Goal: Task Accomplishment & Management: Use online tool/utility

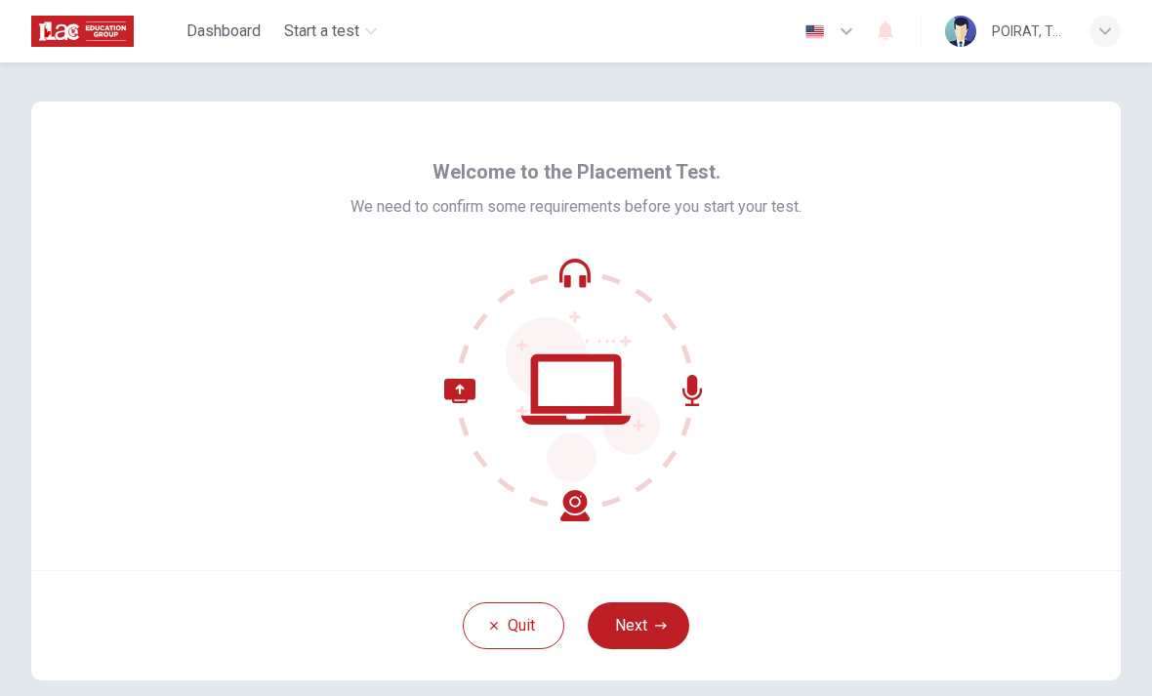
click at [648, 630] on button "Next" at bounding box center [637, 625] width 101 height 47
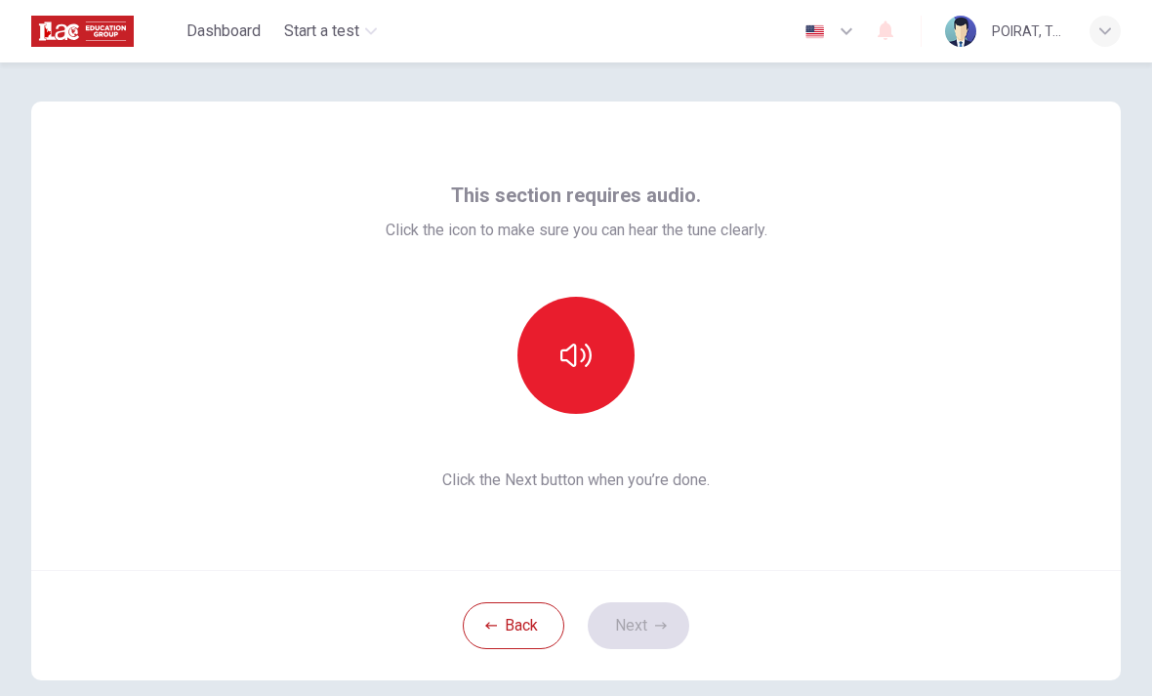
click at [603, 347] on button "button" at bounding box center [575, 355] width 117 height 117
click at [602, 358] on button "button" at bounding box center [575, 355] width 117 height 117
click at [602, 380] on button "button" at bounding box center [575, 355] width 117 height 117
click at [656, 618] on button "Next" at bounding box center [637, 625] width 101 height 47
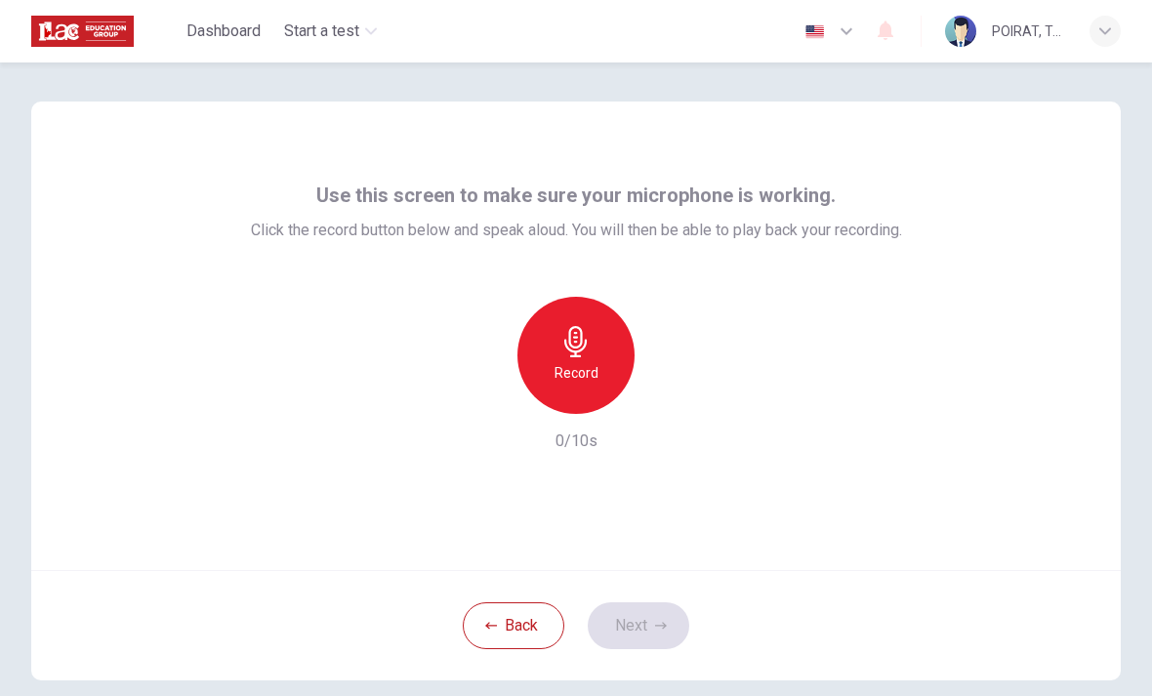
click at [546, 359] on div "Record" at bounding box center [575, 355] width 117 height 117
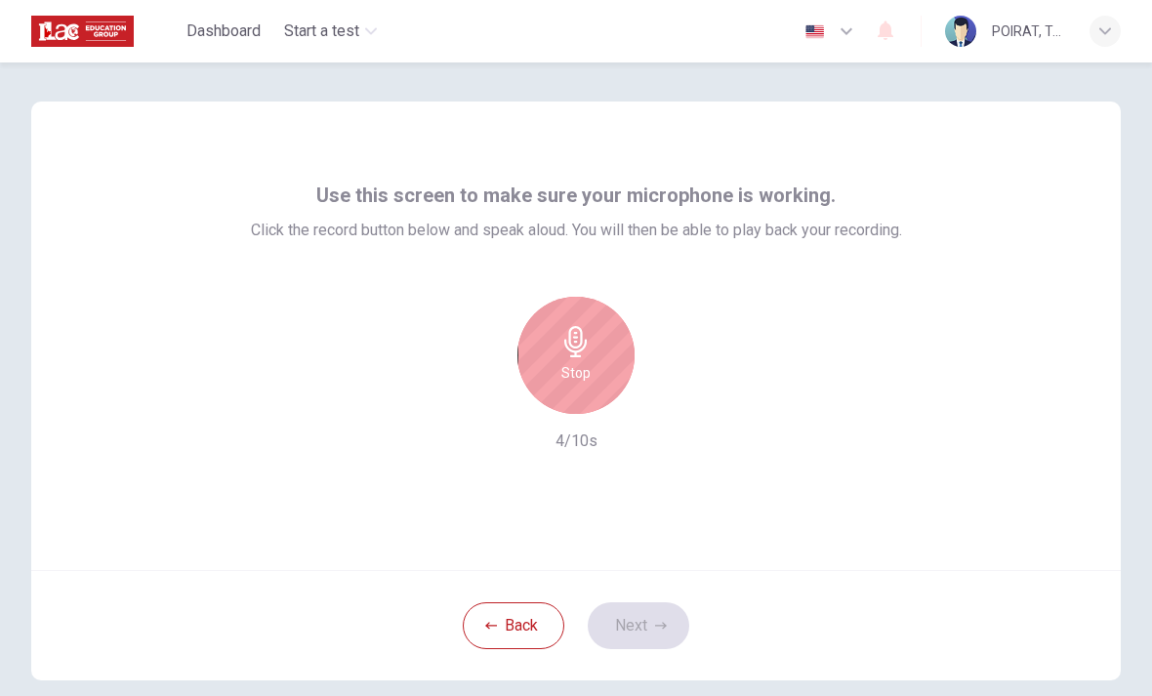
click at [564, 361] on h6 "Stop" at bounding box center [575, 372] width 29 height 23
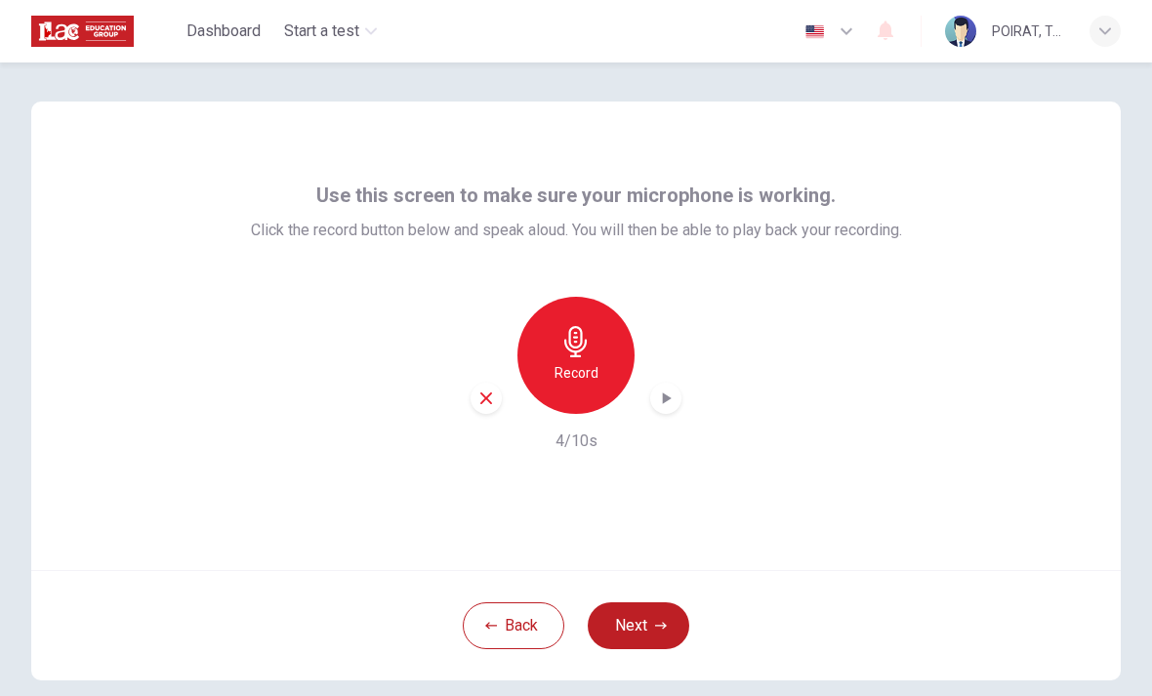
click at [672, 393] on icon "button" at bounding box center [666, 398] width 20 height 20
click at [647, 622] on button "Next" at bounding box center [637, 625] width 101 height 47
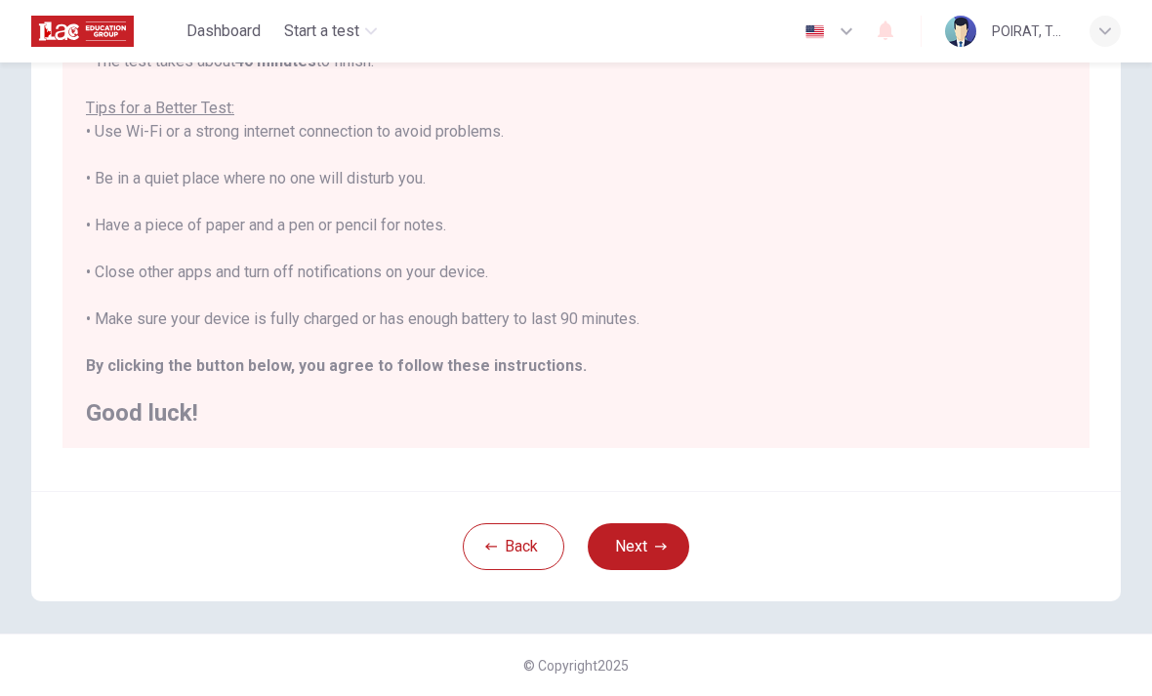
scroll to position [328, 0]
click at [650, 551] on button "Next" at bounding box center [637, 546] width 101 height 47
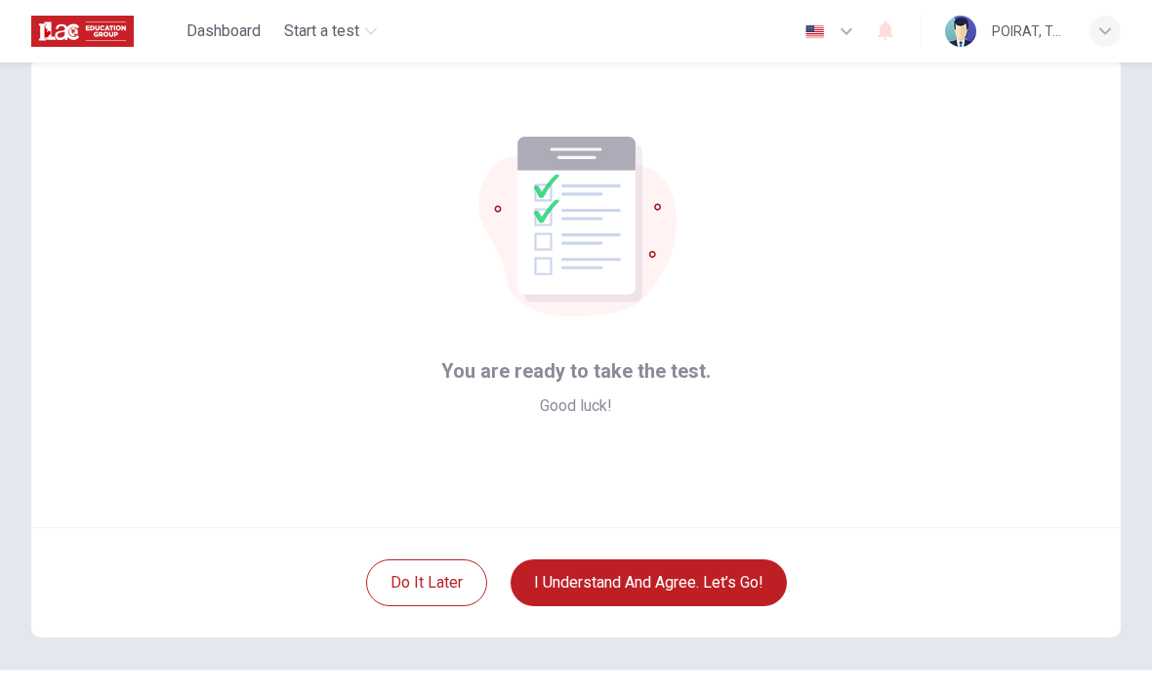
scroll to position [41, 0]
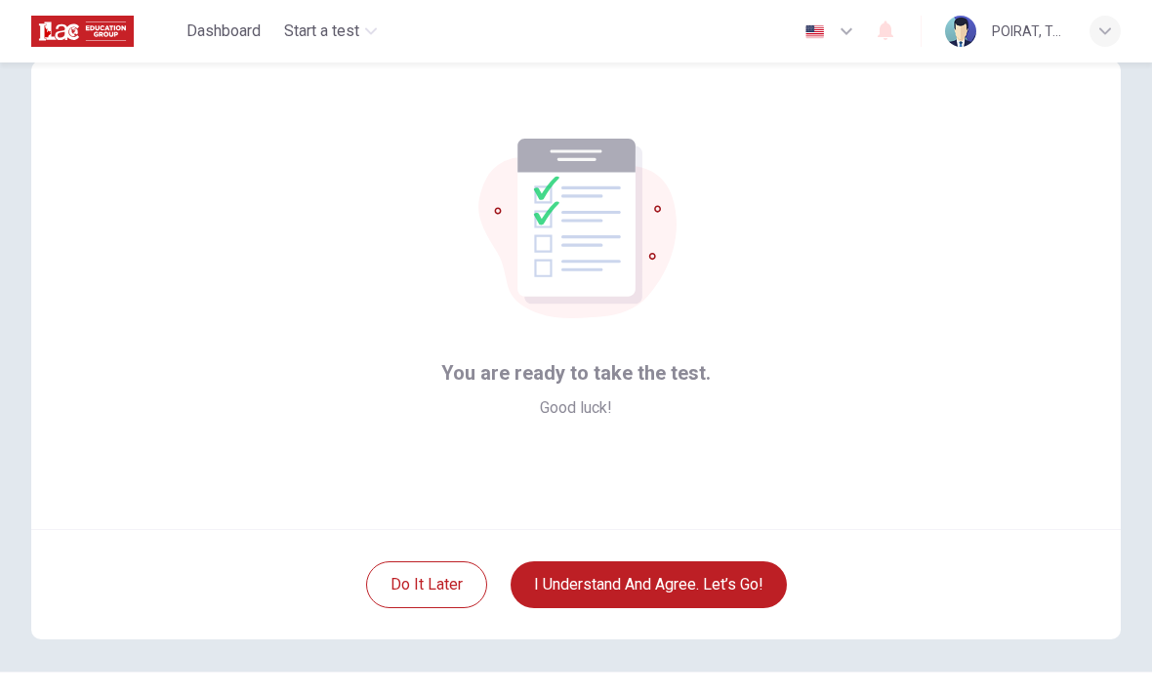
click at [690, 589] on button "I understand and agree. Let’s go!" at bounding box center [648, 584] width 276 height 47
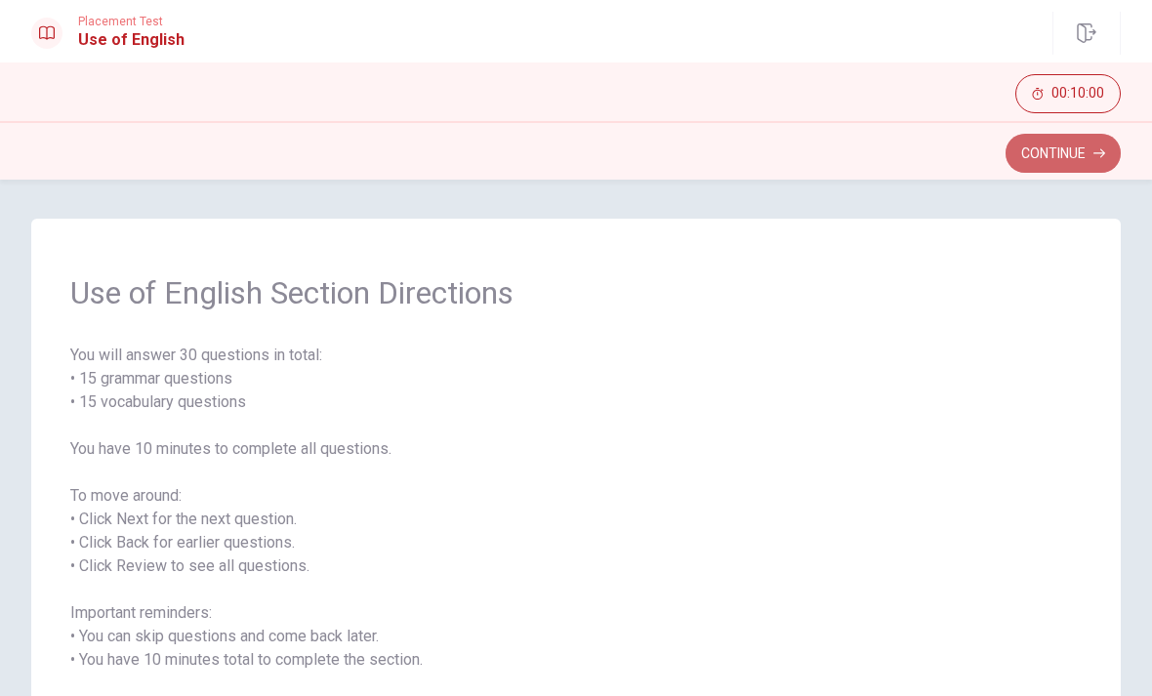
click at [1044, 155] on button "Continue" at bounding box center [1062, 153] width 115 height 39
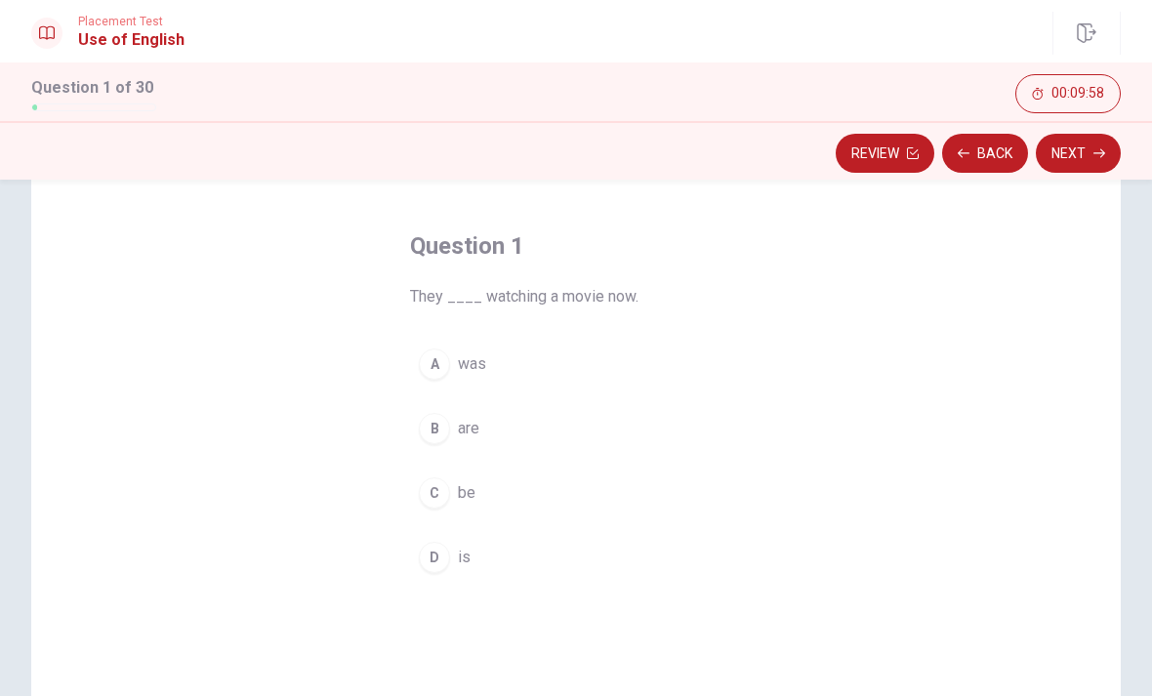
scroll to position [70, 0]
click at [436, 433] on div "B" at bounding box center [434, 426] width 31 height 31
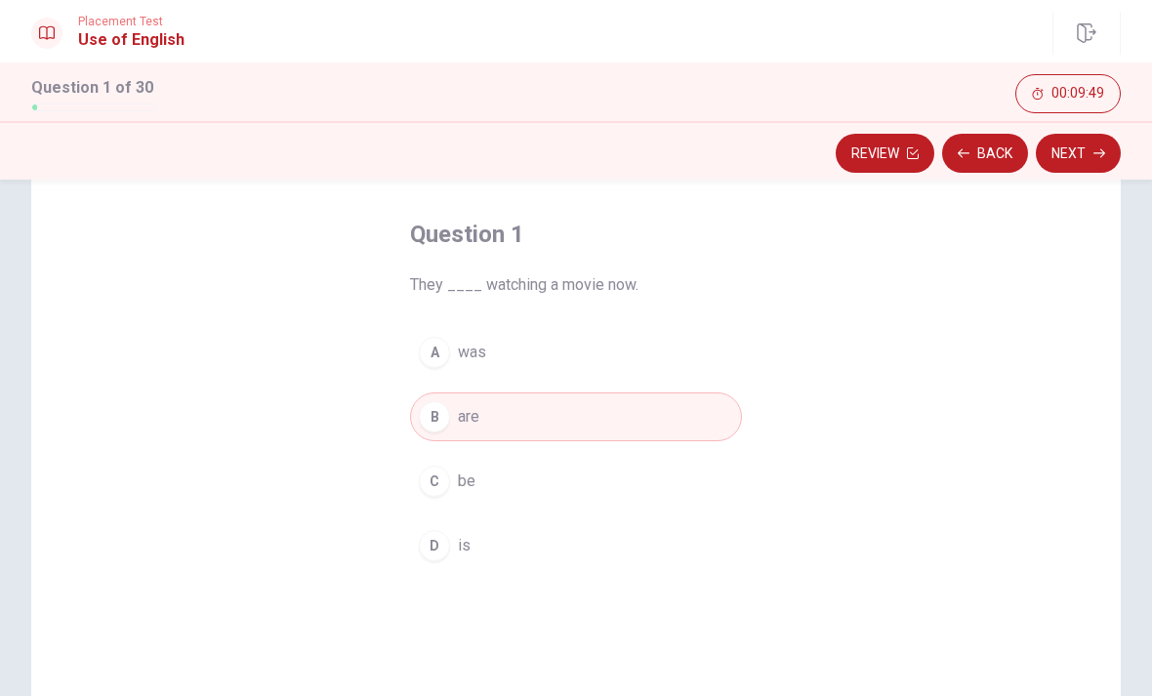
scroll to position [79, 0]
click at [1081, 144] on button "Next" at bounding box center [1077, 153] width 85 height 39
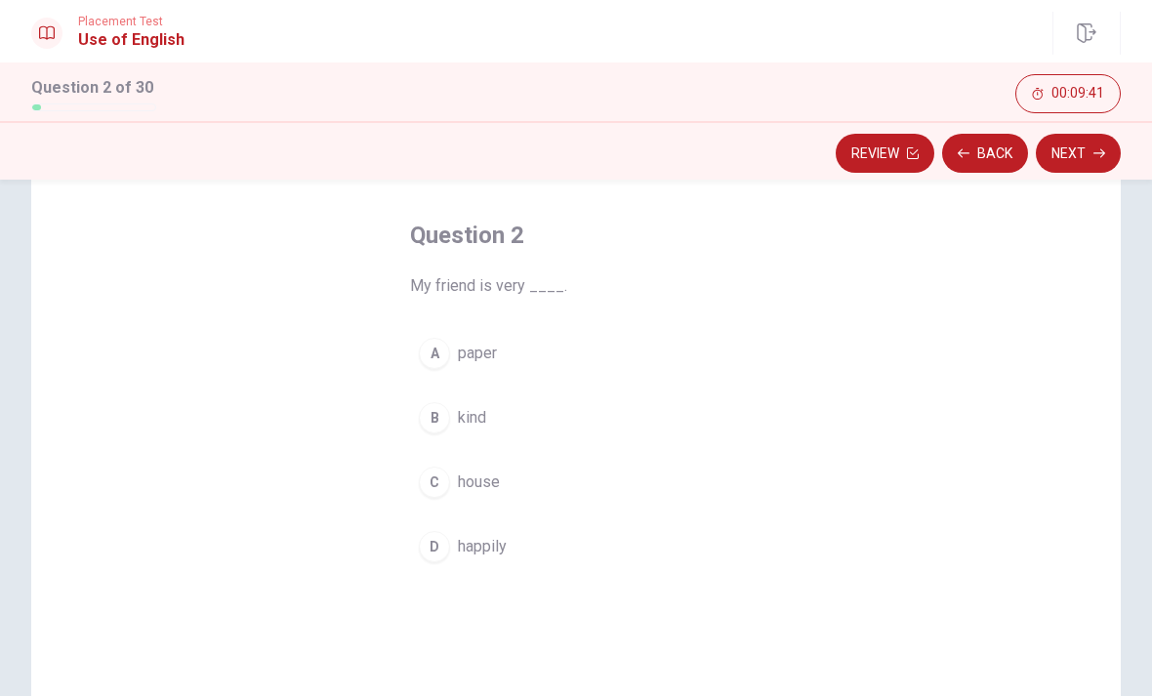
click at [436, 408] on div "B" at bounding box center [434, 417] width 31 height 31
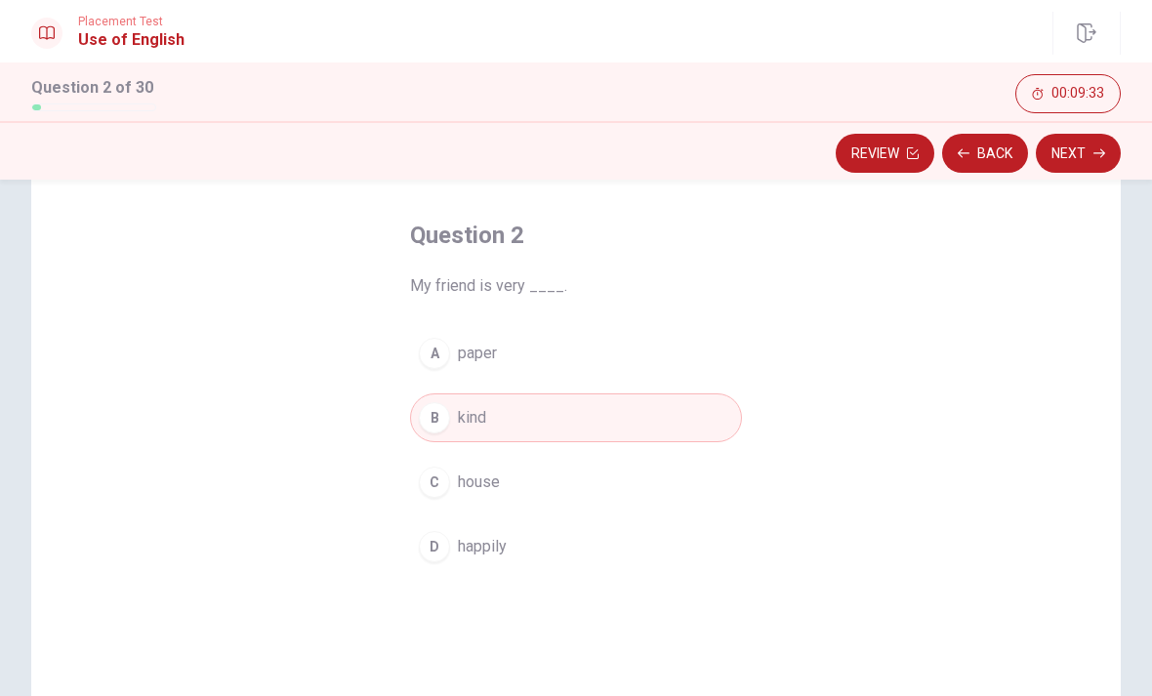
click at [1087, 148] on button "Next" at bounding box center [1077, 153] width 85 height 39
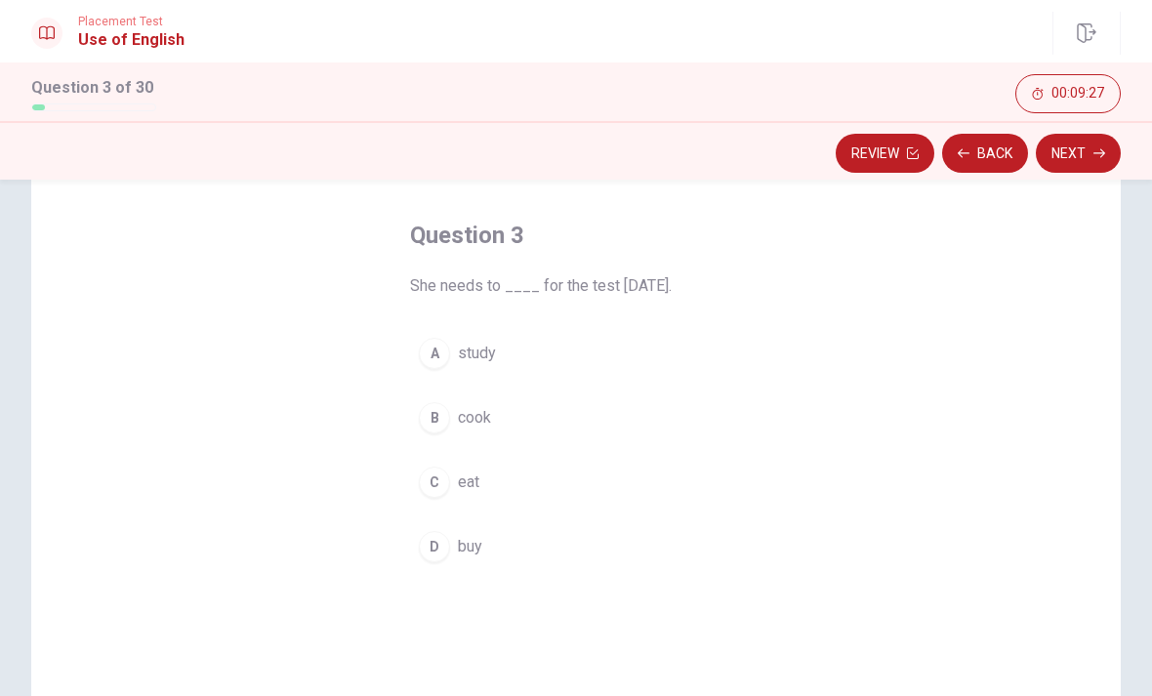
click at [444, 347] on div "A" at bounding box center [434, 353] width 31 height 31
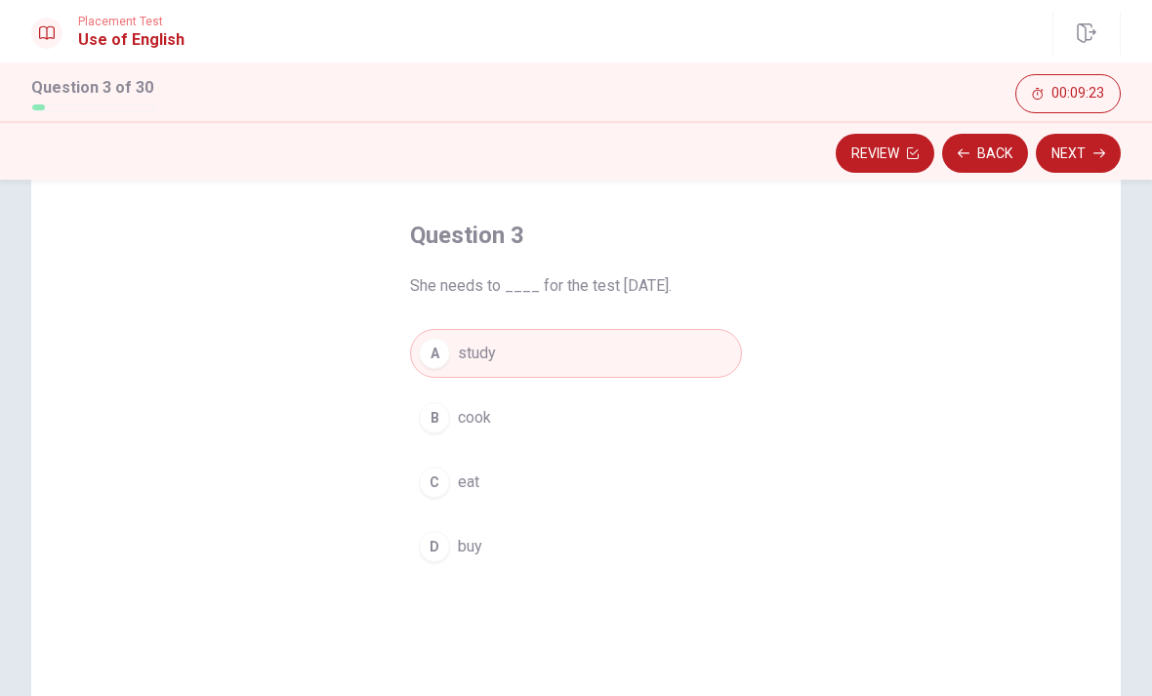
click at [1090, 156] on button "Next" at bounding box center [1077, 153] width 85 height 39
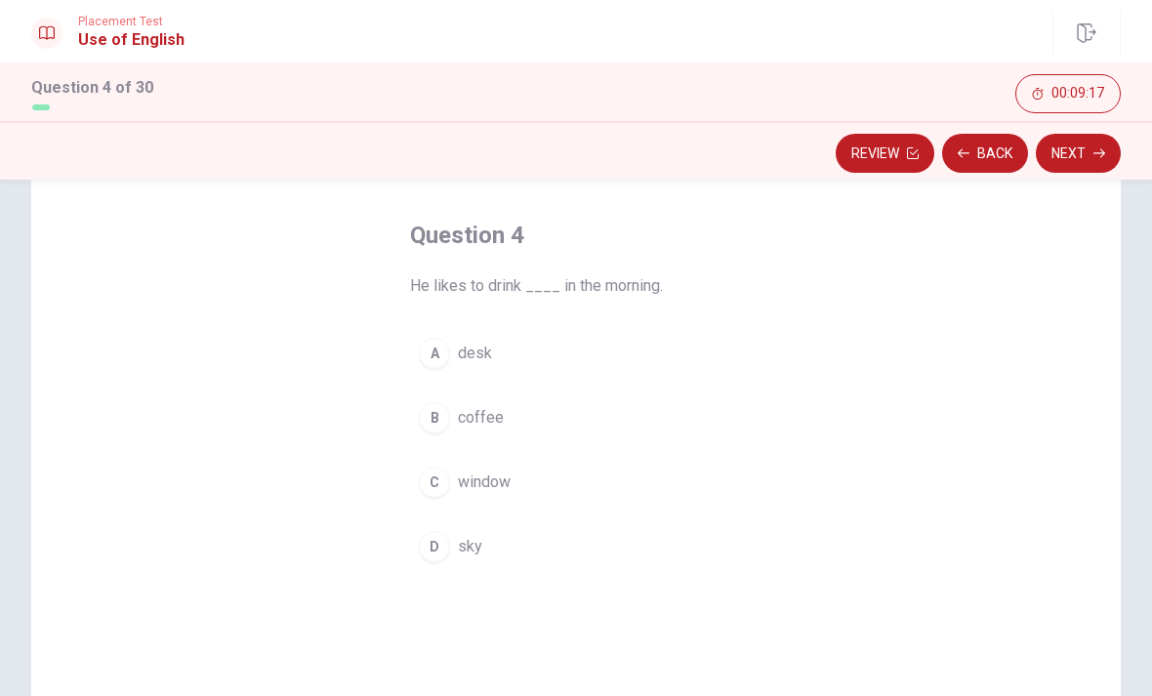
click at [445, 410] on div "B" at bounding box center [434, 417] width 31 height 31
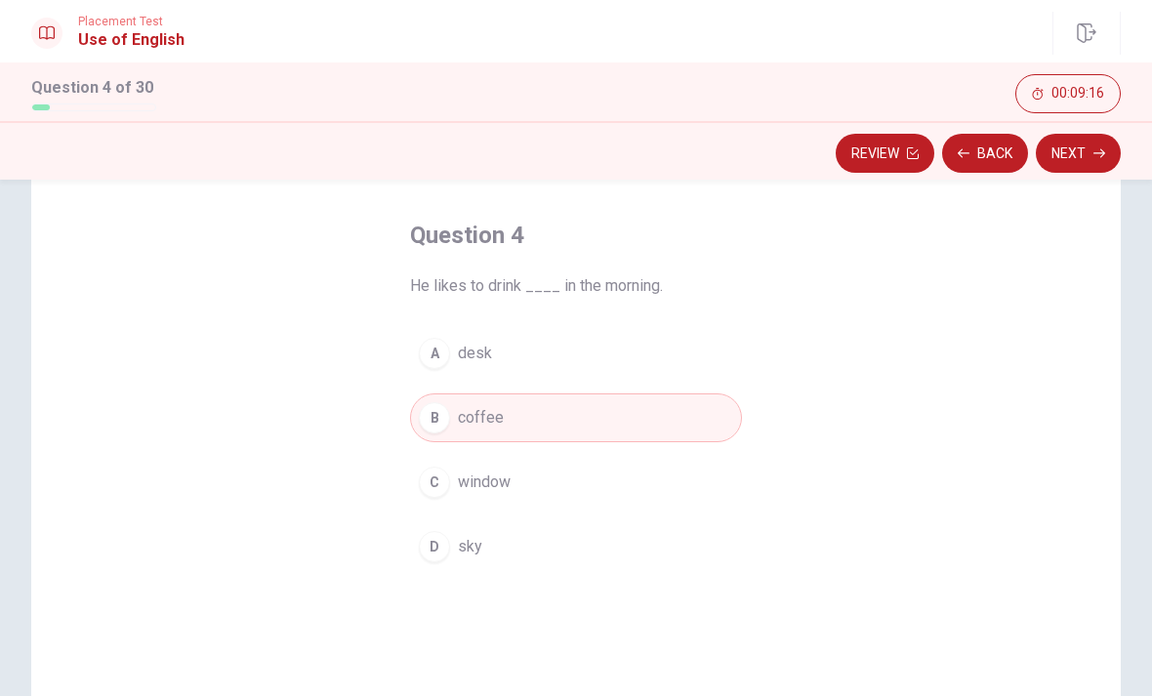
click at [1080, 150] on button "Next" at bounding box center [1077, 153] width 85 height 39
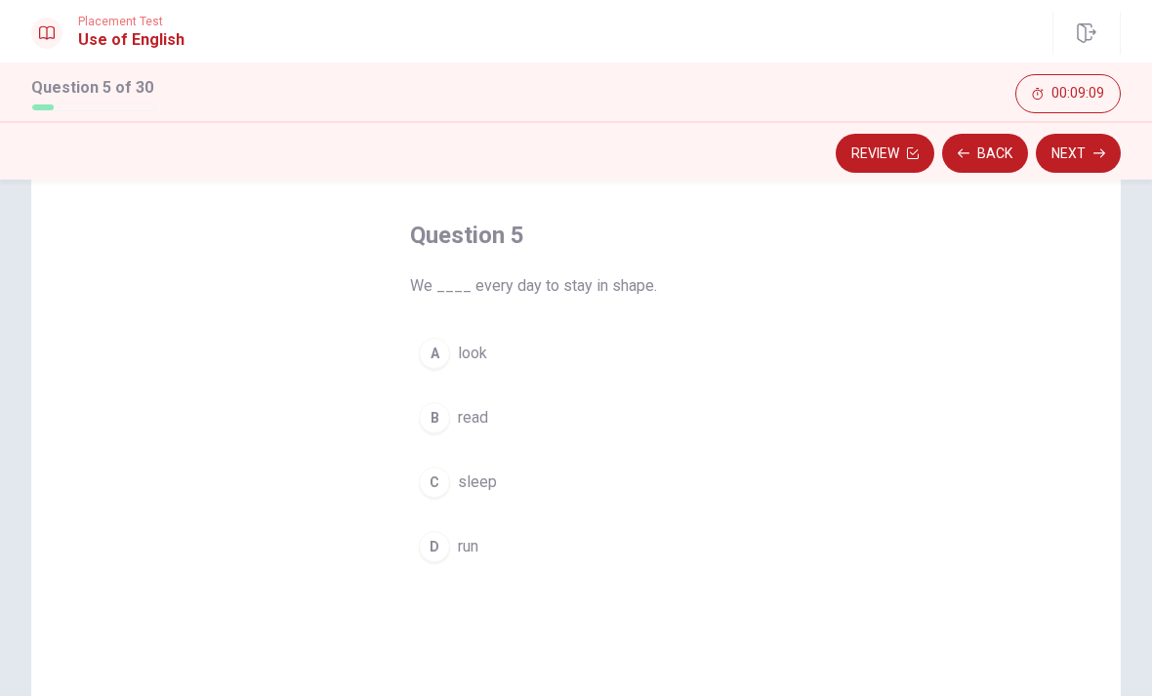
click at [447, 544] on div "D" at bounding box center [434, 546] width 31 height 31
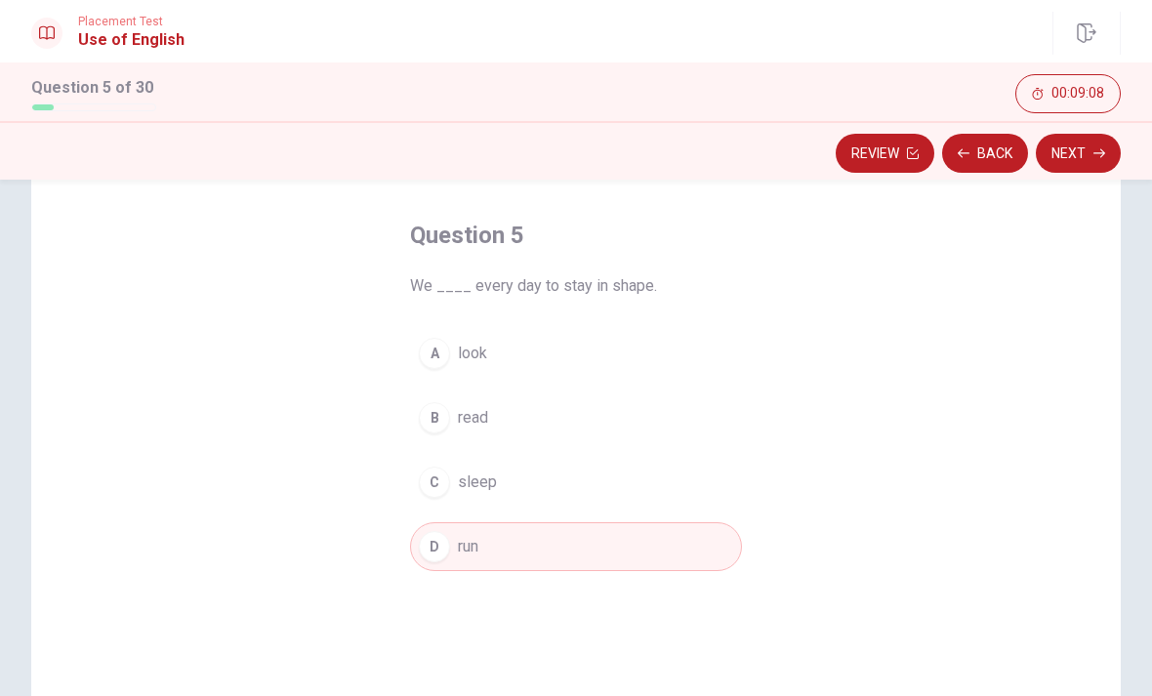
click at [1075, 158] on button "Next" at bounding box center [1077, 153] width 85 height 39
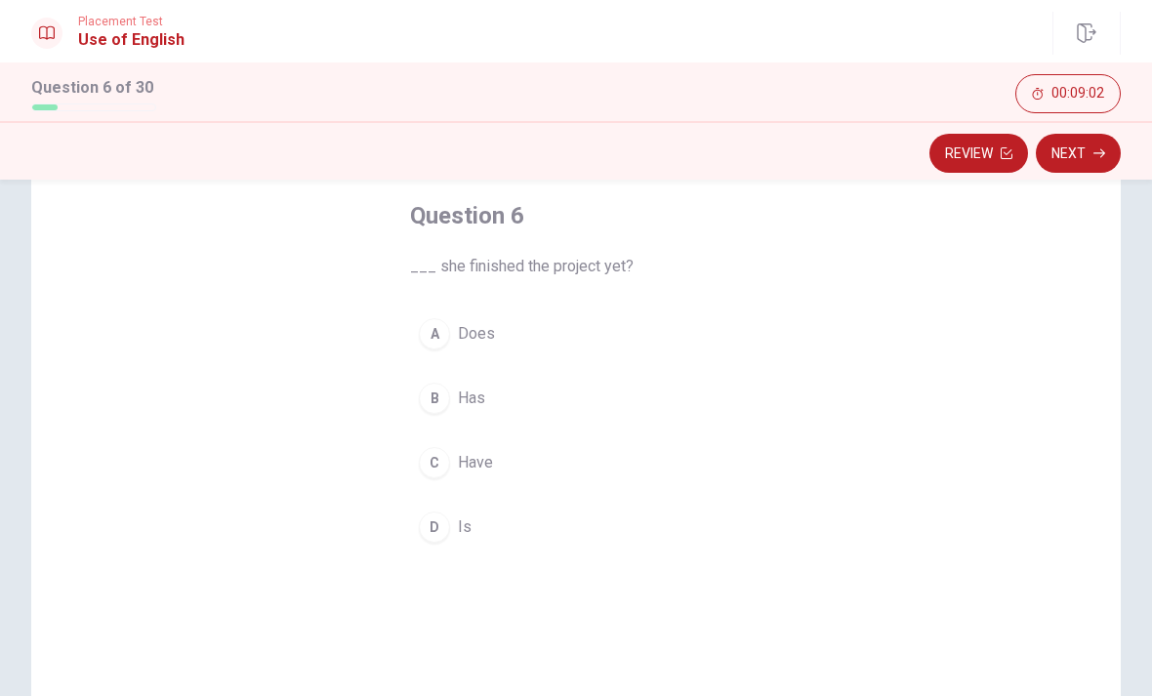
scroll to position [109, 0]
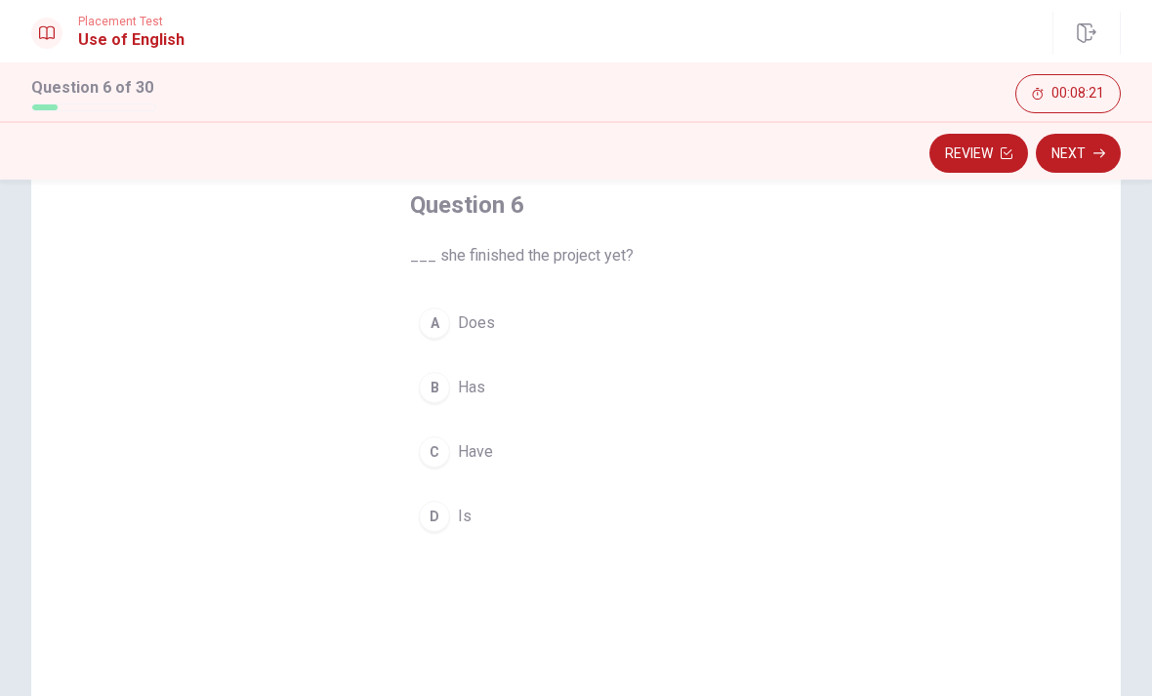
click at [442, 326] on div "A" at bounding box center [434, 322] width 31 height 31
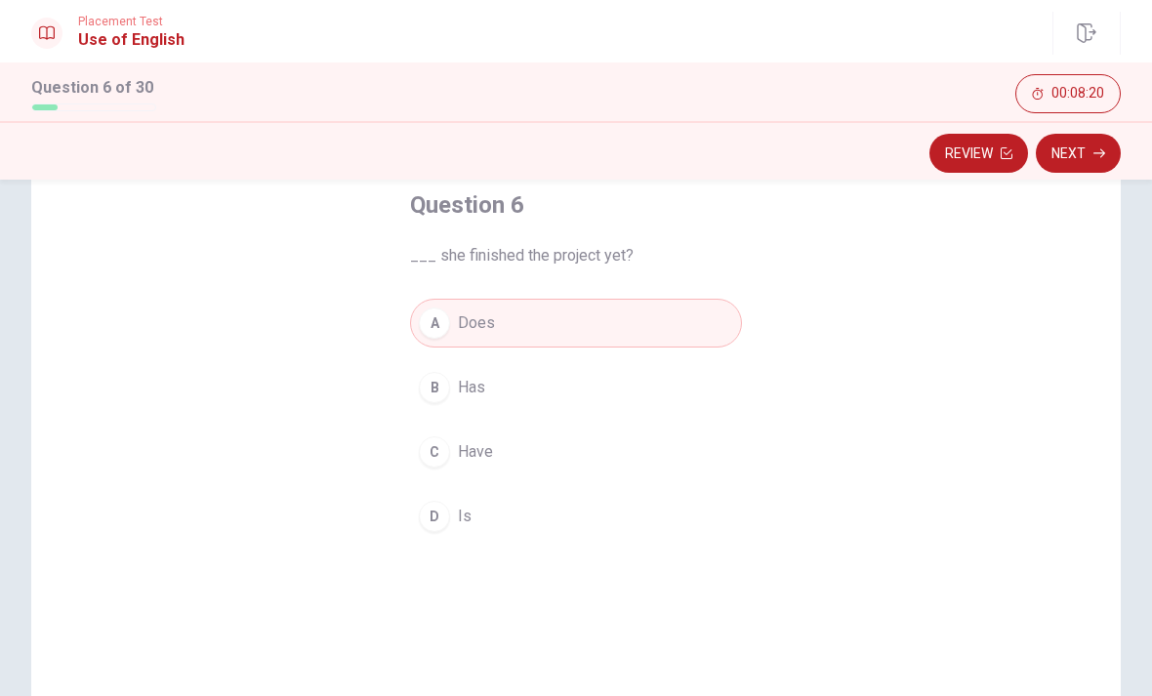
click at [1085, 149] on button "Next" at bounding box center [1077, 153] width 85 height 39
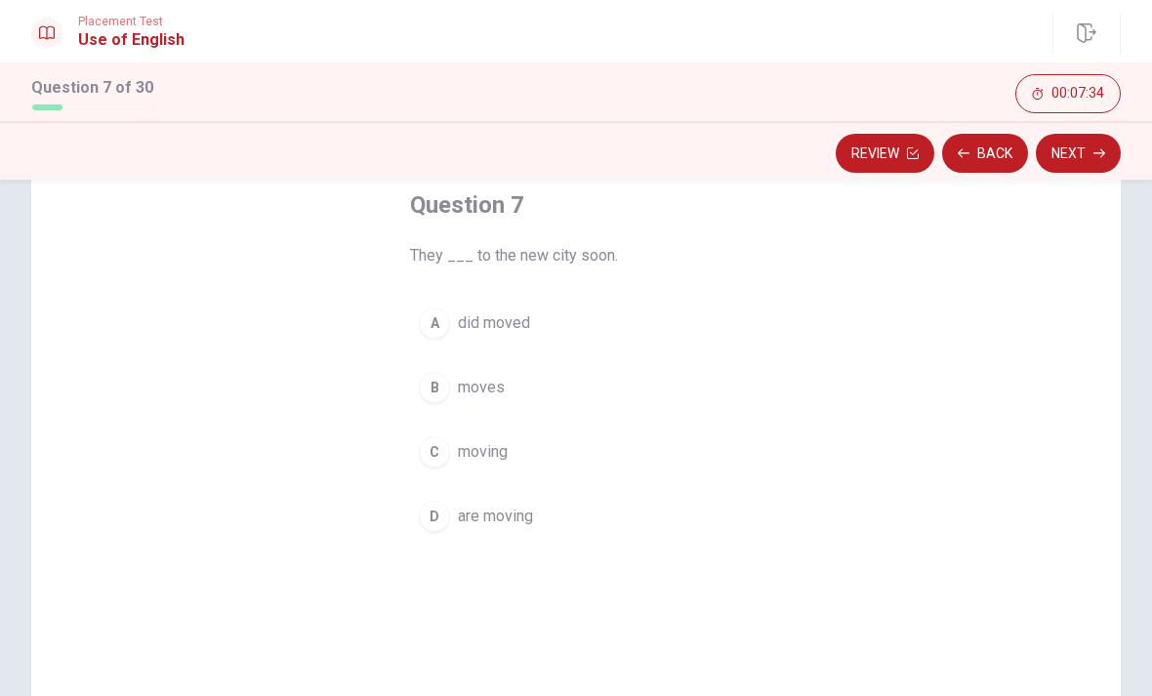
click at [464, 389] on span "moves" at bounding box center [481, 387] width 47 height 23
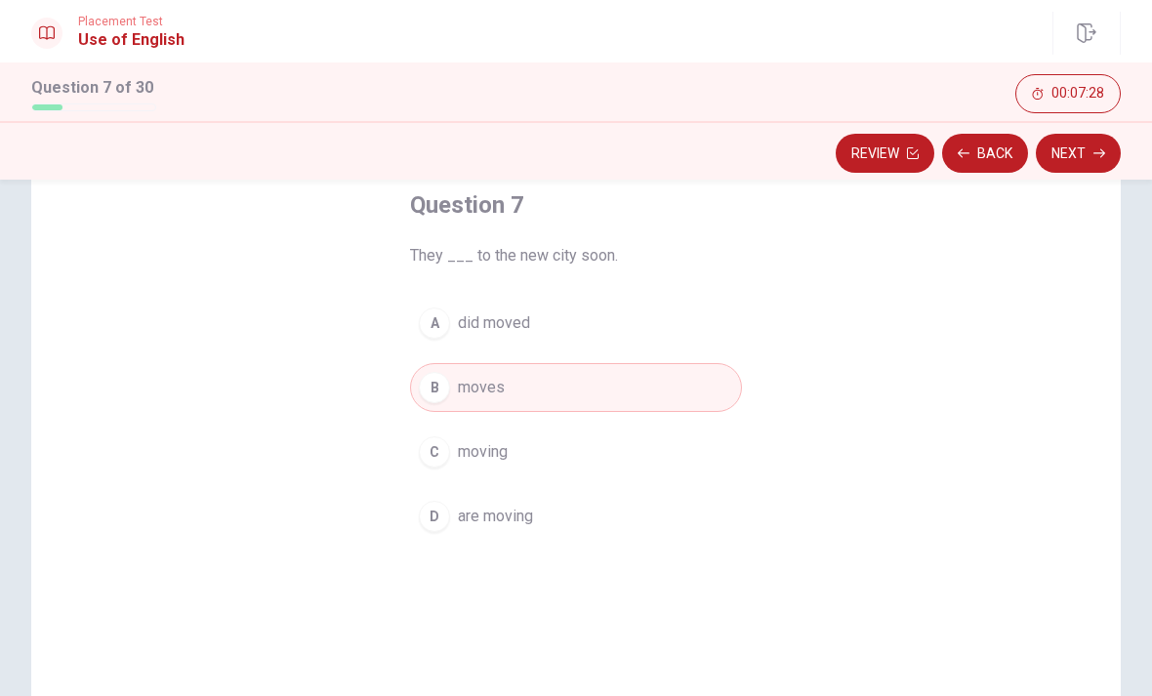
click at [580, 464] on button "C moving" at bounding box center [576, 451] width 332 height 49
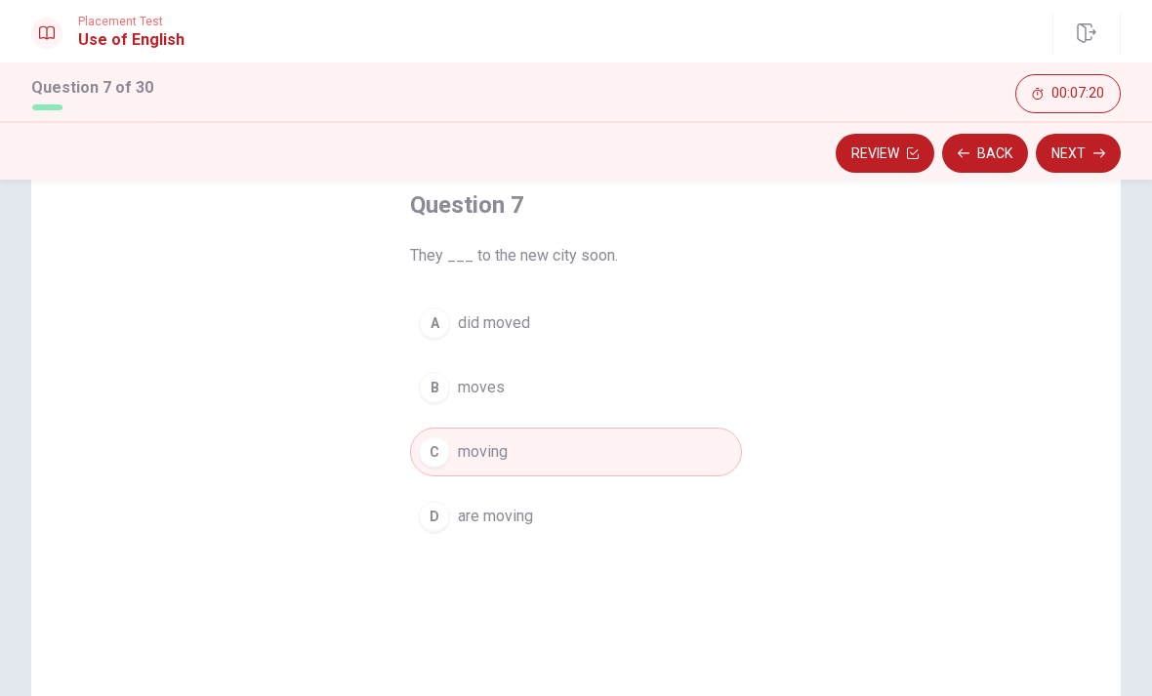
click at [515, 397] on button "B moves" at bounding box center [576, 387] width 332 height 49
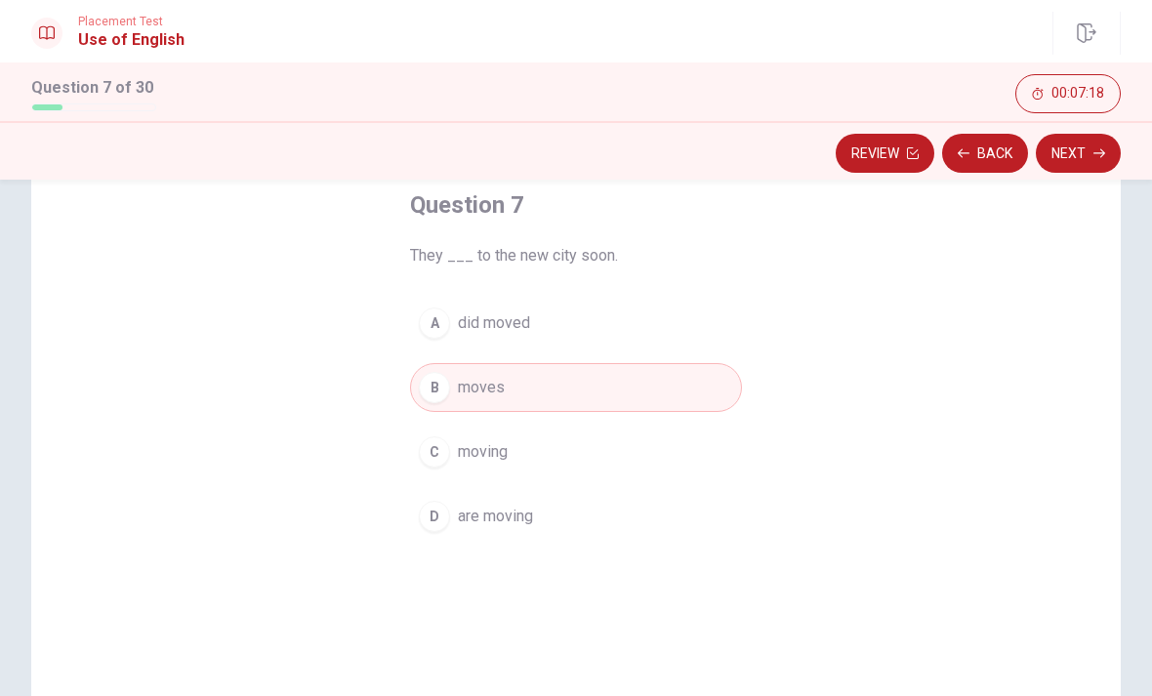
click at [1080, 160] on button "Next" at bounding box center [1077, 153] width 85 height 39
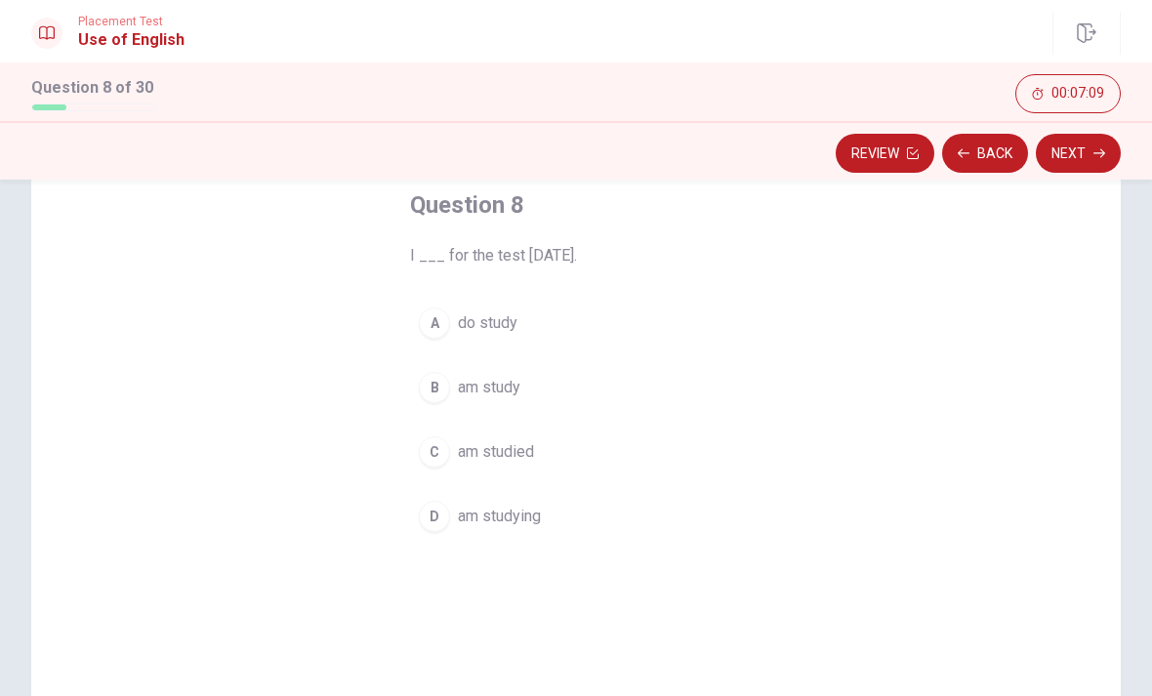
click at [585, 510] on button "D am studying" at bounding box center [576, 516] width 332 height 49
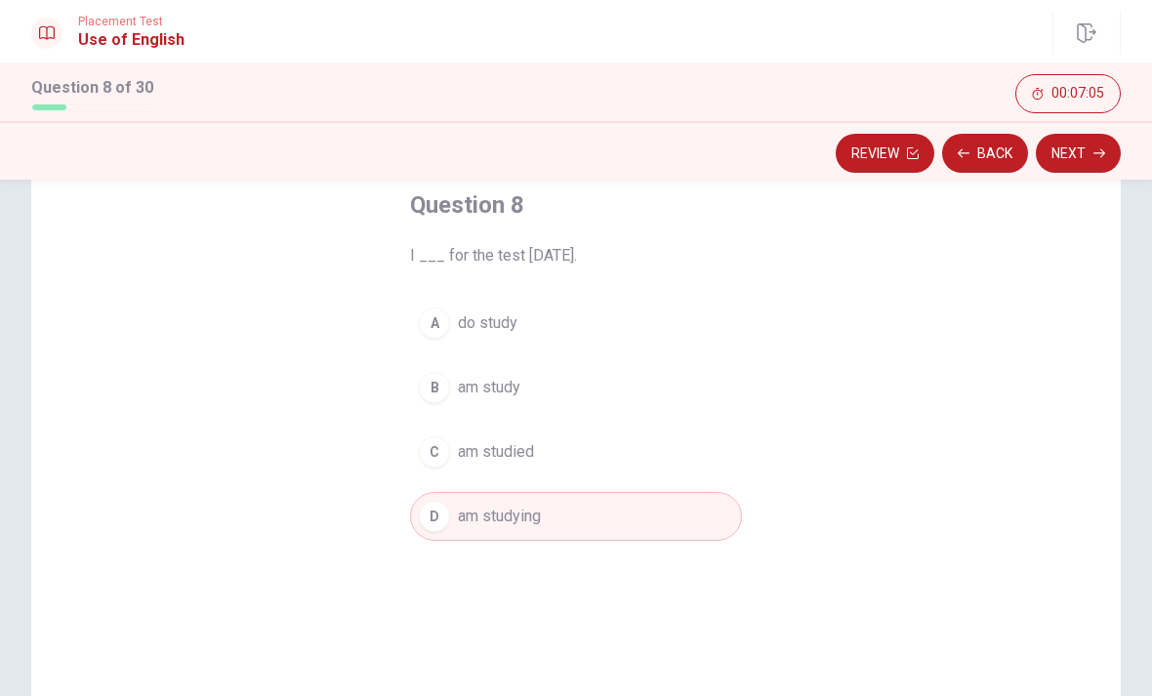
click at [1099, 151] on icon "button" at bounding box center [1099, 153] width 12 height 12
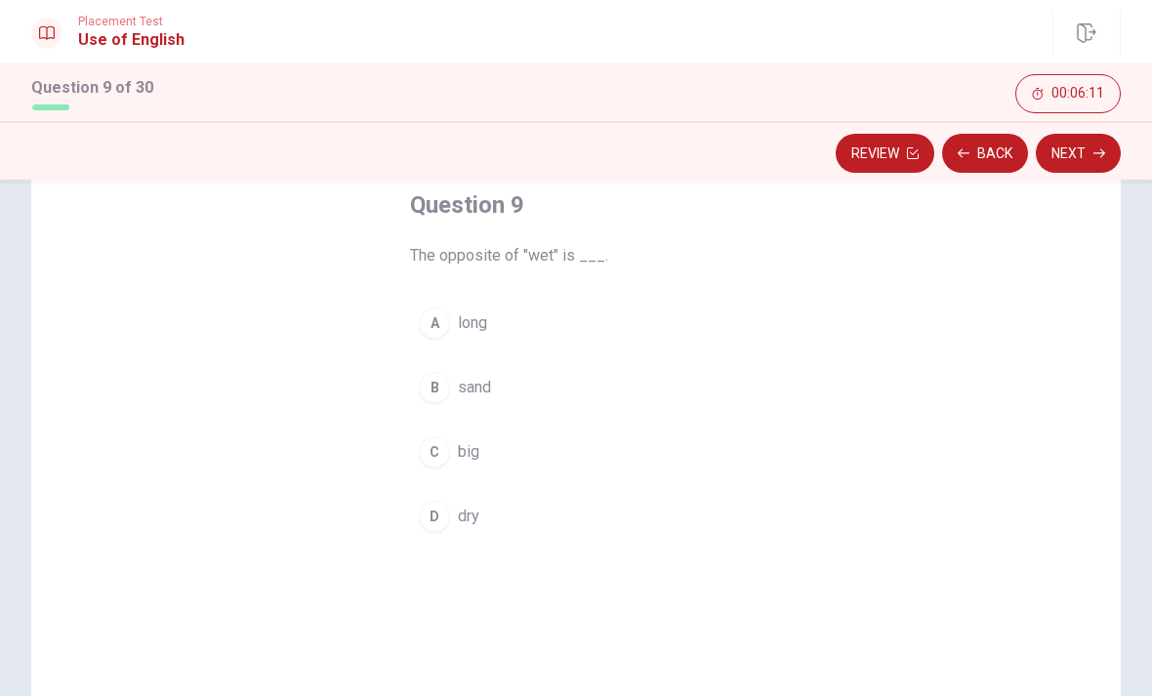
click at [440, 528] on div "D" at bounding box center [434, 516] width 31 height 31
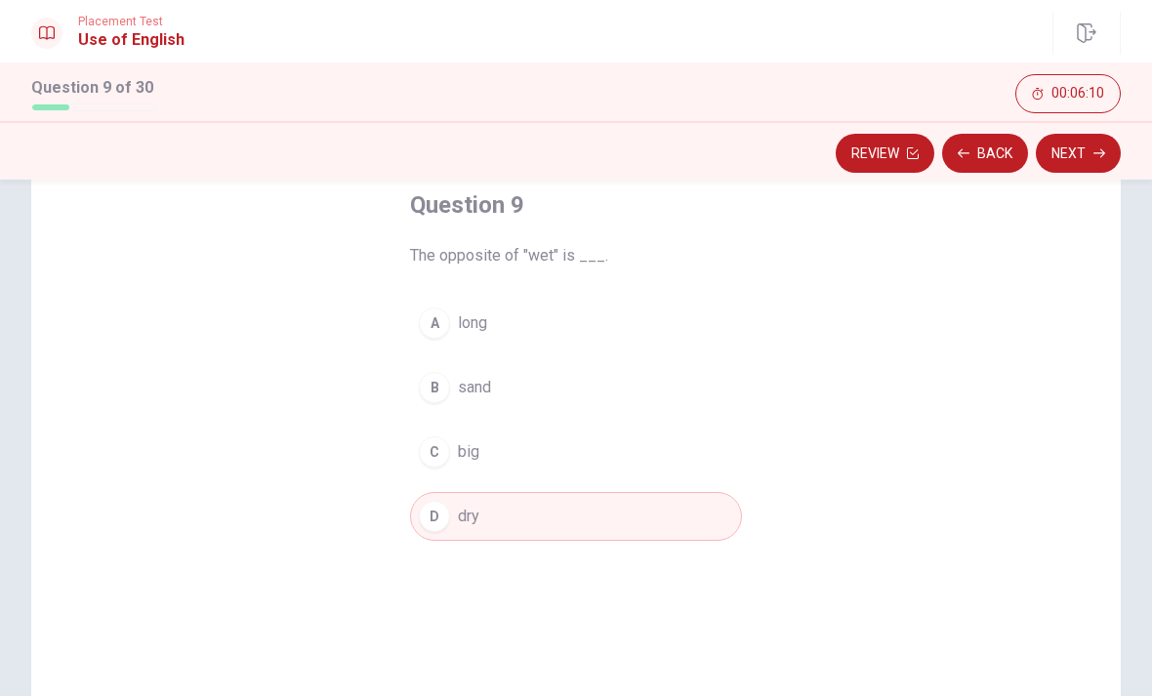
click at [1093, 154] on icon "button" at bounding box center [1099, 153] width 12 height 12
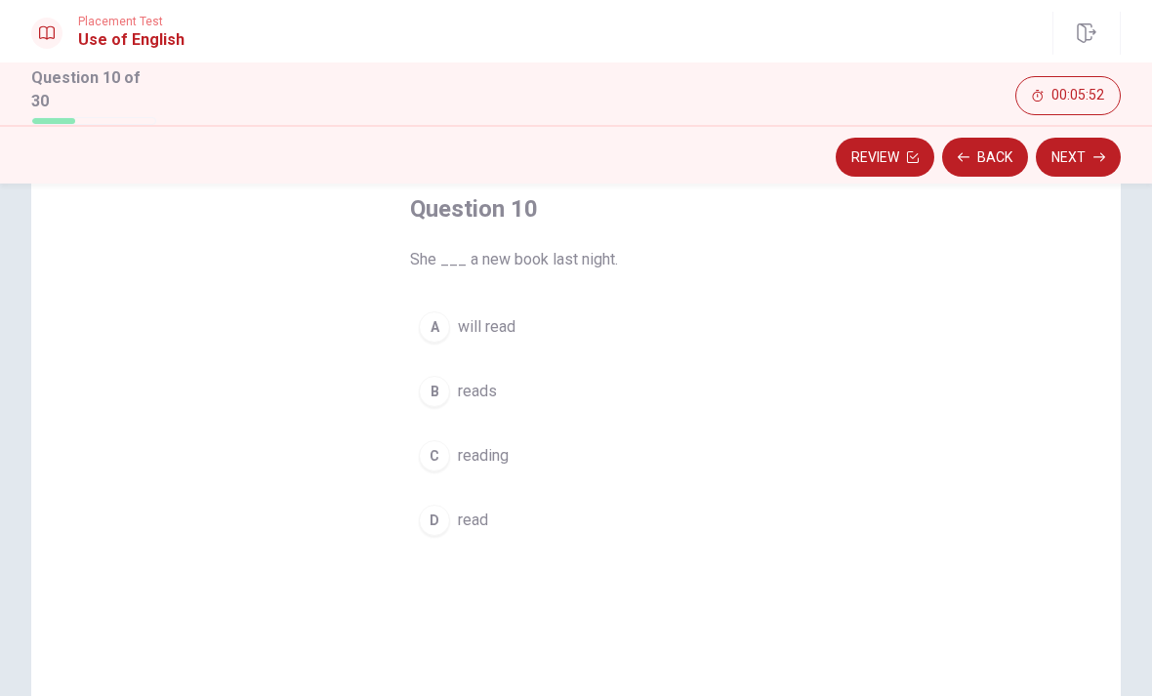
click at [441, 452] on div "C" at bounding box center [434, 455] width 31 height 31
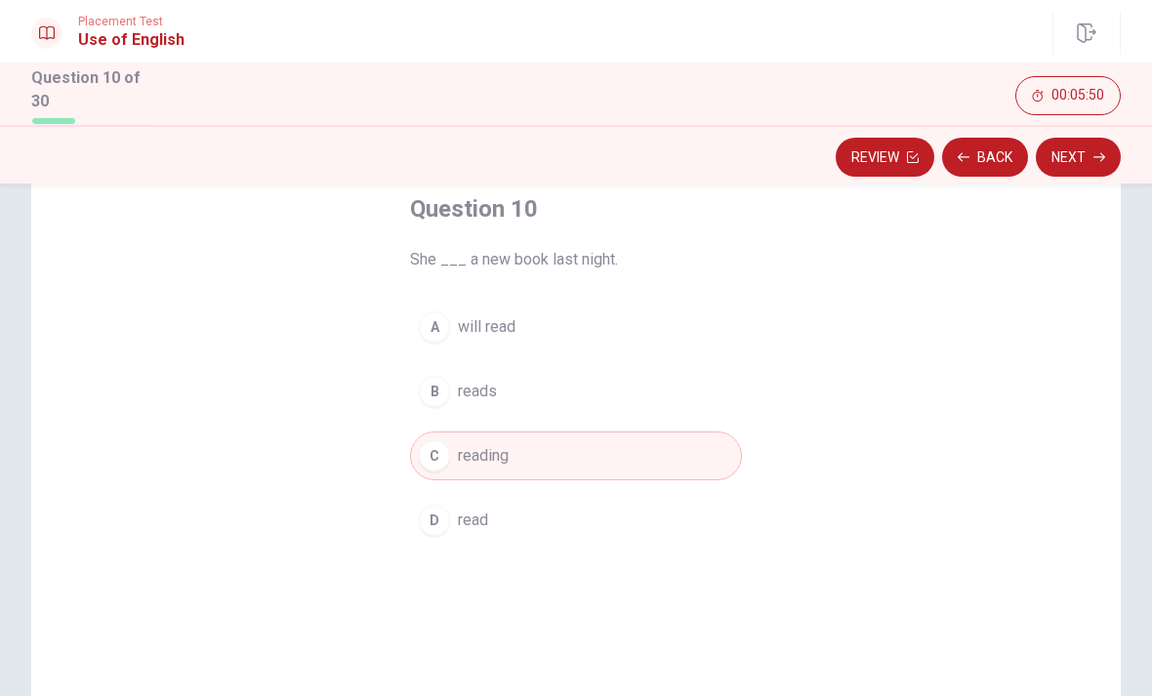
click at [1073, 155] on button "Next" at bounding box center [1077, 157] width 85 height 39
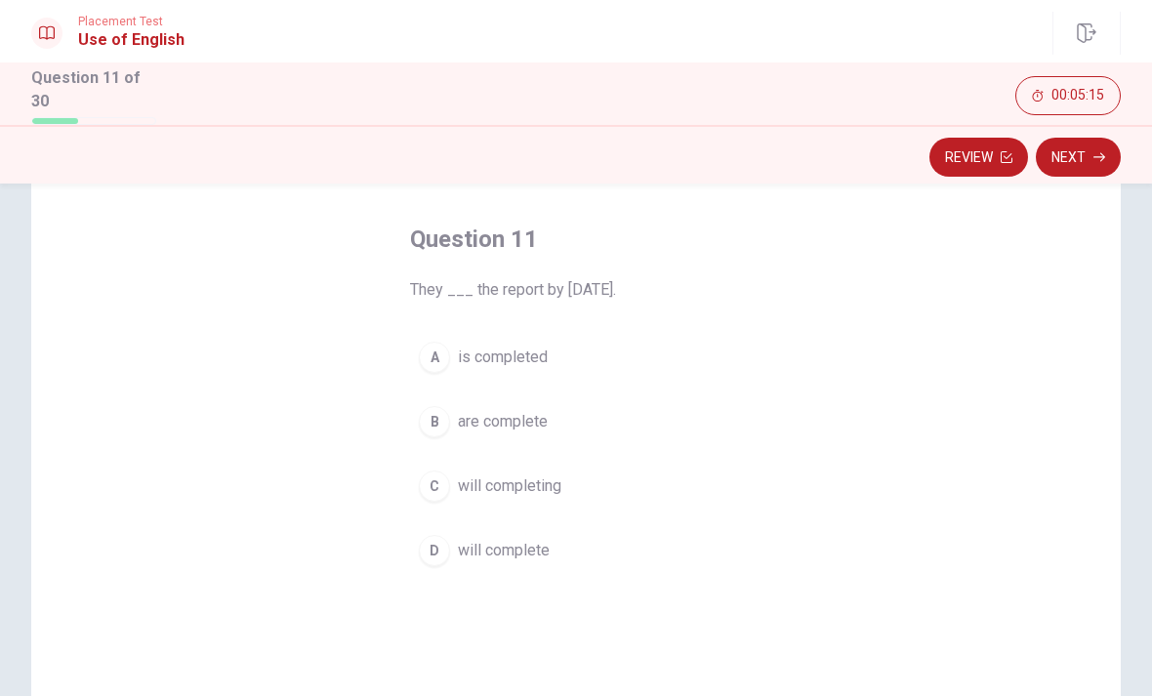
scroll to position [70, 0]
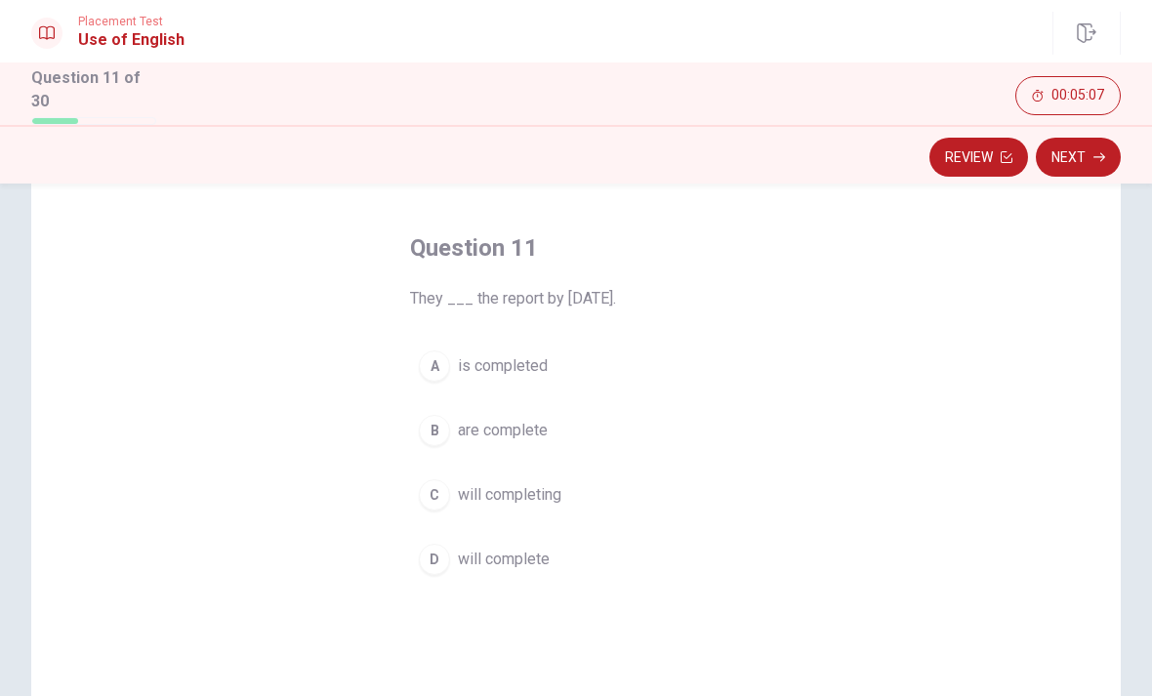
click at [448, 491] on div "C" at bounding box center [434, 494] width 31 height 31
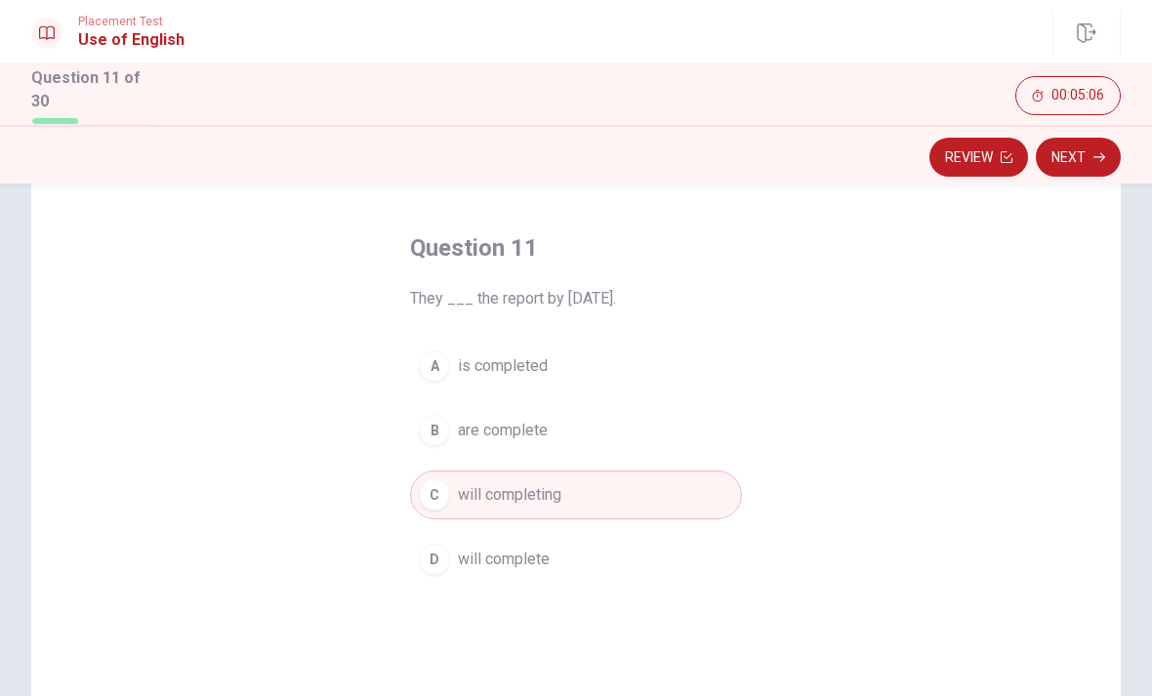
click at [1102, 151] on icon "button" at bounding box center [1099, 157] width 12 height 12
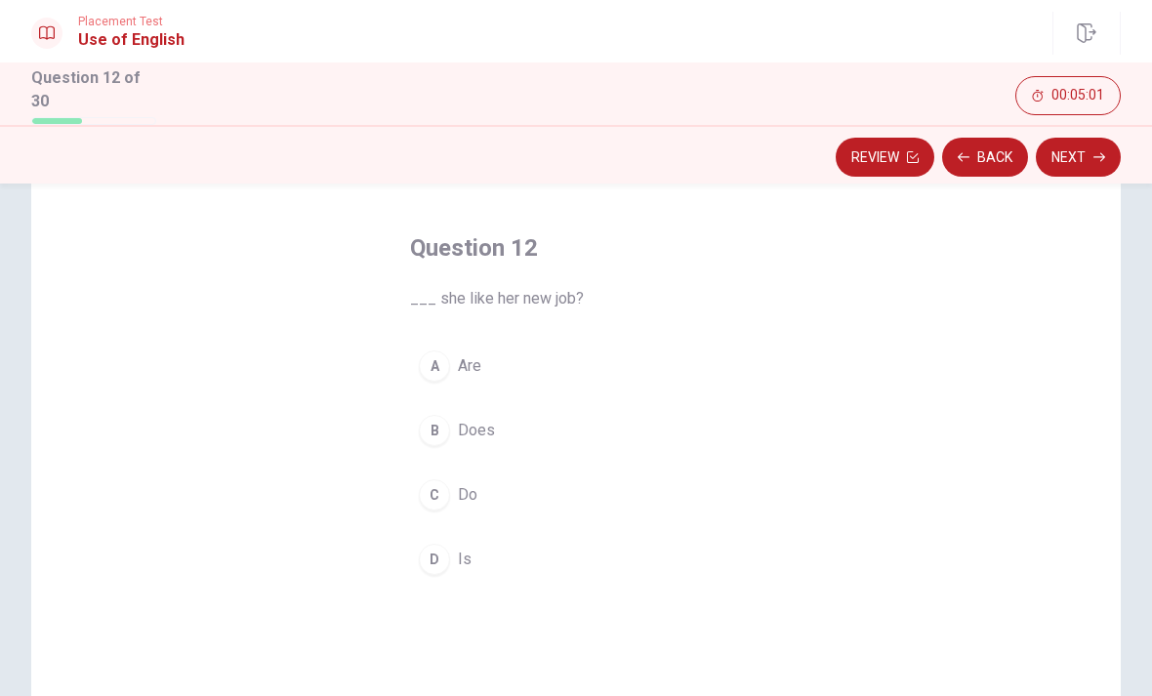
click at [441, 560] on div "D" at bounding box center [434, 559] width 31 height 31
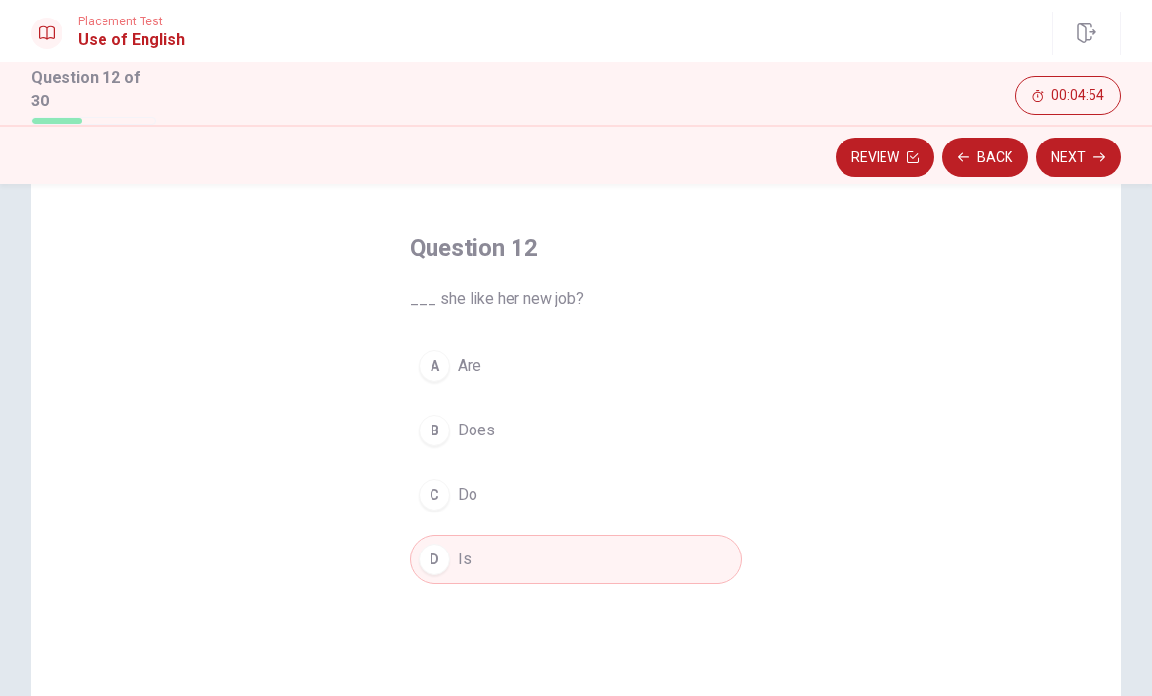
click at [1093, 156] on icon "button" at bounding box center [1099, 157] width 12 height 12
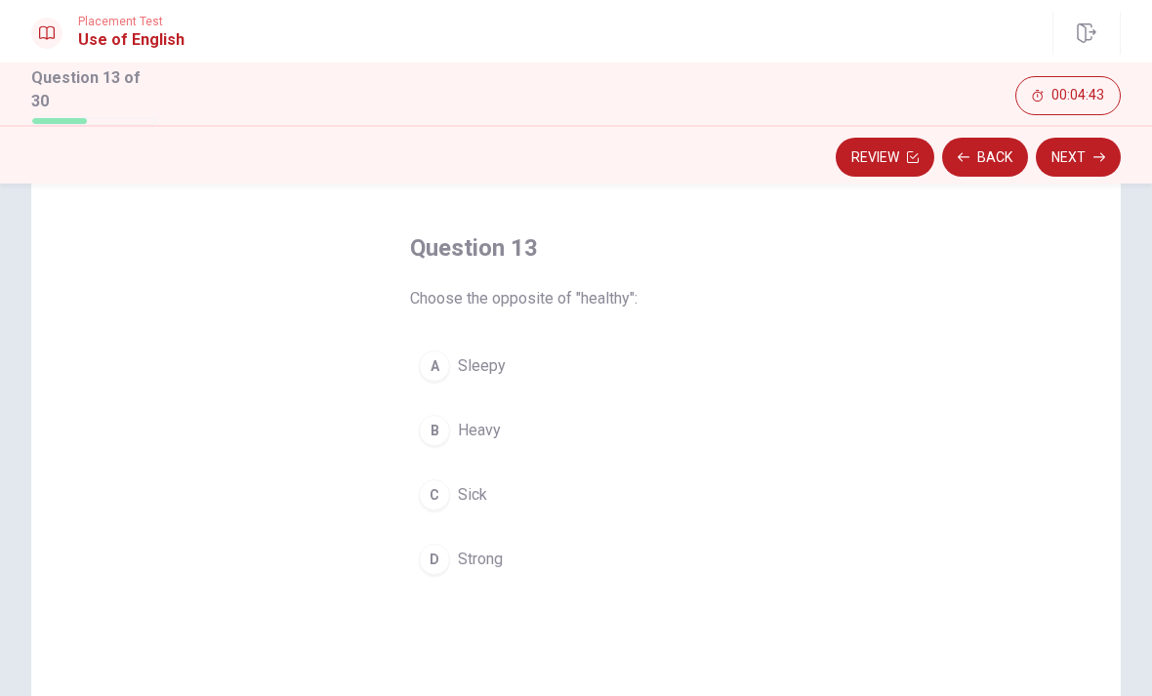
click at [448, 440] on button "B Heavy" at bounding box center [576, 430] width 332 height 49
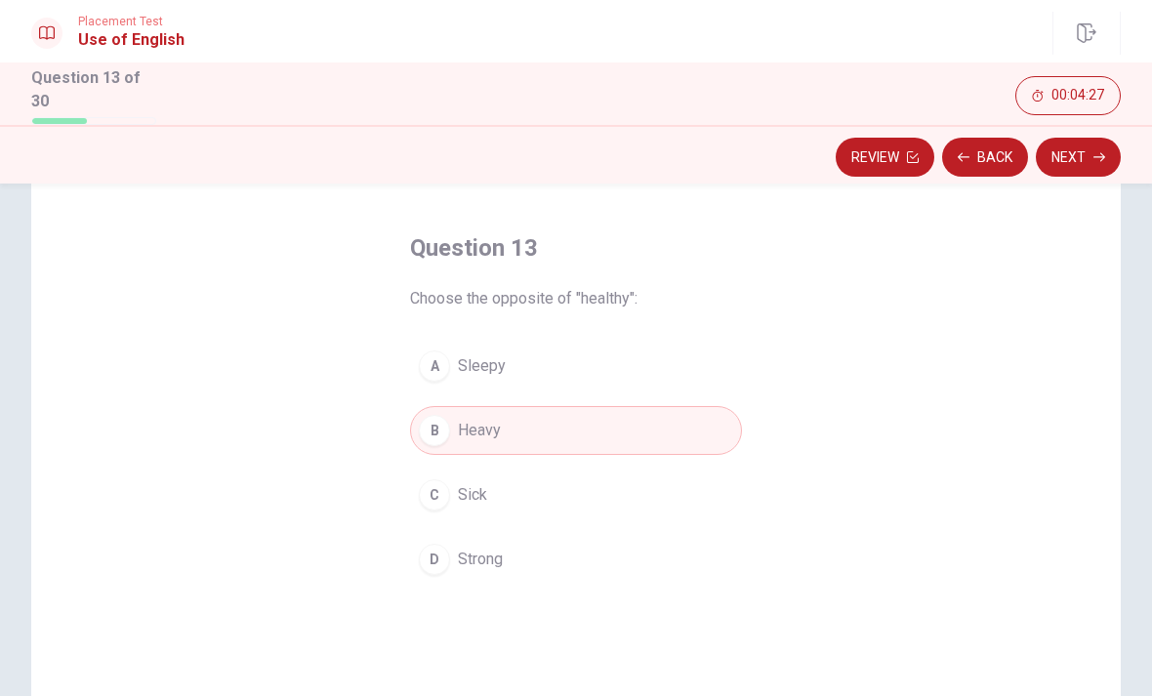
click at [1082, 157] on button "Next" at bounding box center [1077, 157] width 85 height 39
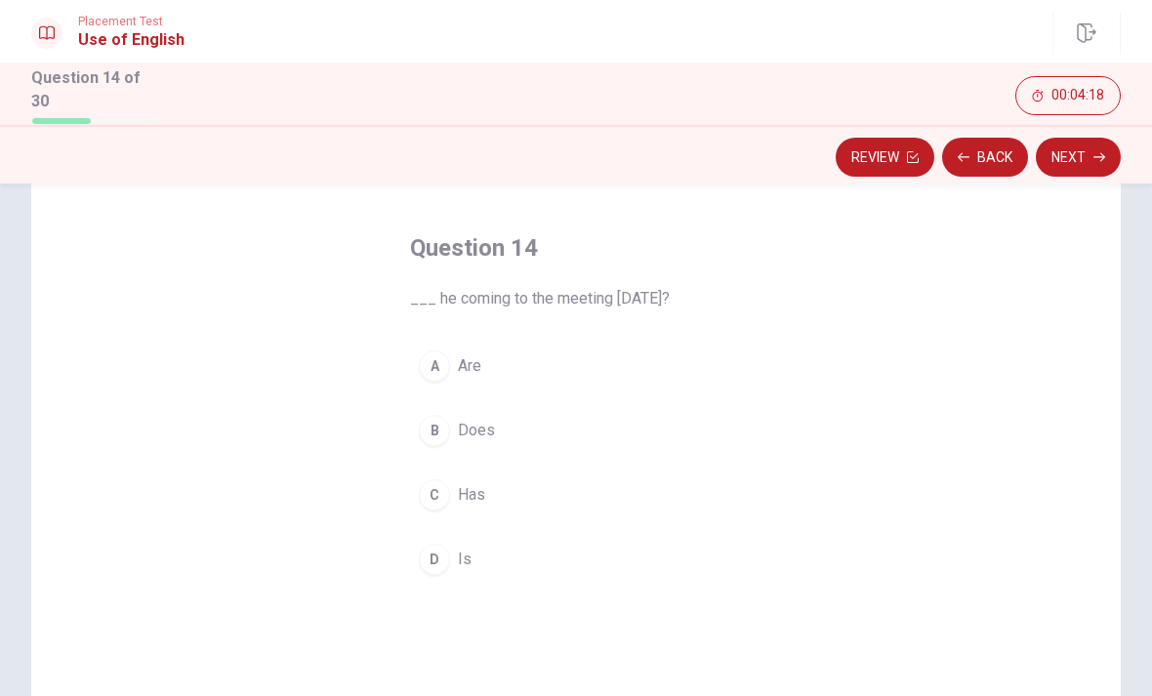
click at [441, 561] on div "D" at bounding box center [434, 559] width 31 height 31
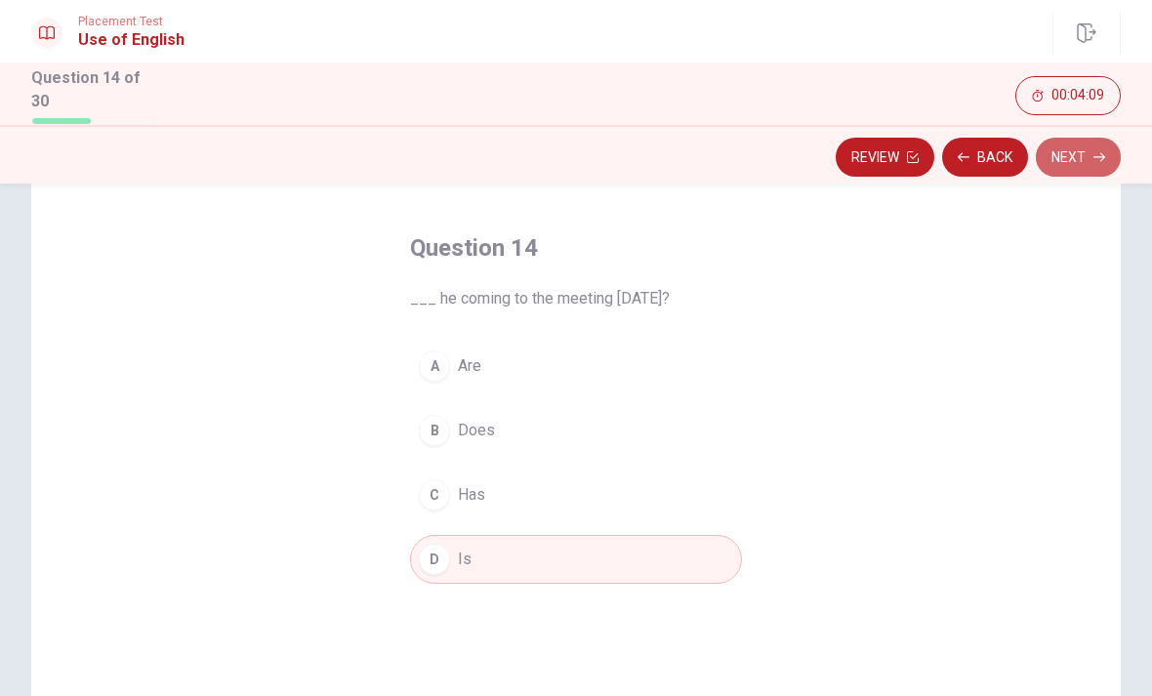
click at [1101, 146] on button "Next" at bounding box center [1077, 157] width 85 height 39
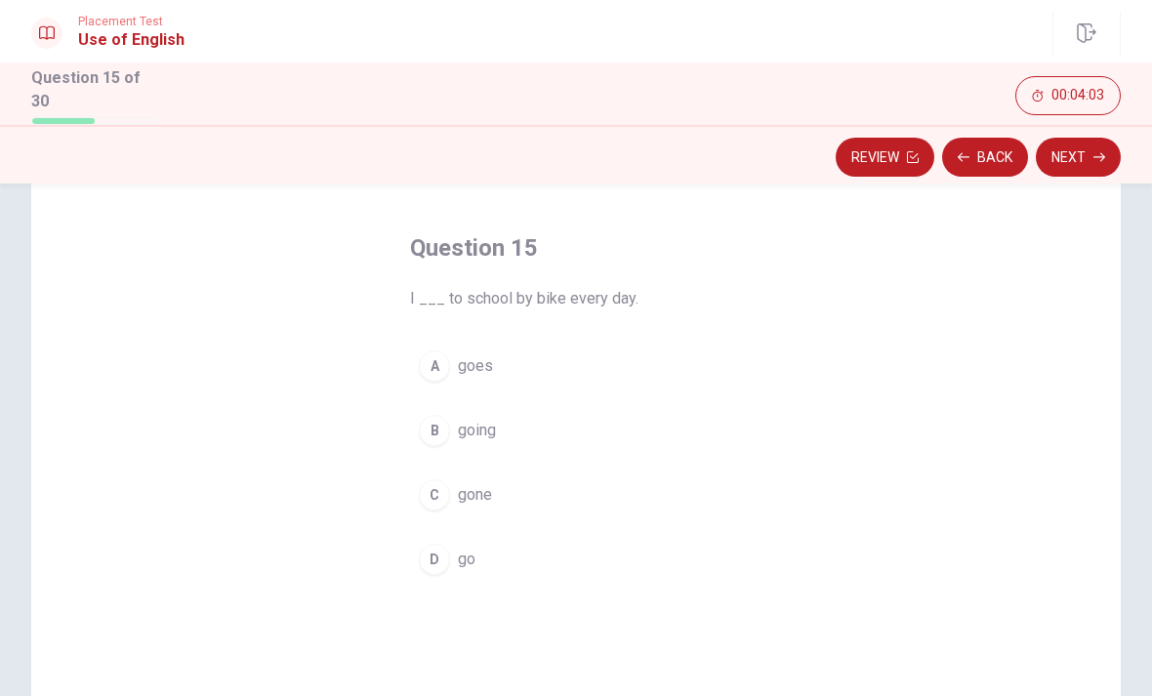
click at [443, 574] on button "D go" at bounding box center [576, 559] width 332 height 49
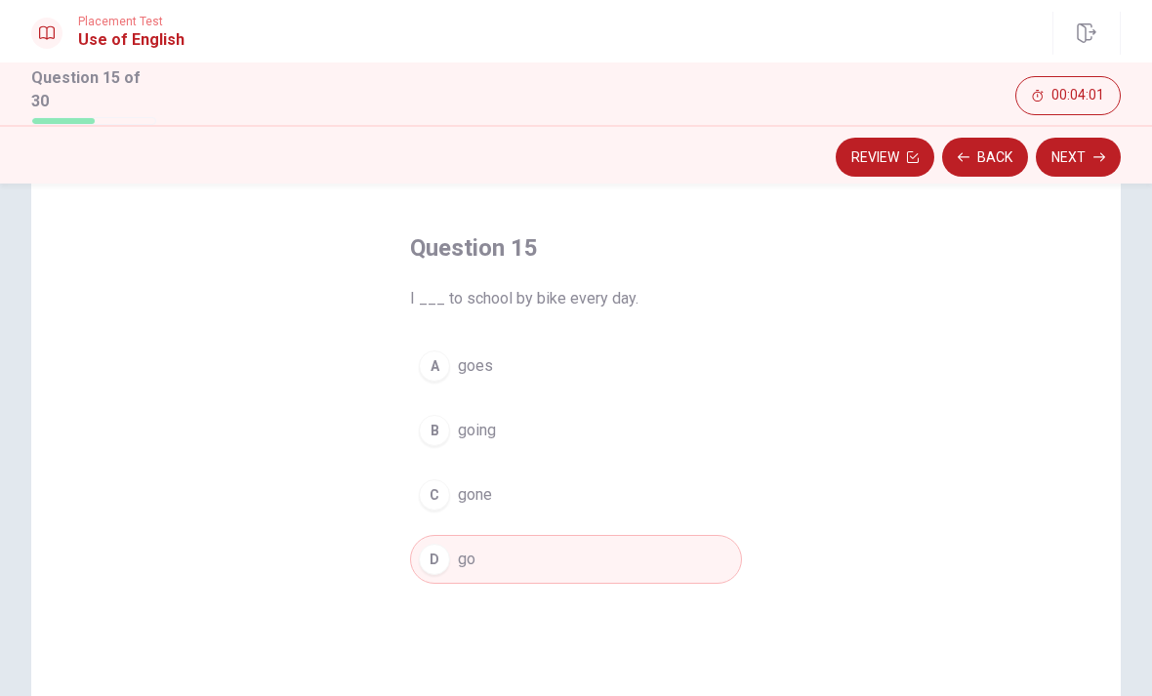
click at [1088, 142] on button "Next" at bounding box center [1077, 157] width 85 height 39
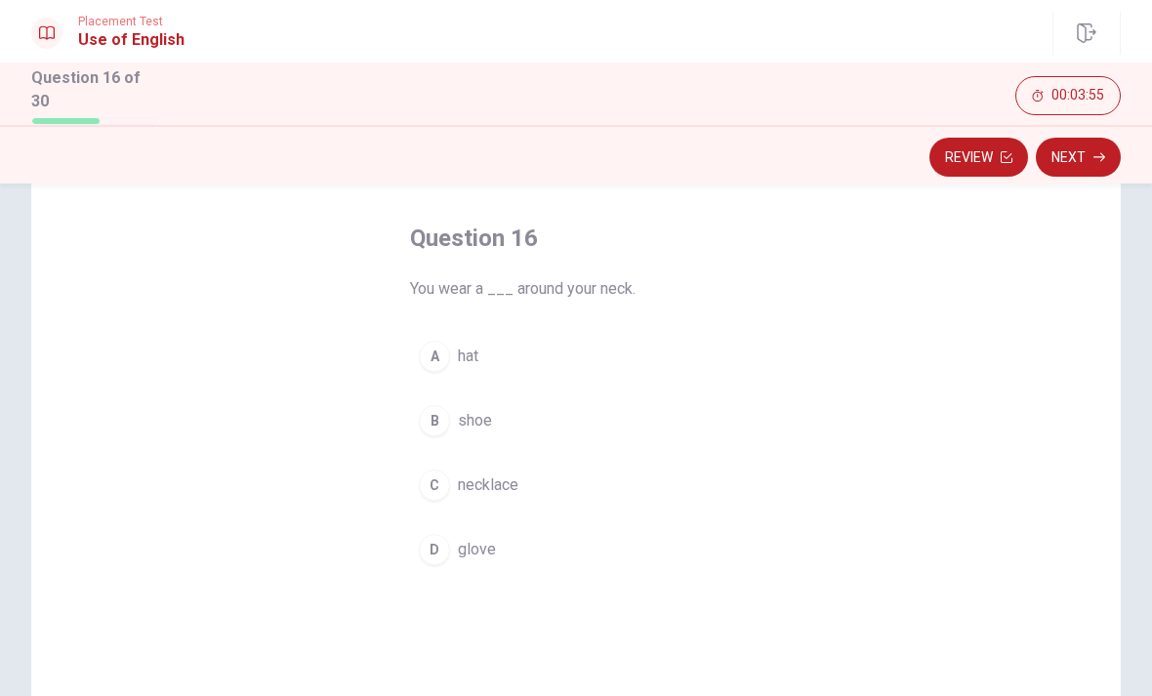
scroll to position [85, 0]
click at [446, 476] on div "C" at bounding box center [434, 480] width 31 height 31
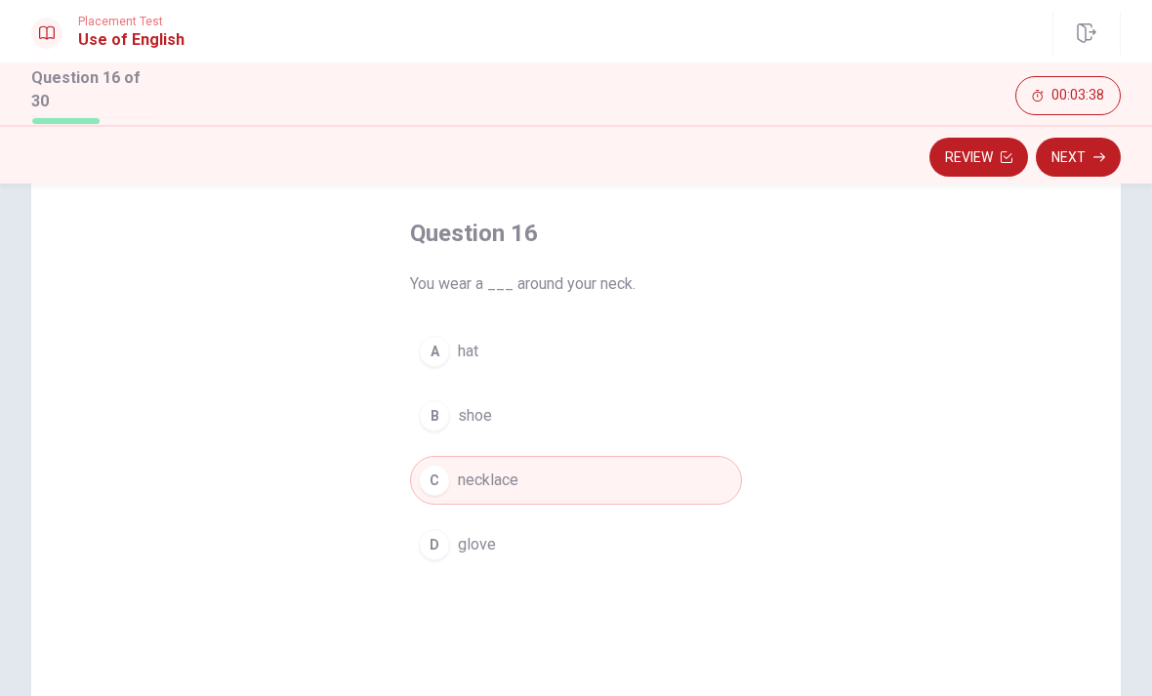
click at [1084, 150] on button "Next" at bounding box center [1077, 157] width 85 height 39
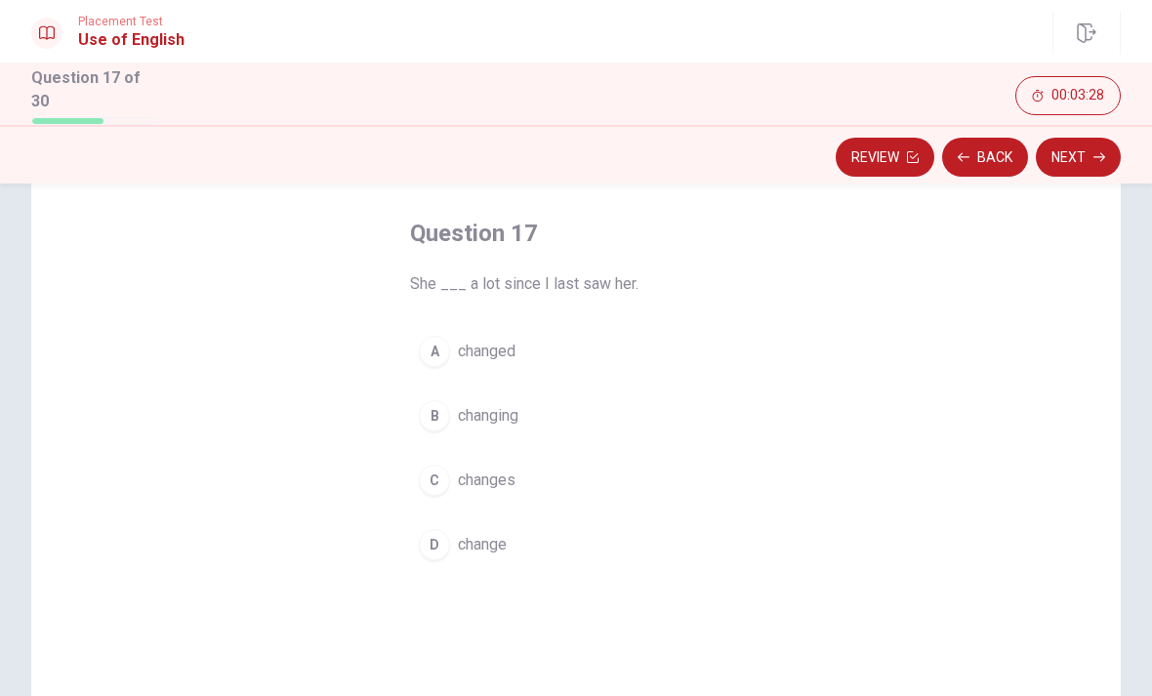
click at [515, 349] on span "changed" at bounding box center [487, 351] width 58 height 23
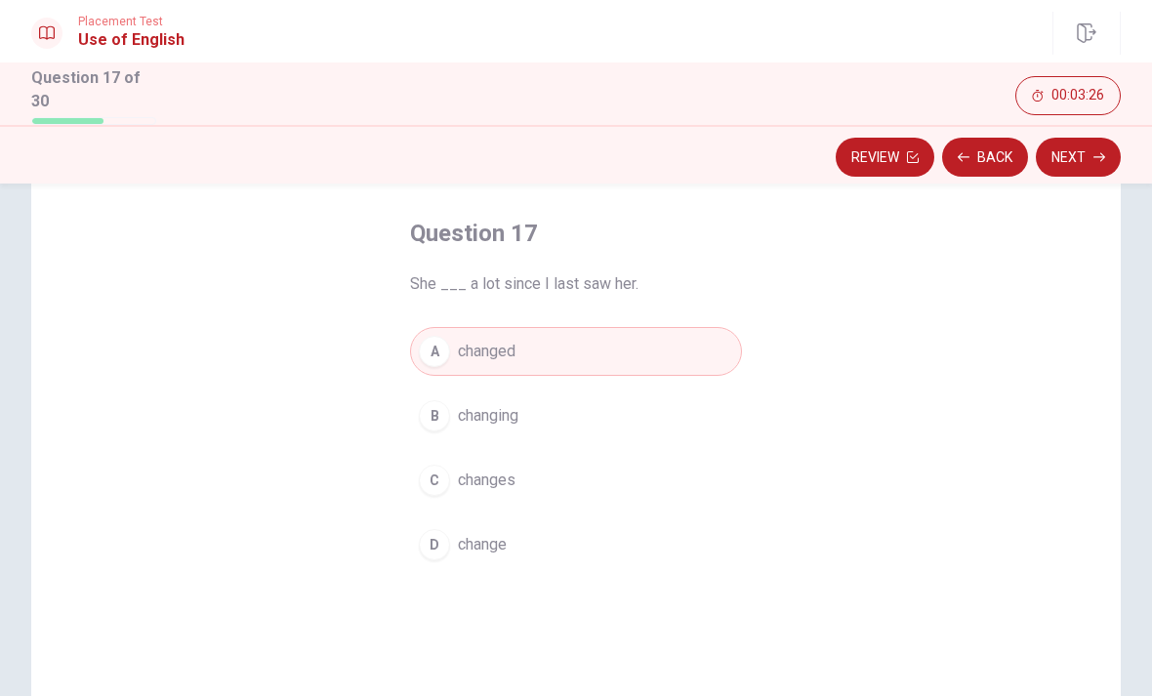
click at [1096, 157] on icon "button" at bounding box center [1099, 157] width 12 height 12
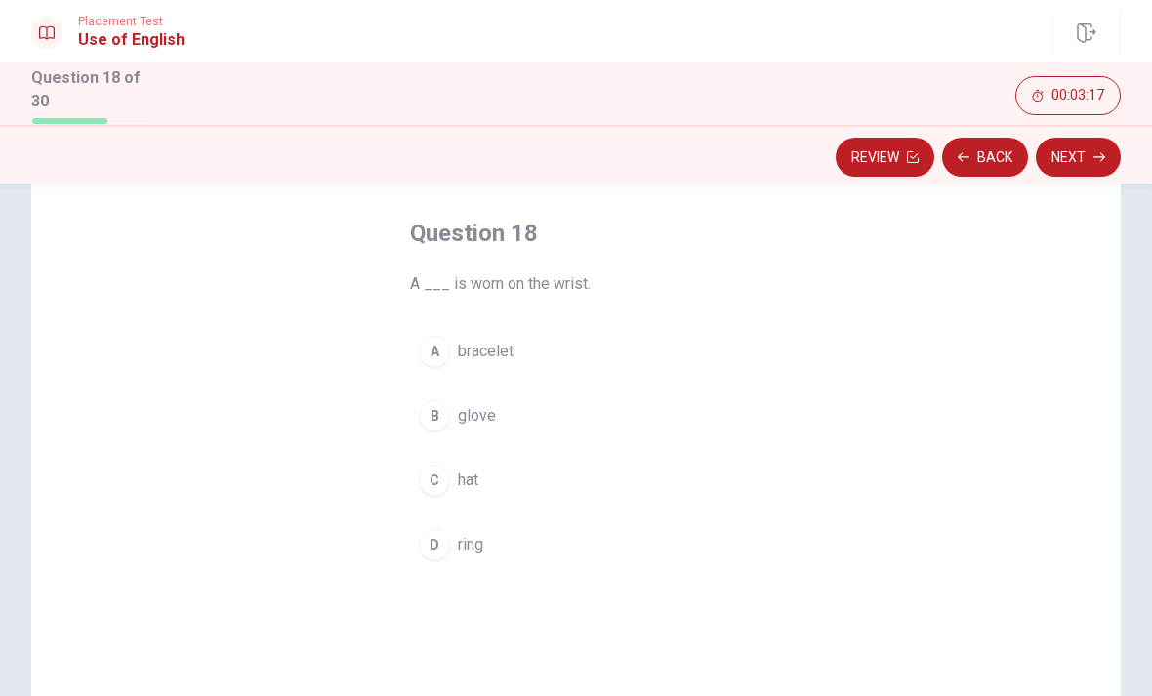
click at [456, 345] on button "A bracelet" at bounding box center [576, 351] width 332 height 49
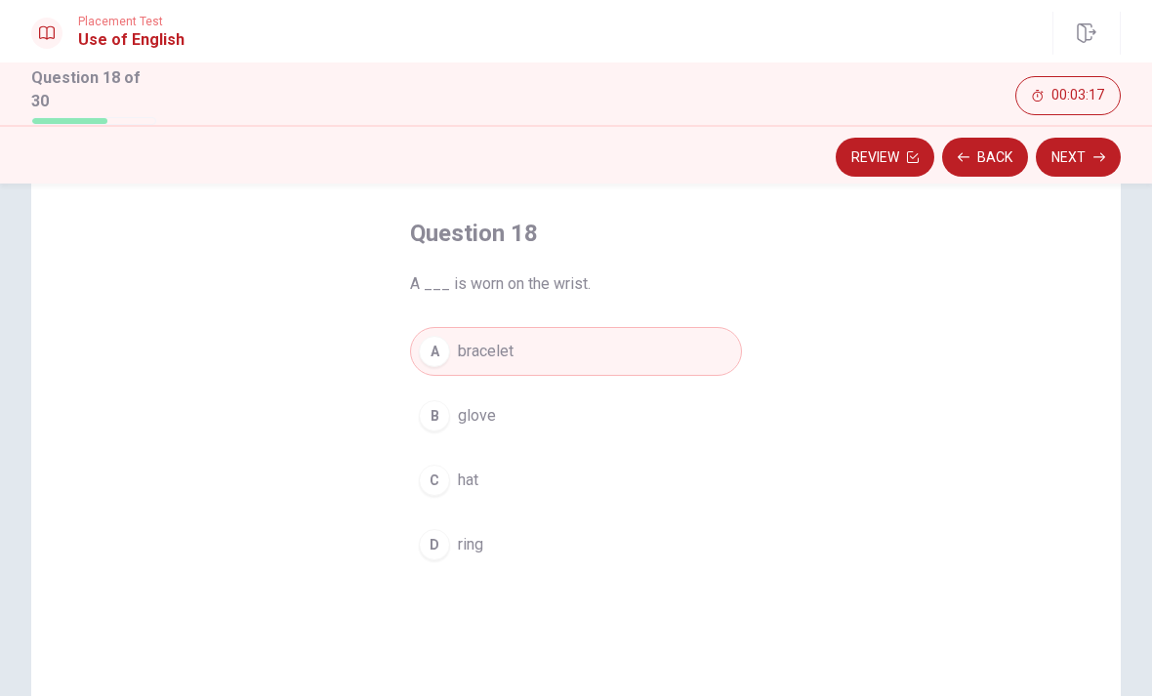
click at [1093, 157] on icon "button" at bounding box center [1099, 157] width 12 height 12
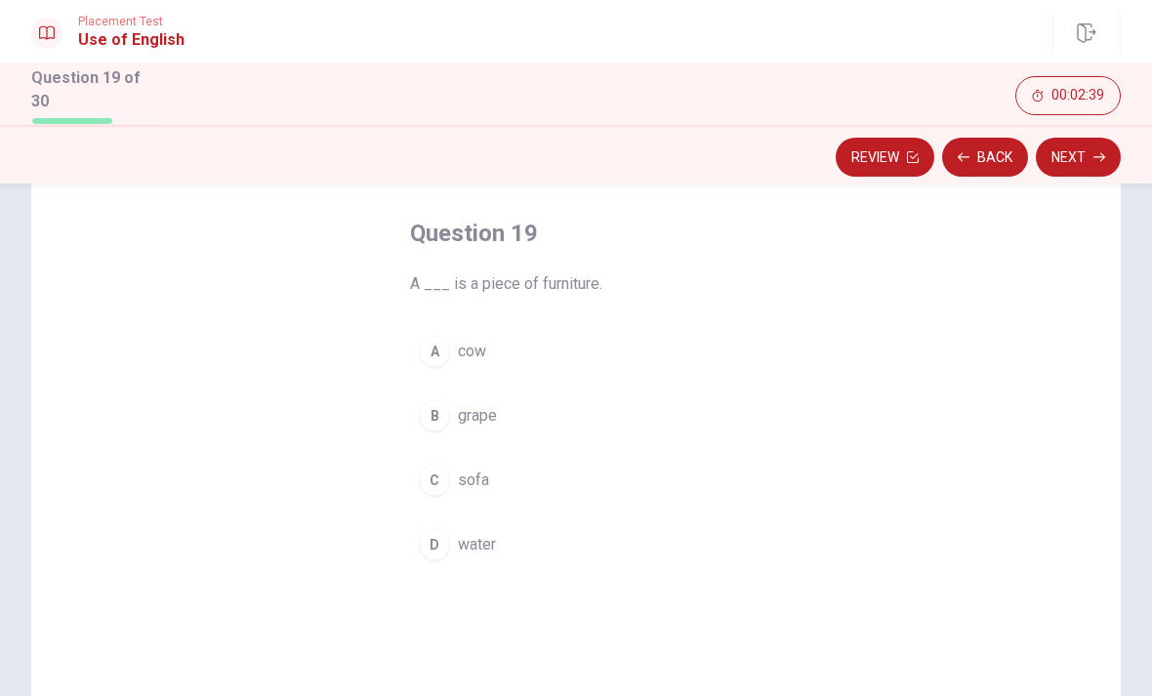
click at [424, 474] on div "C" at bounding box center [434, 480] width 31 height 31
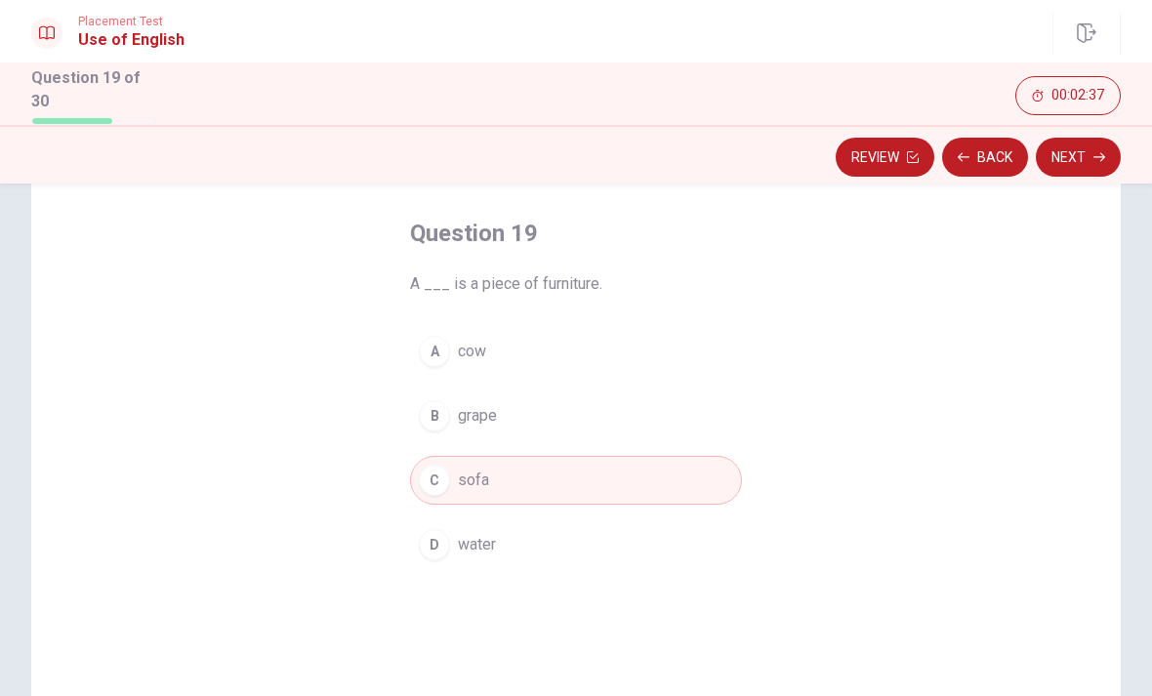
click at [1074, 161] on button "Next" at bounding box center [1077, 157] width 85 height 39
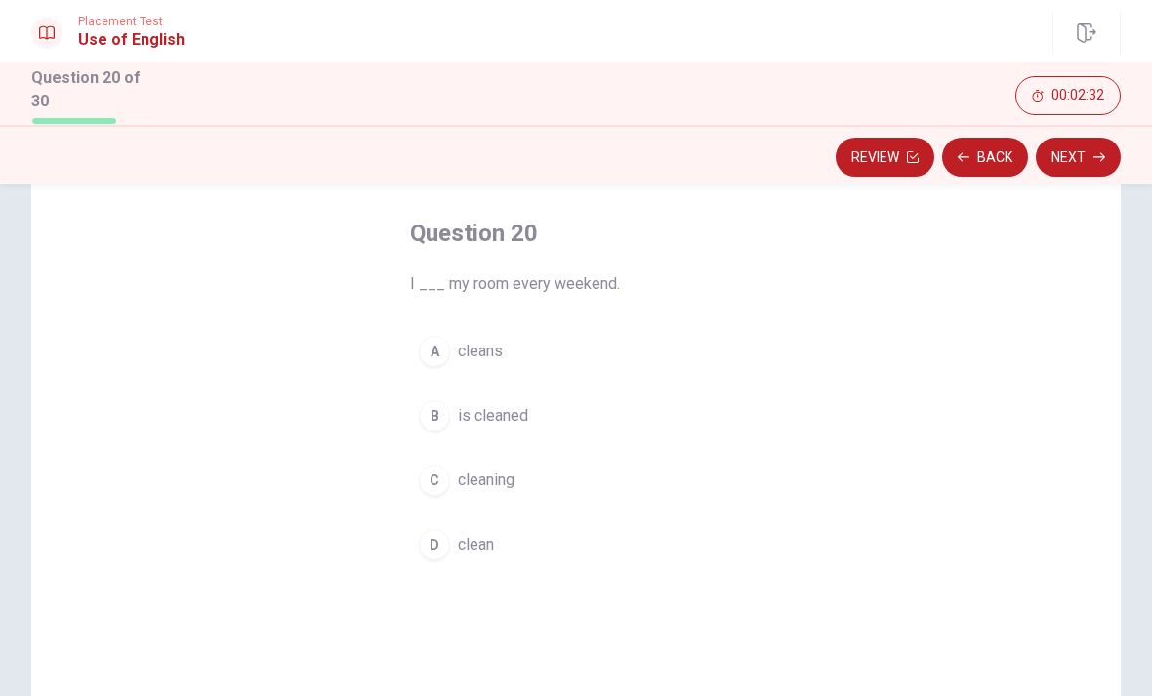
click at [464, 540] on span "clean" at bounding box center [476, 544] width 36 height 23
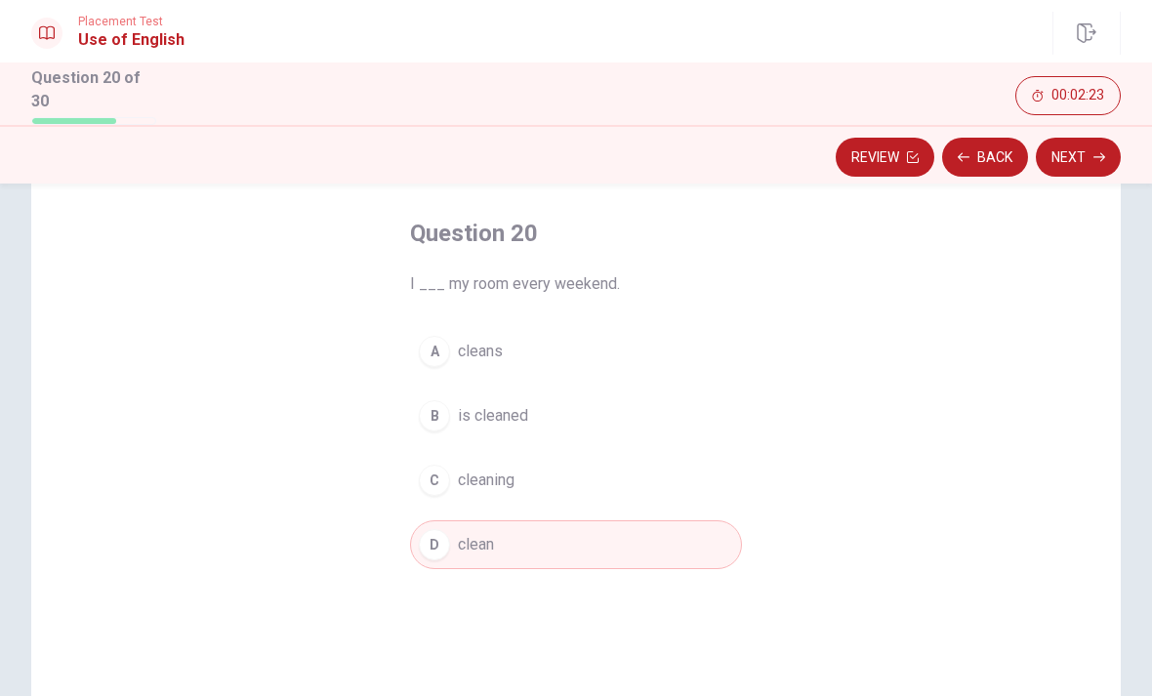
click at [478, 493] on button "C cleaning" at bounding box center [576, 480] width 332 height 49
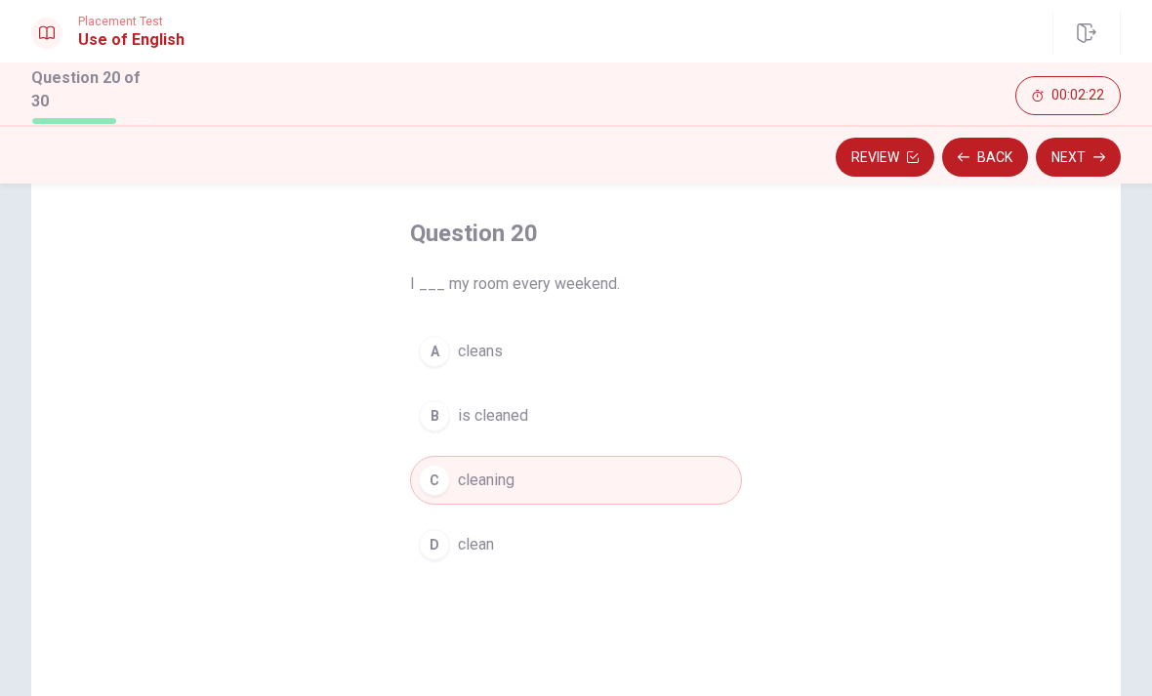
click at [1086, 141] on button "Next" at bounding box center [1077, 157] width 85 height 39
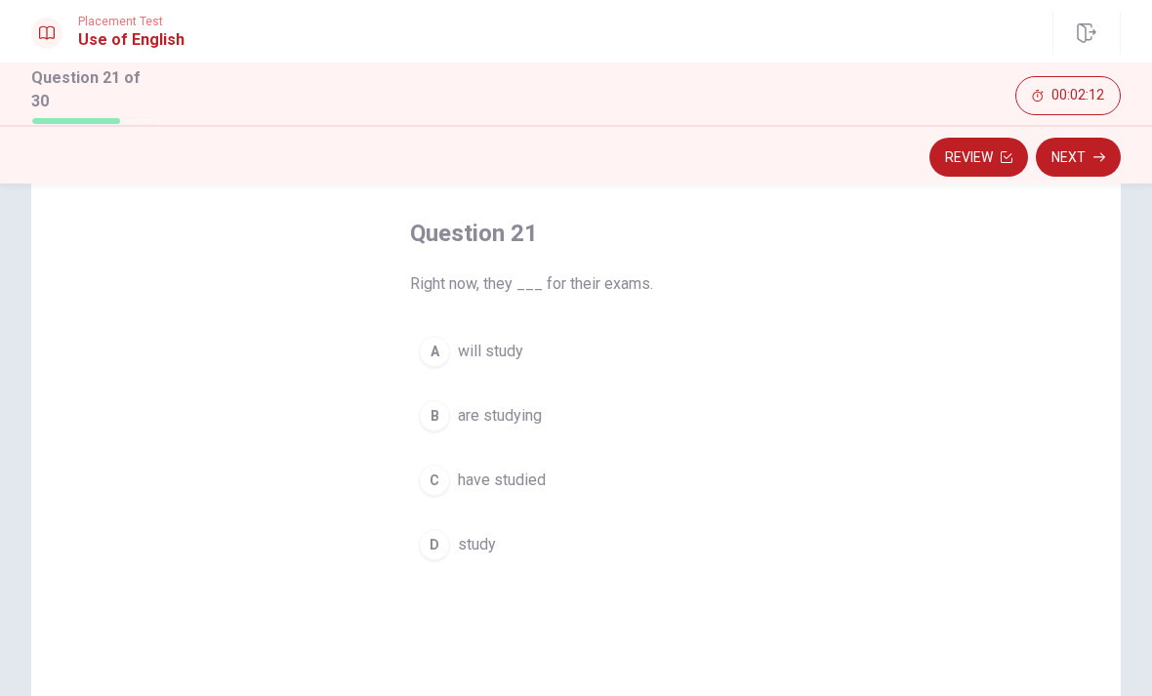
click at [451, 412] on button "B are studying" at bounding box center [576, 415] width 332 height 49
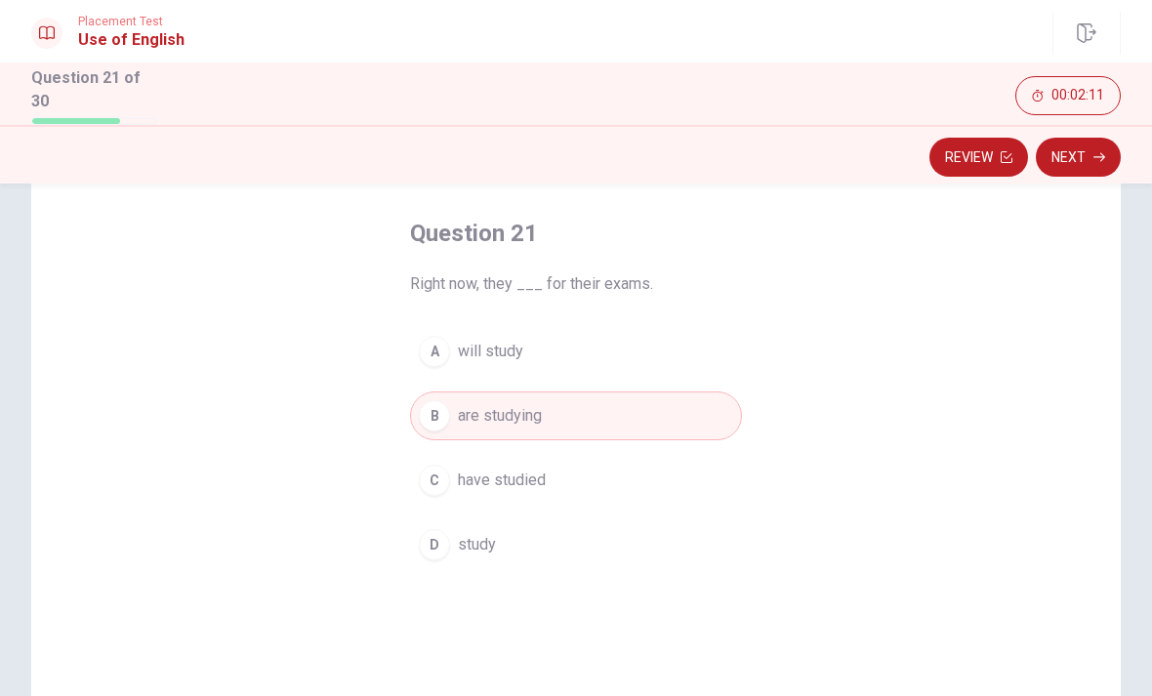
click at [1081, 149] on button "Next" at bounding box center [1077, 157] width 85 height 39
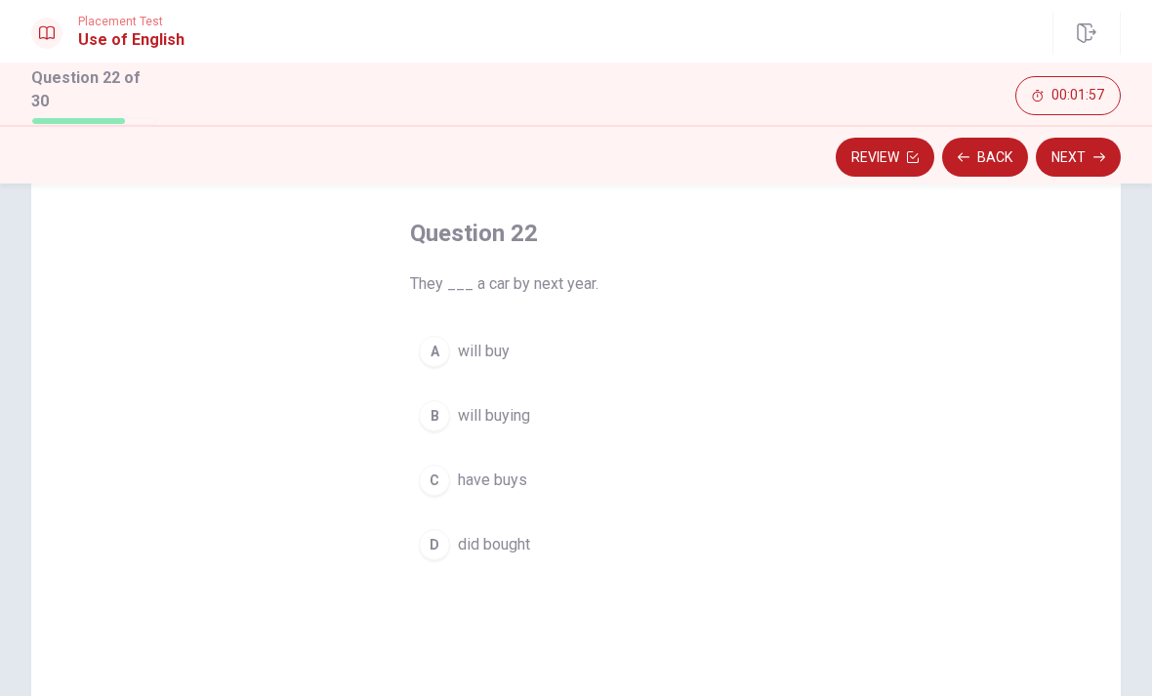
click at [446, 535] on div "D" at bounding box center [434, 544] width 31 height 31
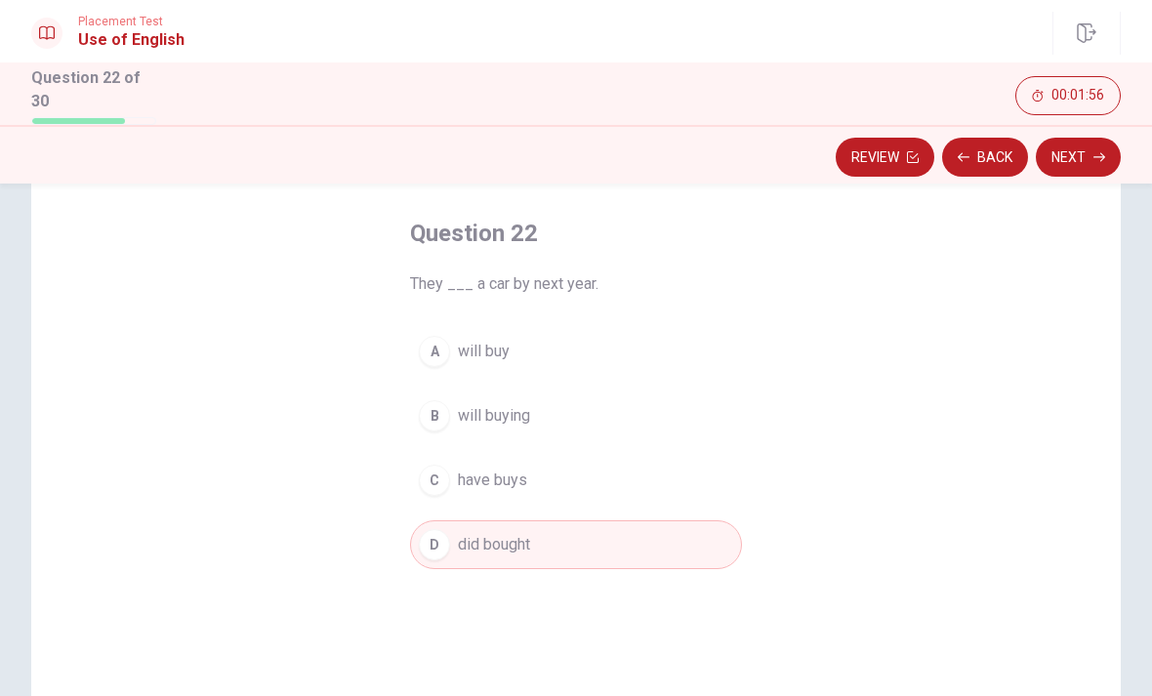
click at [1095, 154] on icon "button" at bounding box center [1099, 157] width 12 height 12
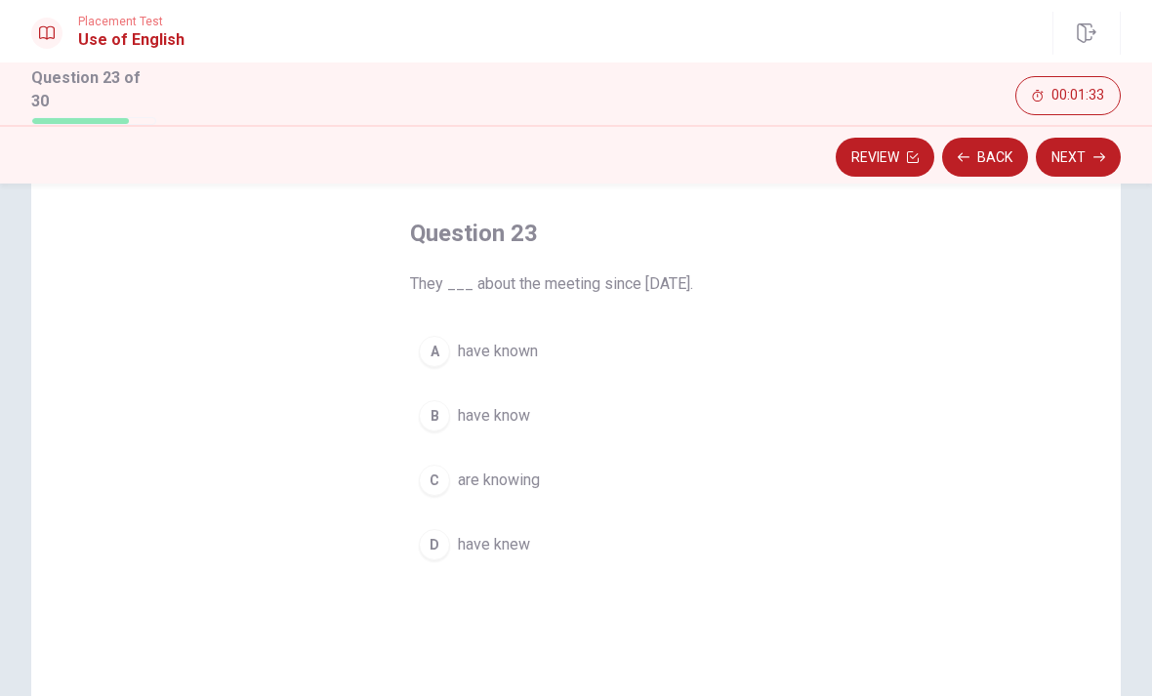
click at [507, 420] on span "have know" at bounding box center [494, 415] width 72 height 23
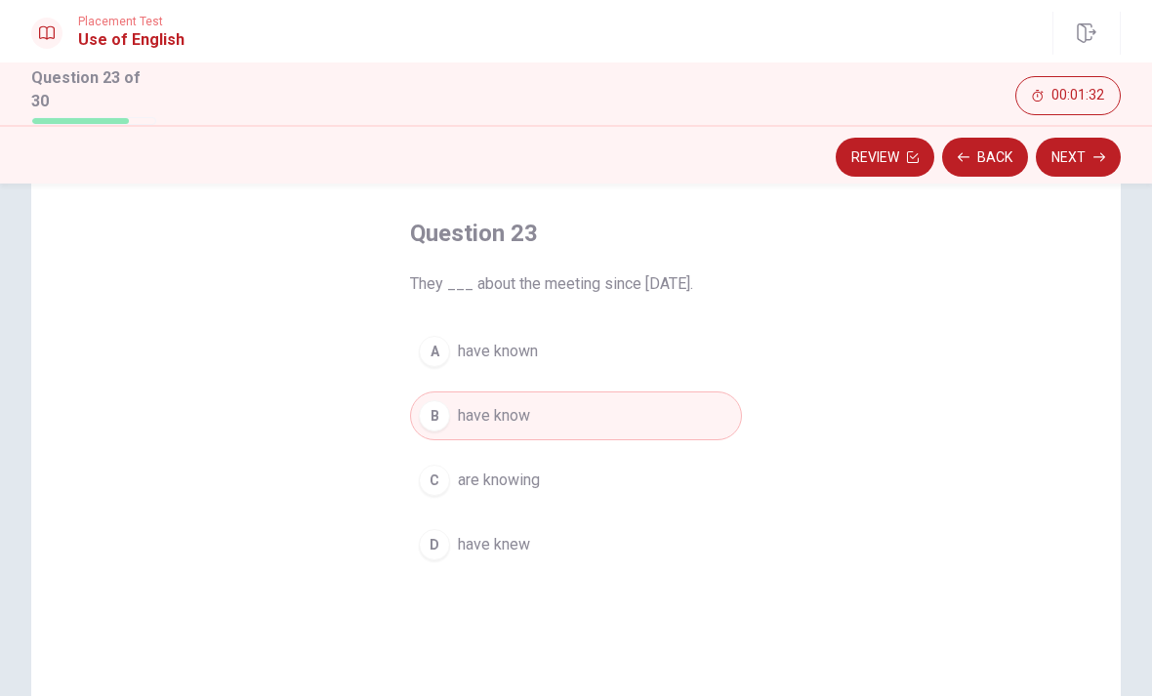
click at [1077, 149] on button "Next" at bounding box center [1077, 157] width 85 height 39
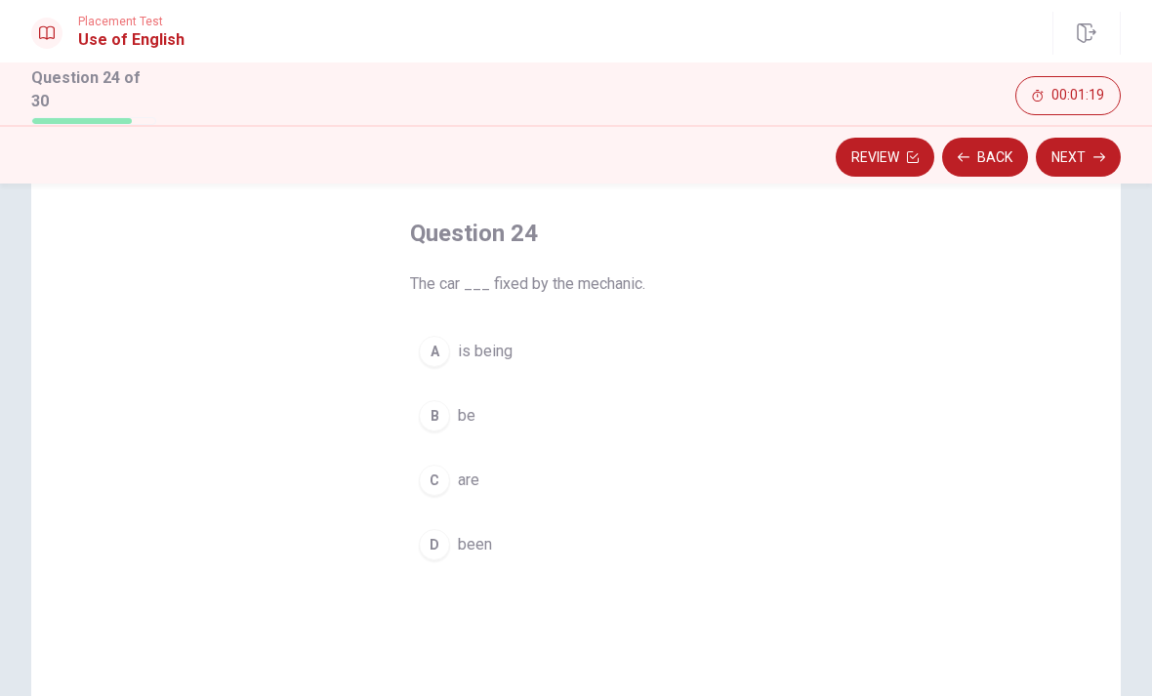
click at [450, 473] on button "C are" at bounding box center [576, 480] width 332 height 49
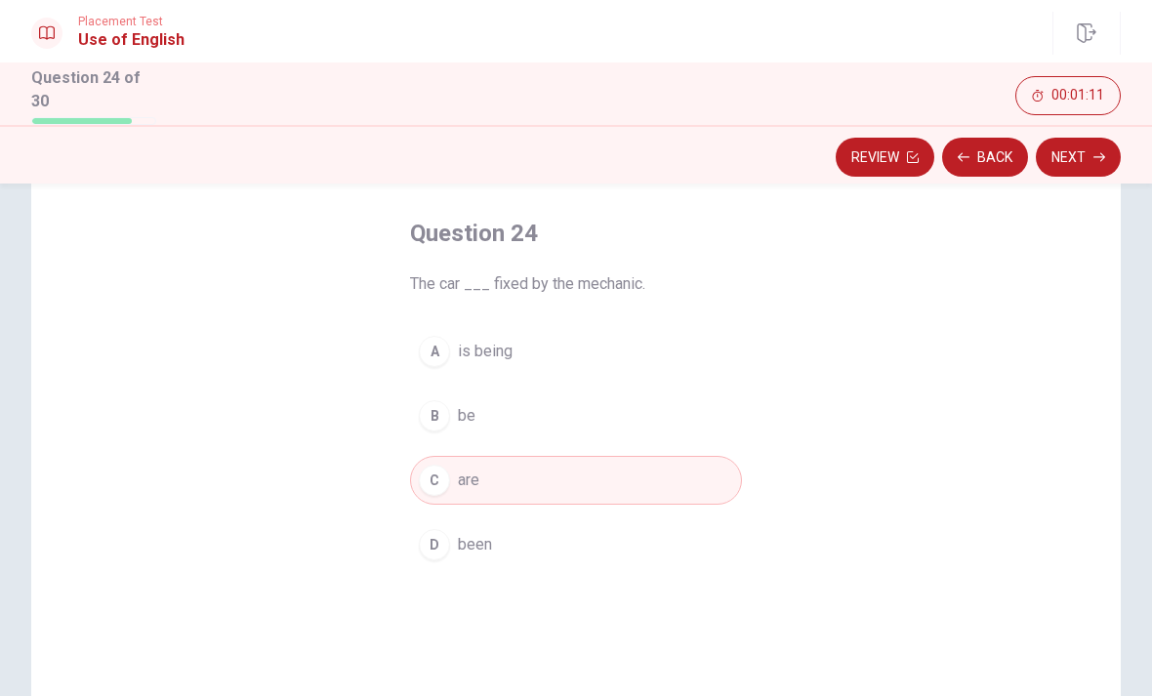
click at [1081, 163] on button "Next" at bounding box center [1077, 157] width 85 height 39
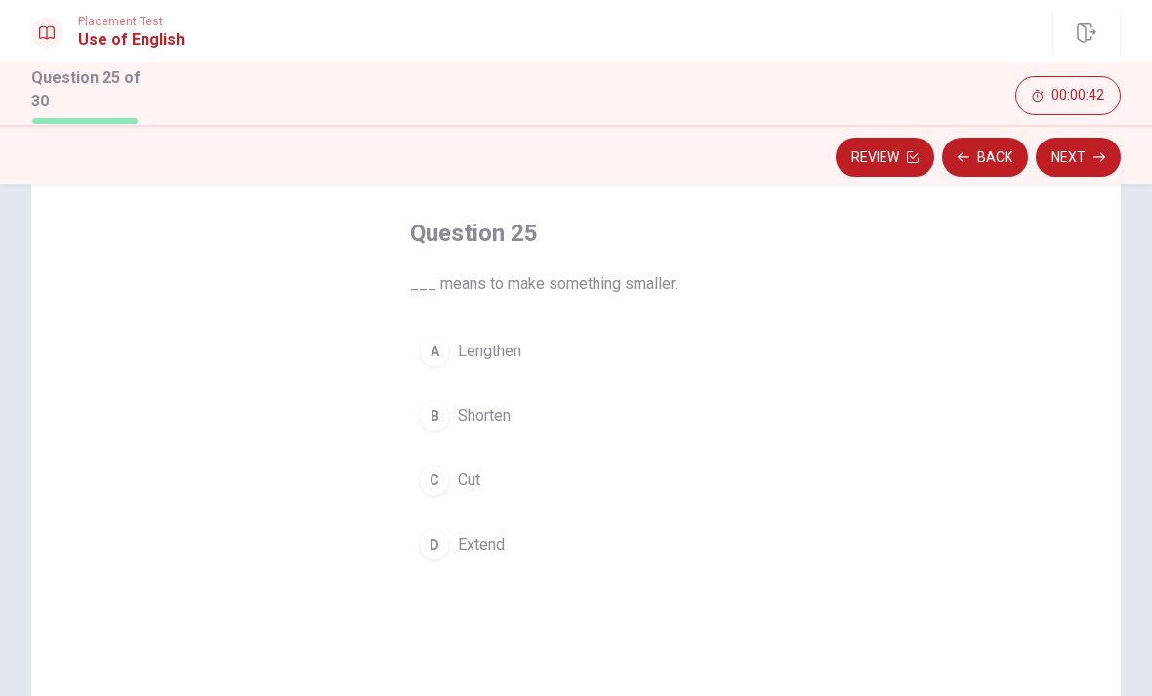
click at [423, 408] on div "B" at bounding box center [434, 415] width 31 height 31
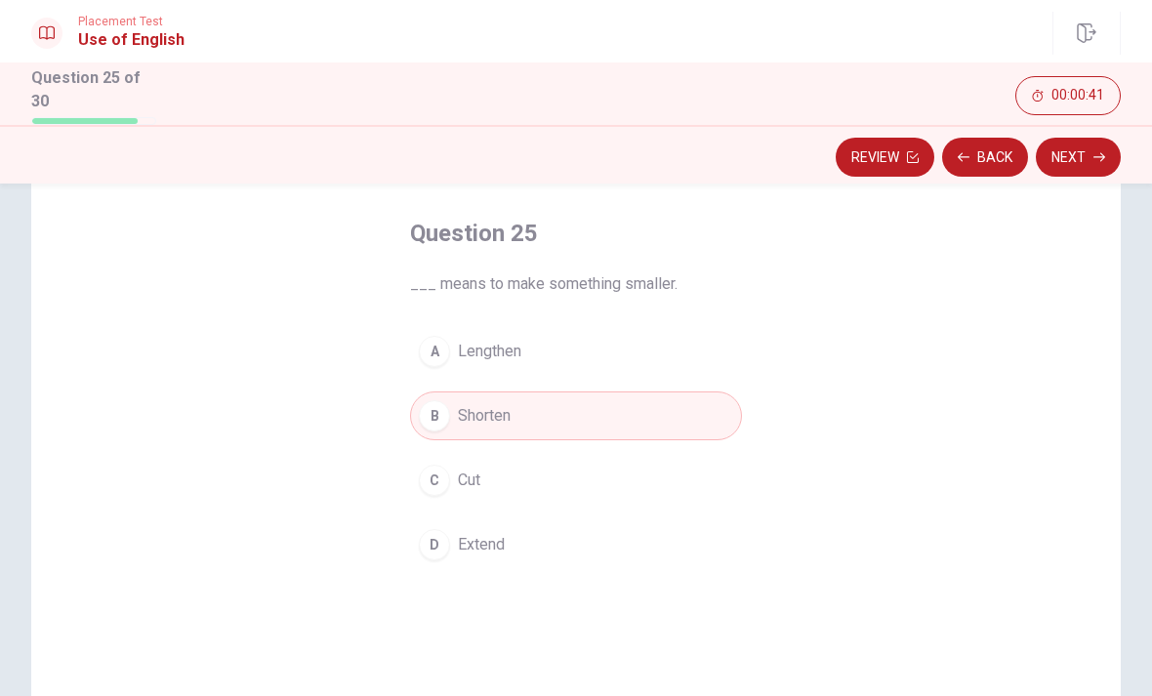
click at [1101, 142] on button "Next" at bounding box center [1077, 157] width 85 height 39
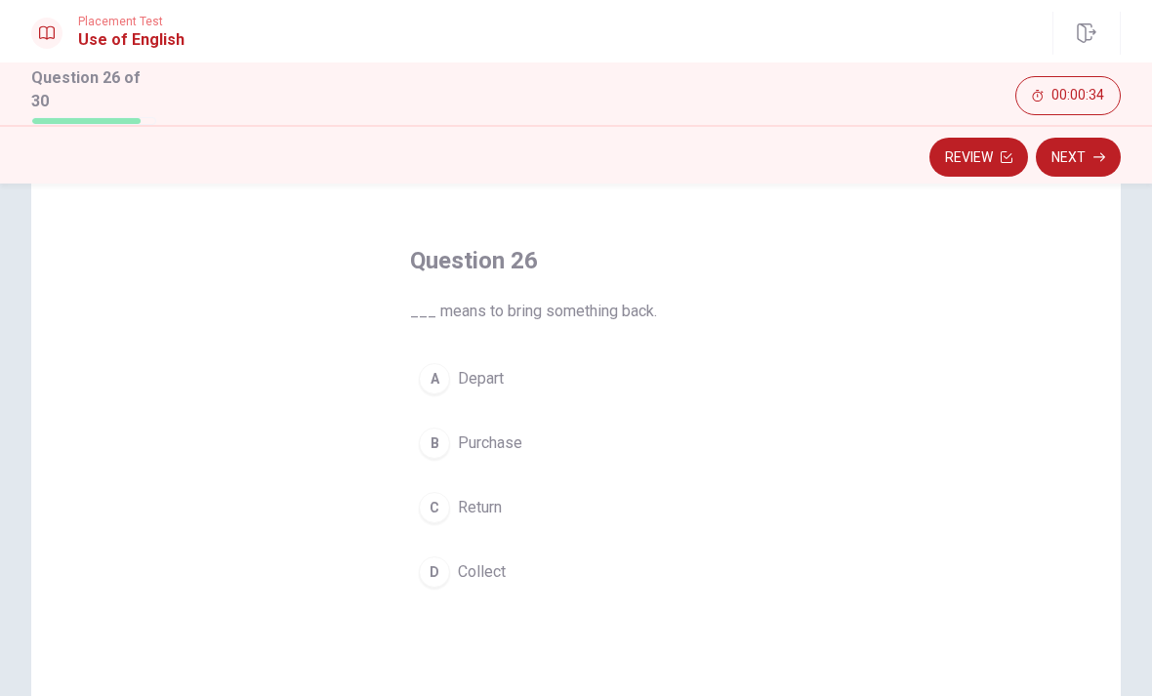
scroll to position [61, 0]
click at [444, 504] on div "C" at bounding box center [434, 504] width 31 height 31
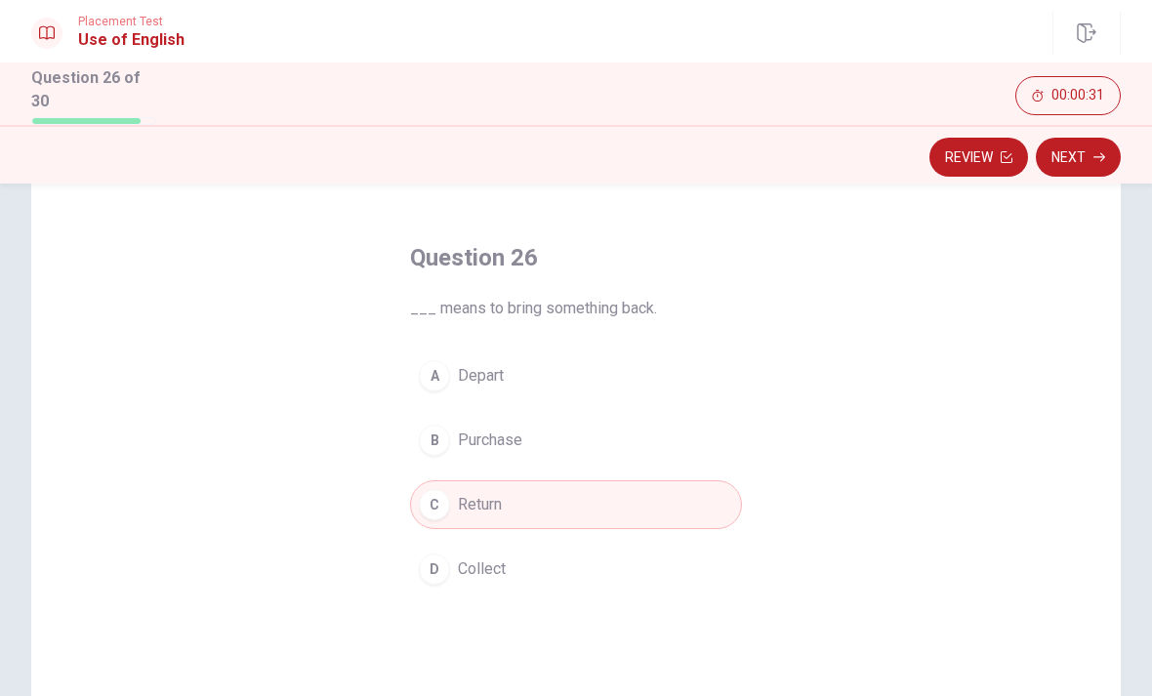
click at [1073, 150] on button "Next" at bounding box center [1077, 157] width 85 height 39
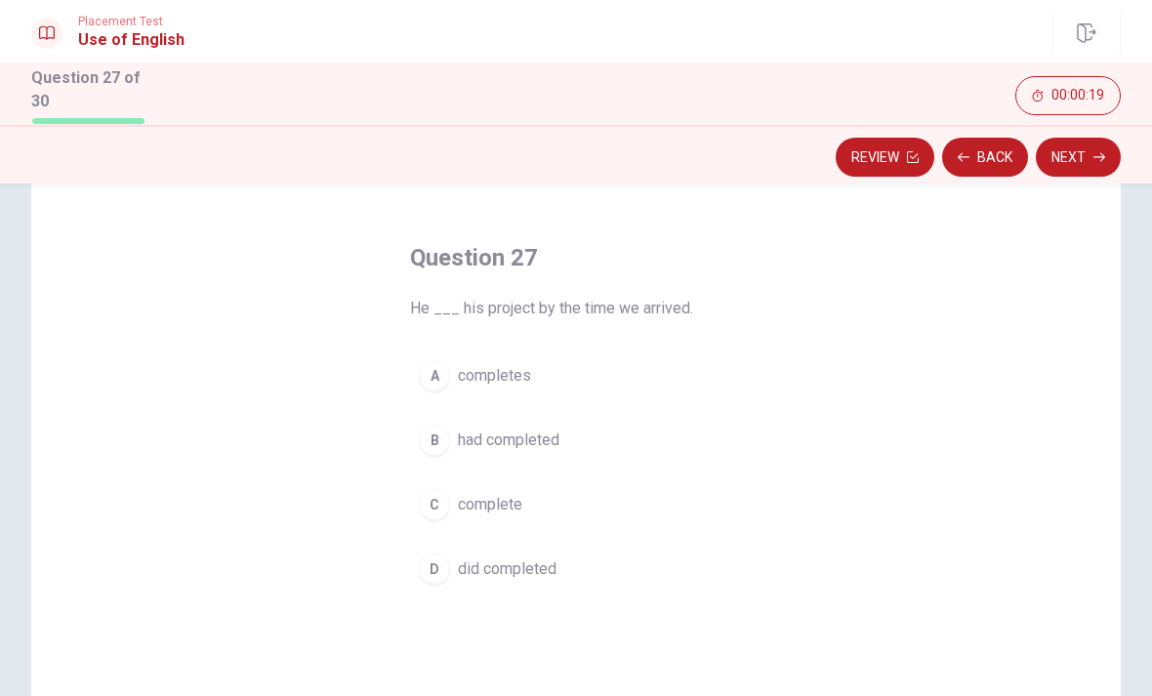
click at [472, 366] on span "completes" at bounding box center [494, 375] width 73 height 23
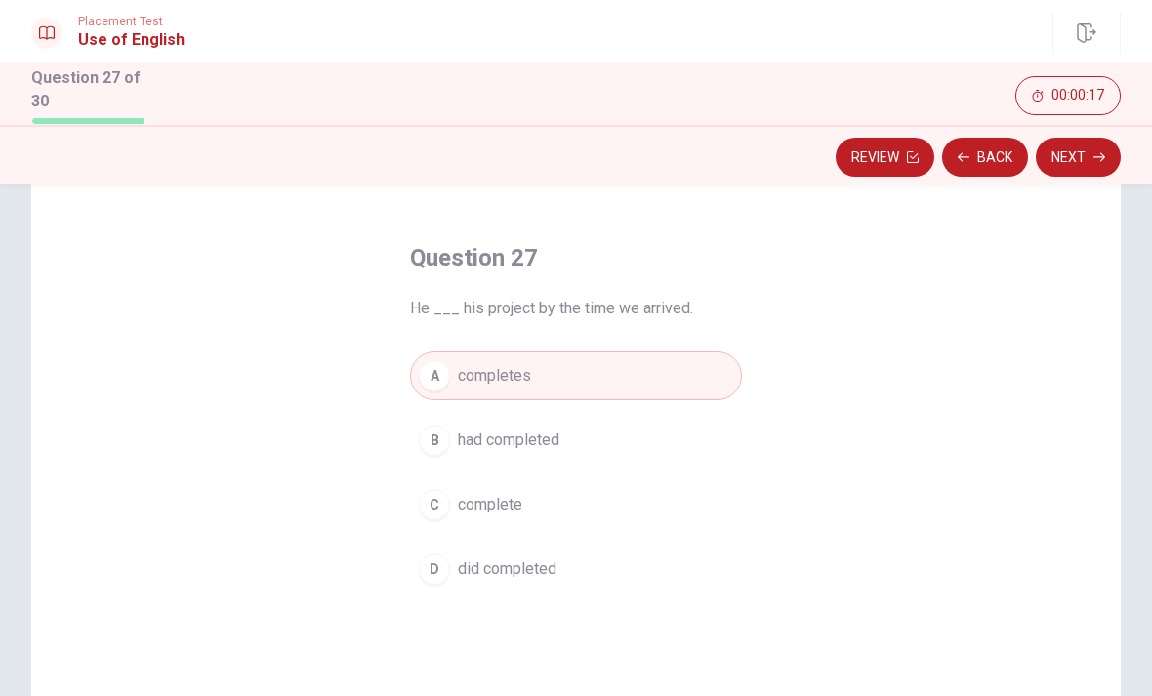
click at [526, 440] on span "had completed" at bounding box center [508, 439] width 101 height 23
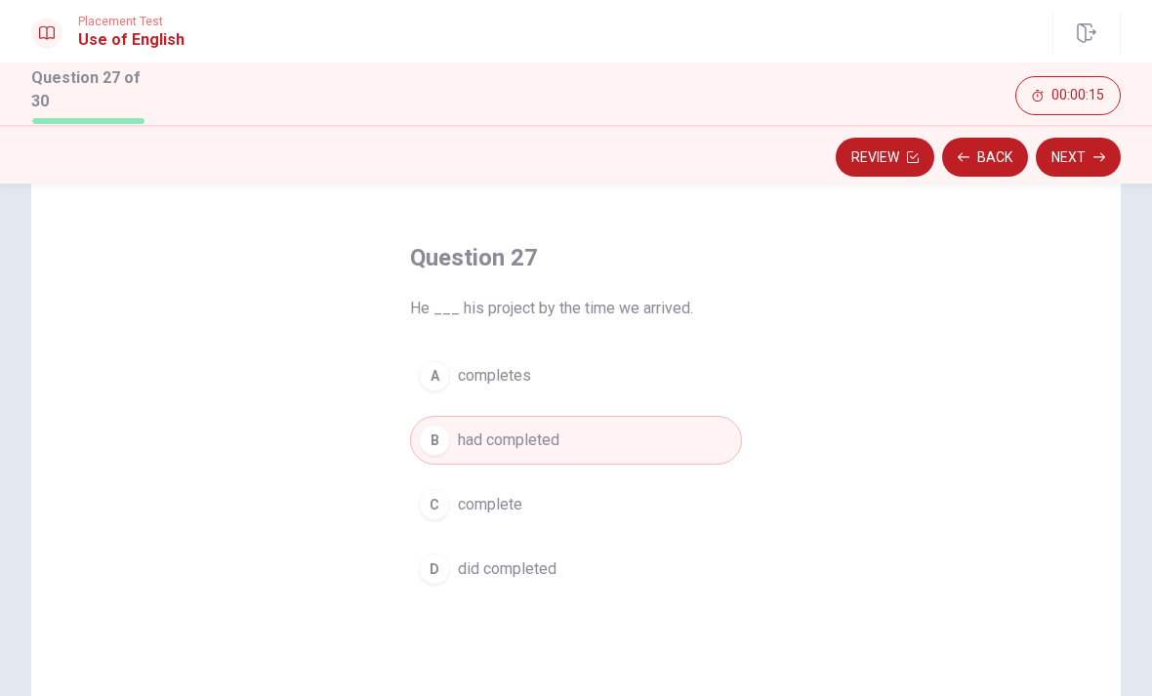
click at [1076, 146] on button "Next" at bounding box center [1077, 157] width 85 height 39
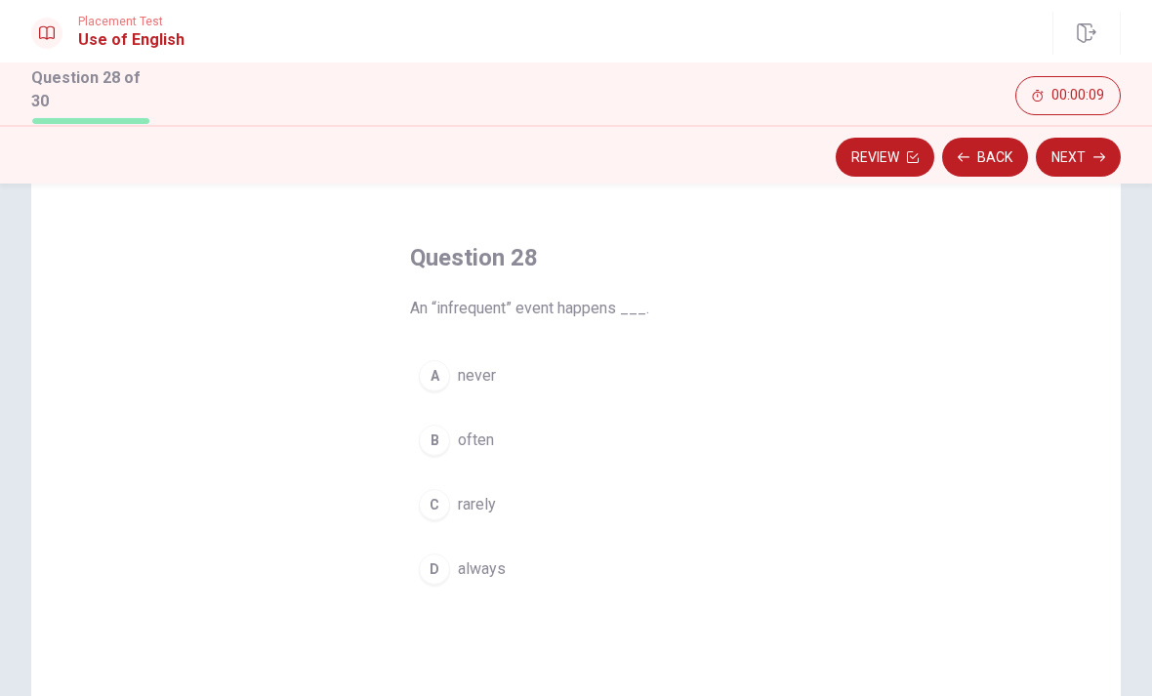
click at [447, 490] on button "C rarely" at bounding box center [576, 504] width 332 height 49
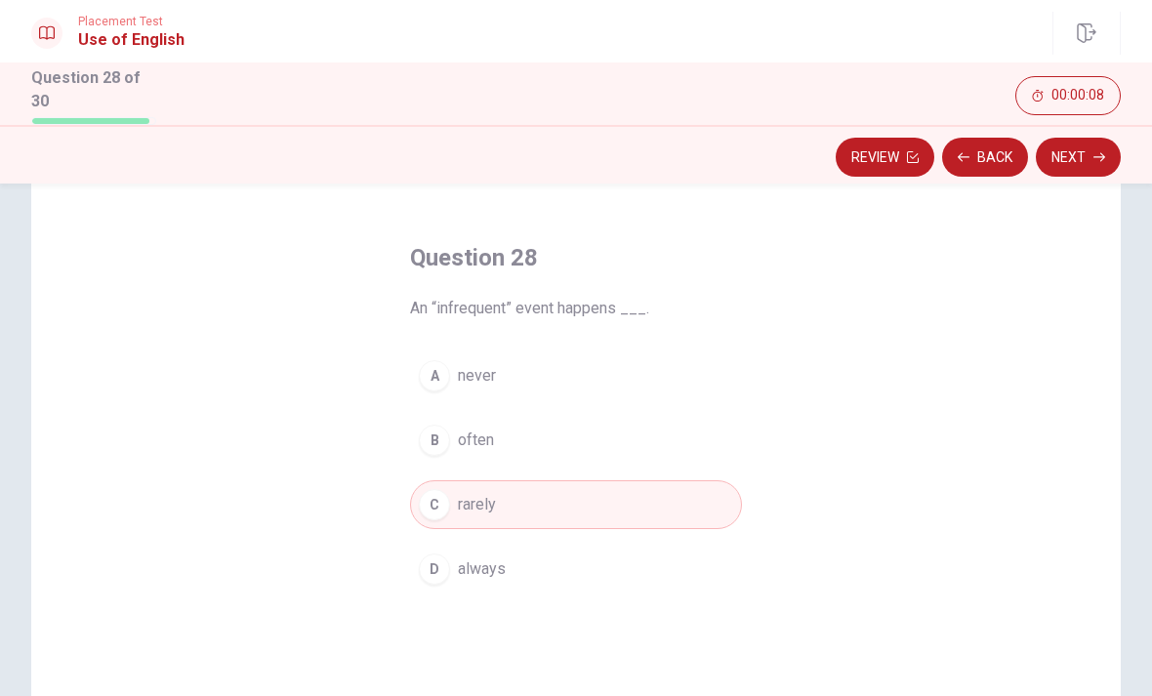
click at [1087, 164] on button "Next" at bounding box center [1077, 157] width 85 height 39
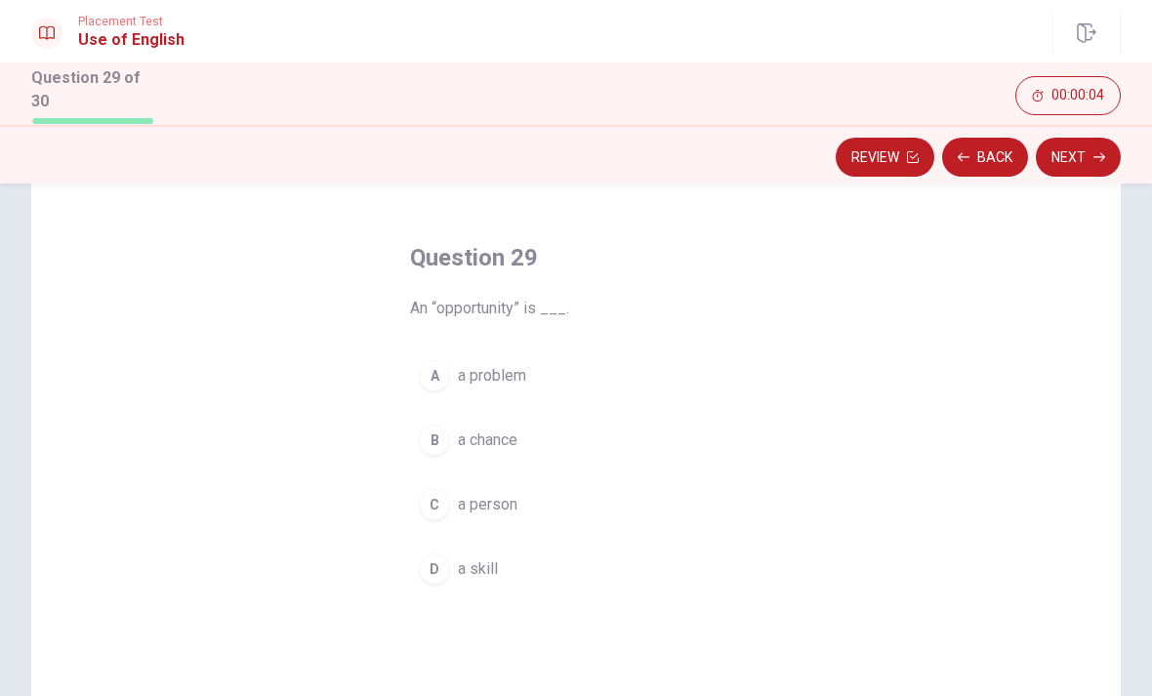
click at [456, 440] on button "B a chance" at bounding box center [576, 440] width 332 height 49
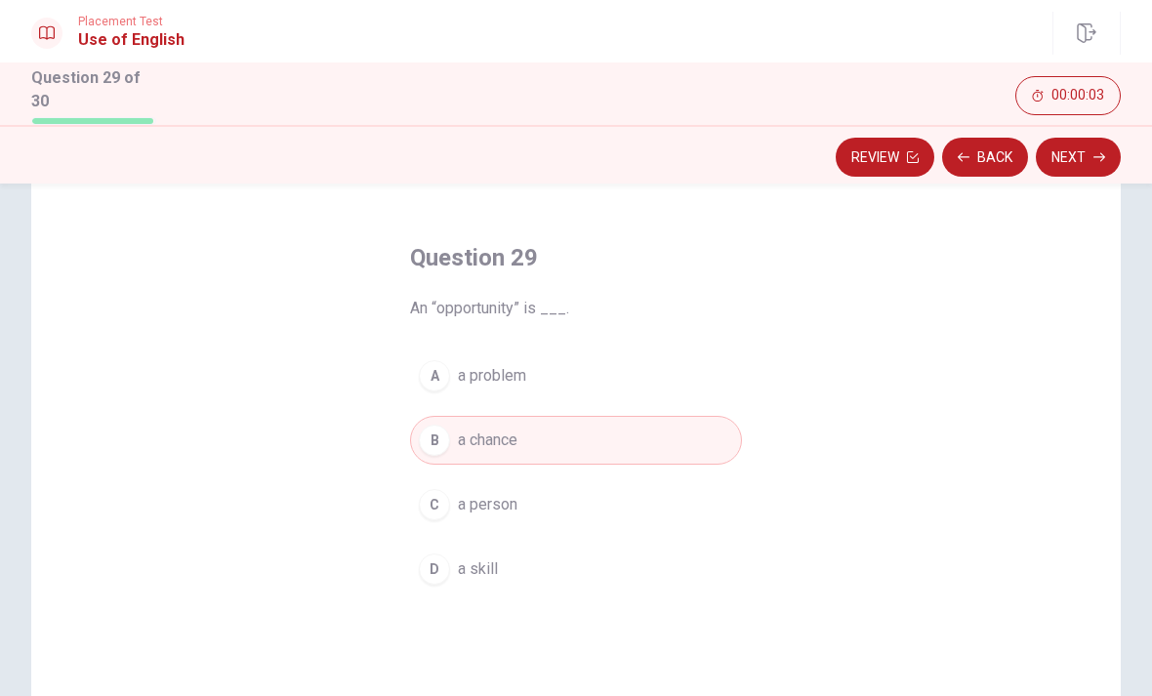
click at [1080, 149] on button "Next" at bounding box center [1077, 157] width 85 height 39
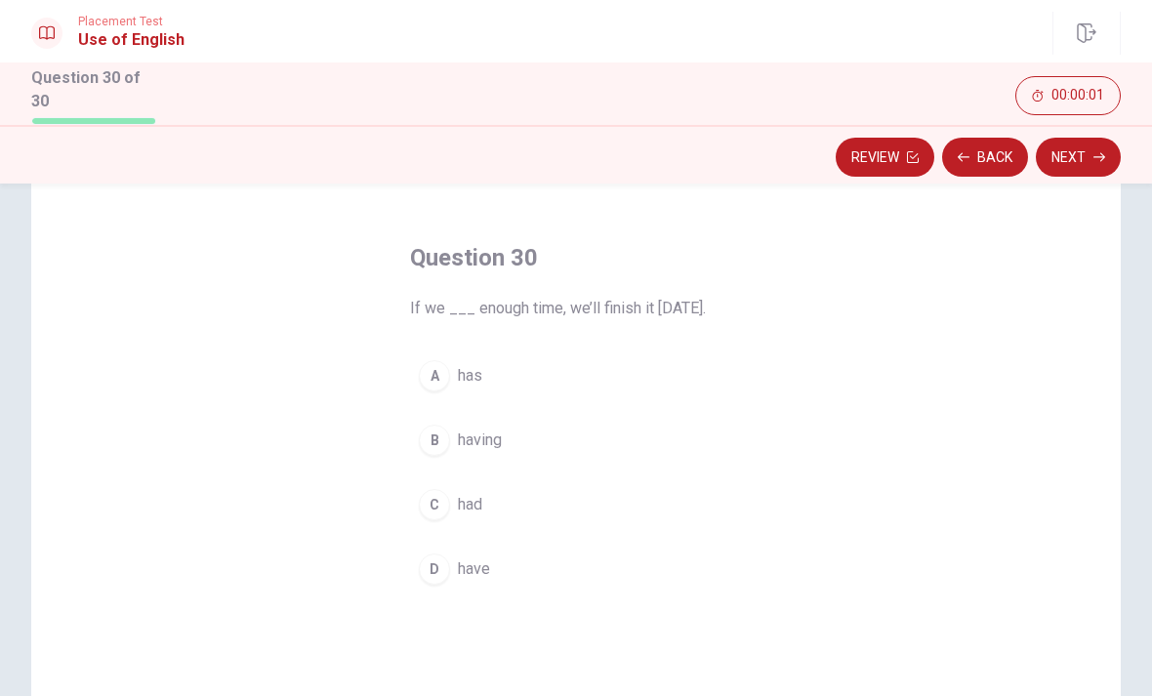
click at [445, 494] on div "C" at bounding box center [434, 504] width 31 height 31
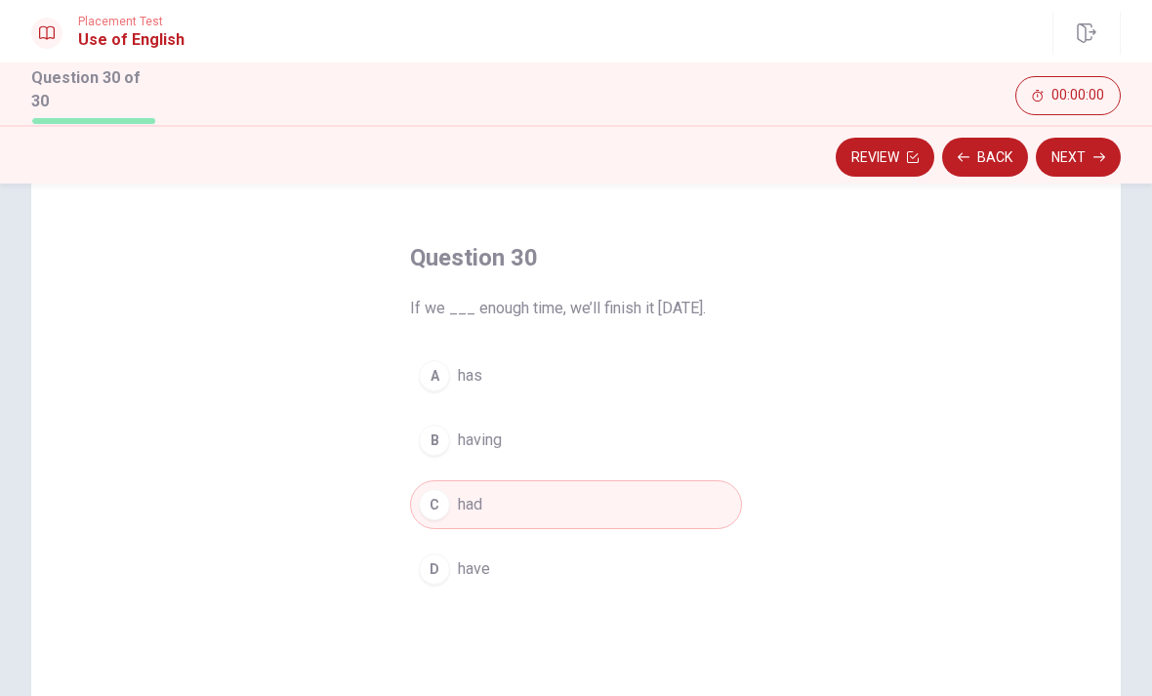
click at [463, 434] on span "having" at bounding box center [480, 439] width 44 height 23
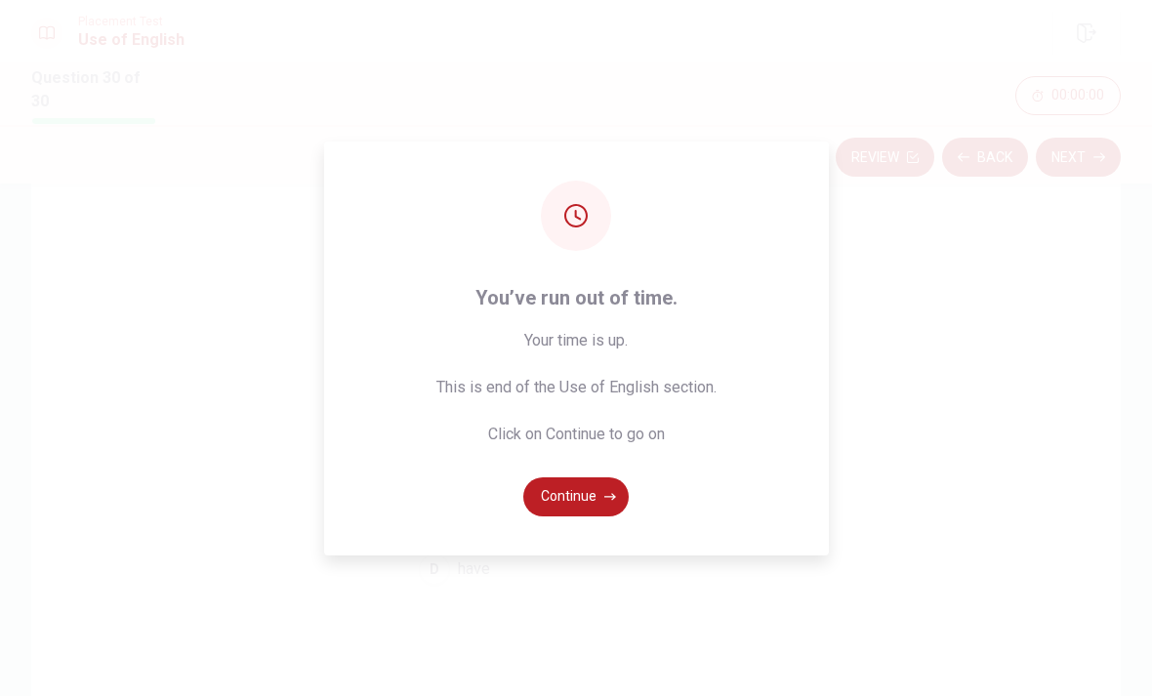
click at [475, 369] on span "Your time is up. This is end of the Use of English section. Click on Continue t…" at bounding box center [576, 387] width 280 height 117
click at [609, 503] on icon "button" at bounding box center [610, 497] width 12 height 12
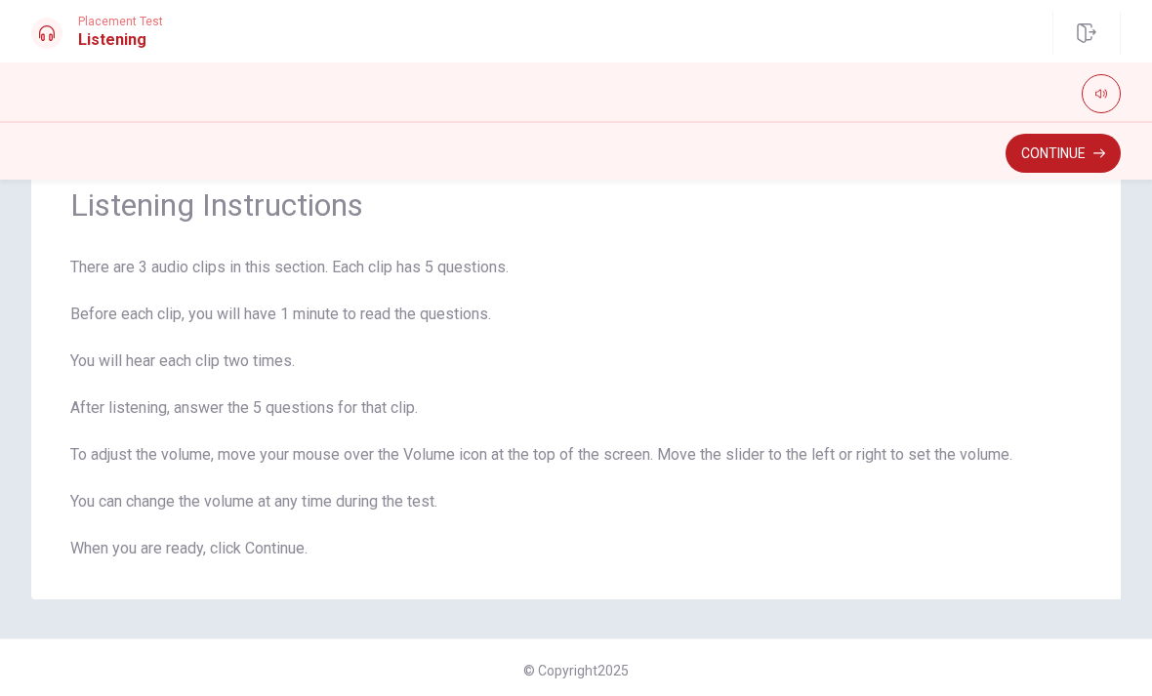
scroll to position [76, 0]
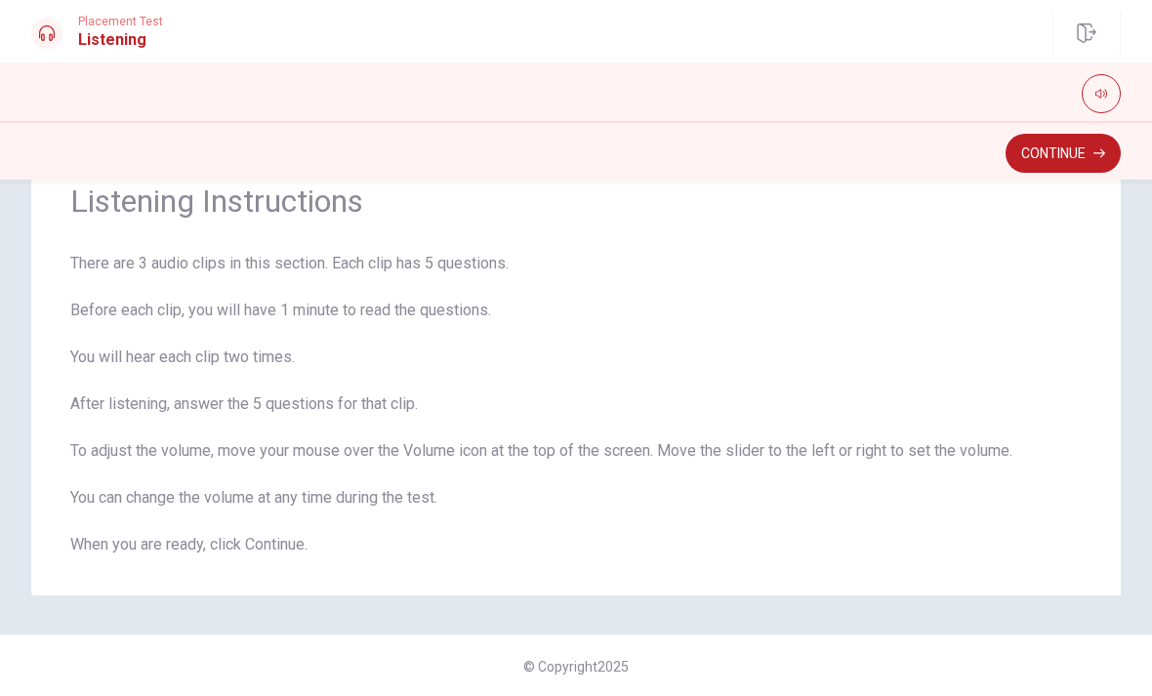
click at [1065, 150] on button "Continue" at bounding box center [1062, 153] width 115 height 39
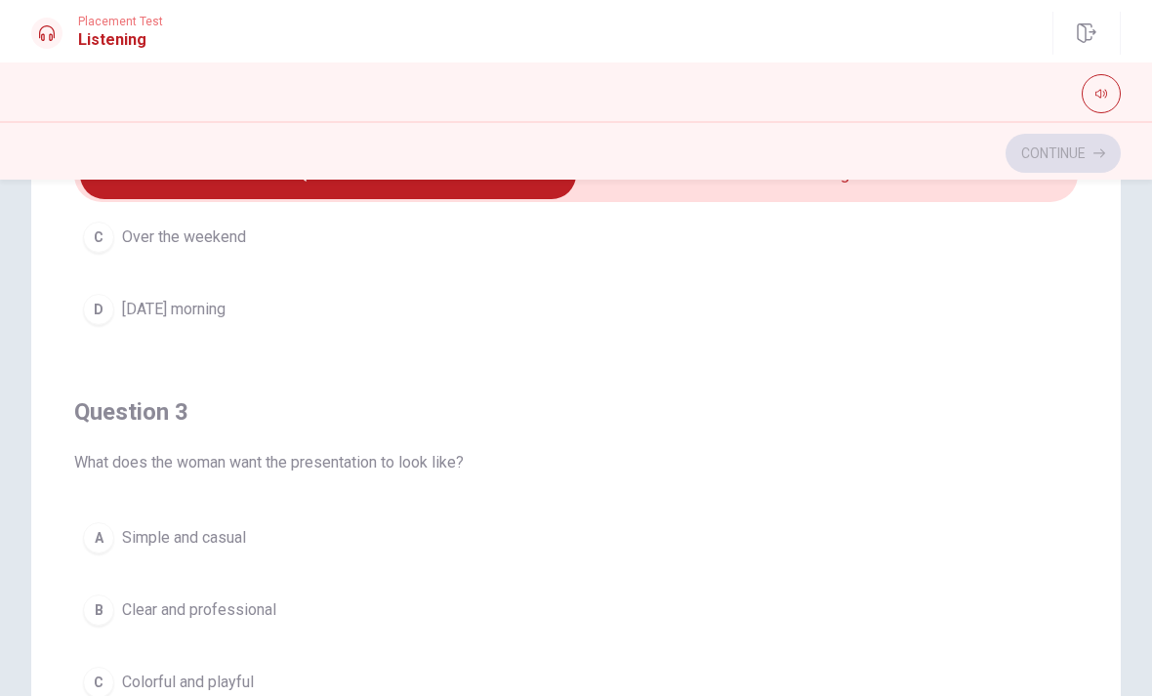
scroll to position [741, 0]
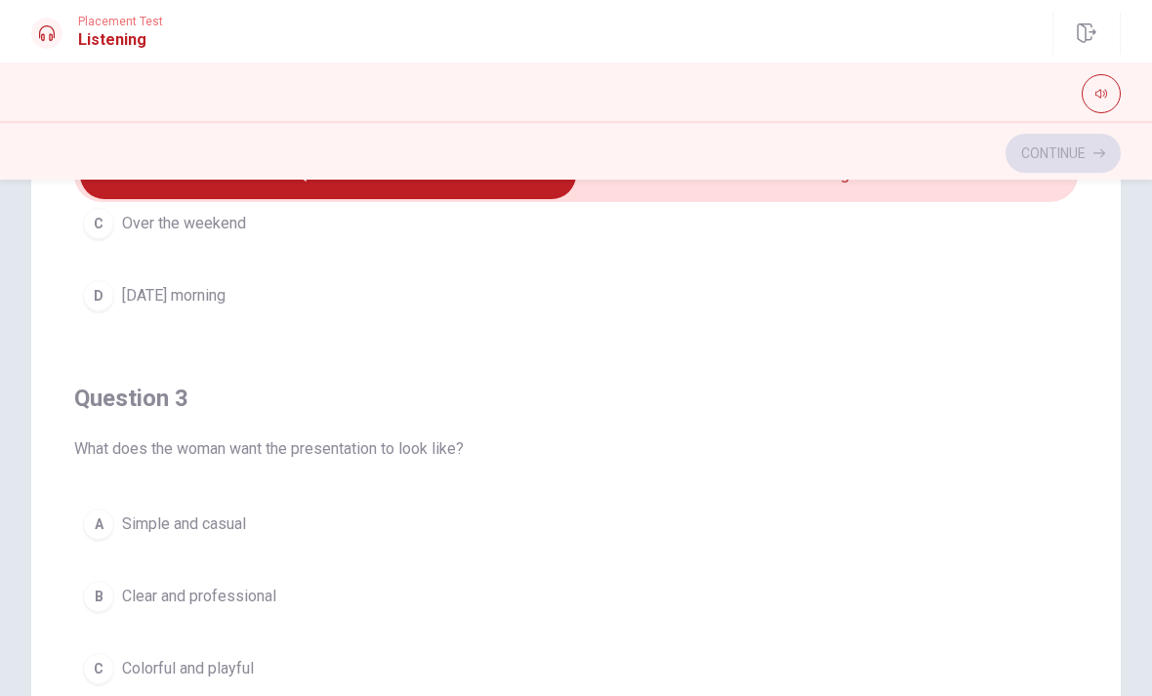
click at [91, 607] on div "B" at bounding box center [98, 596] width 31 height 31
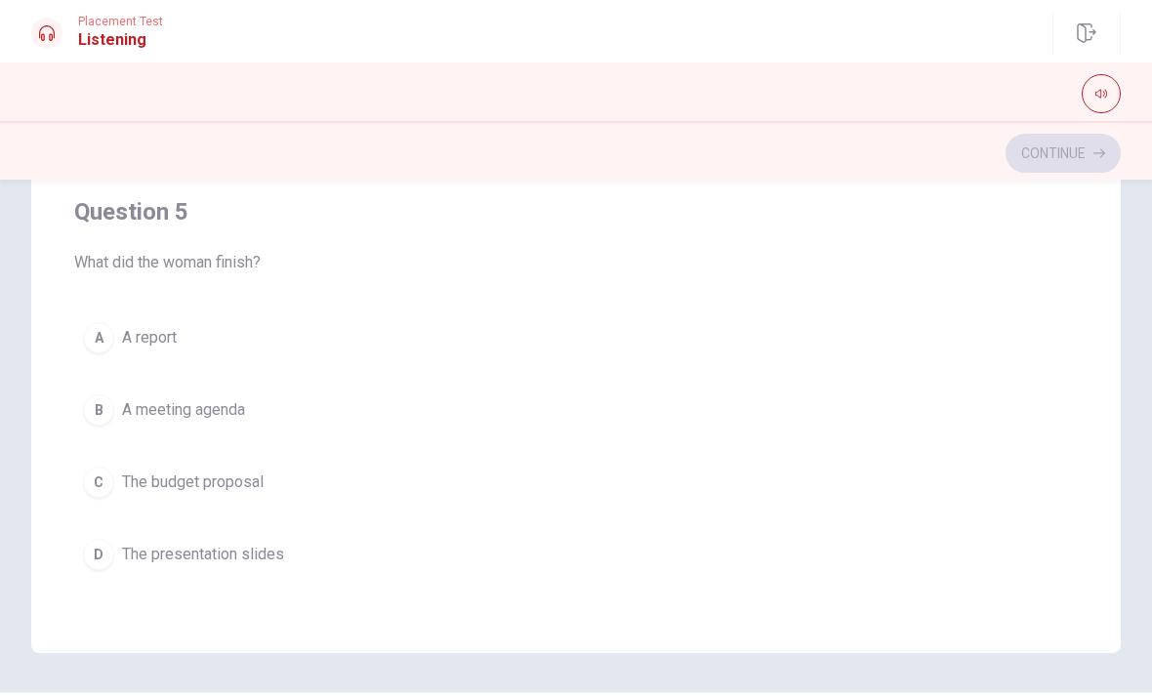
scroll to position [317, 0]
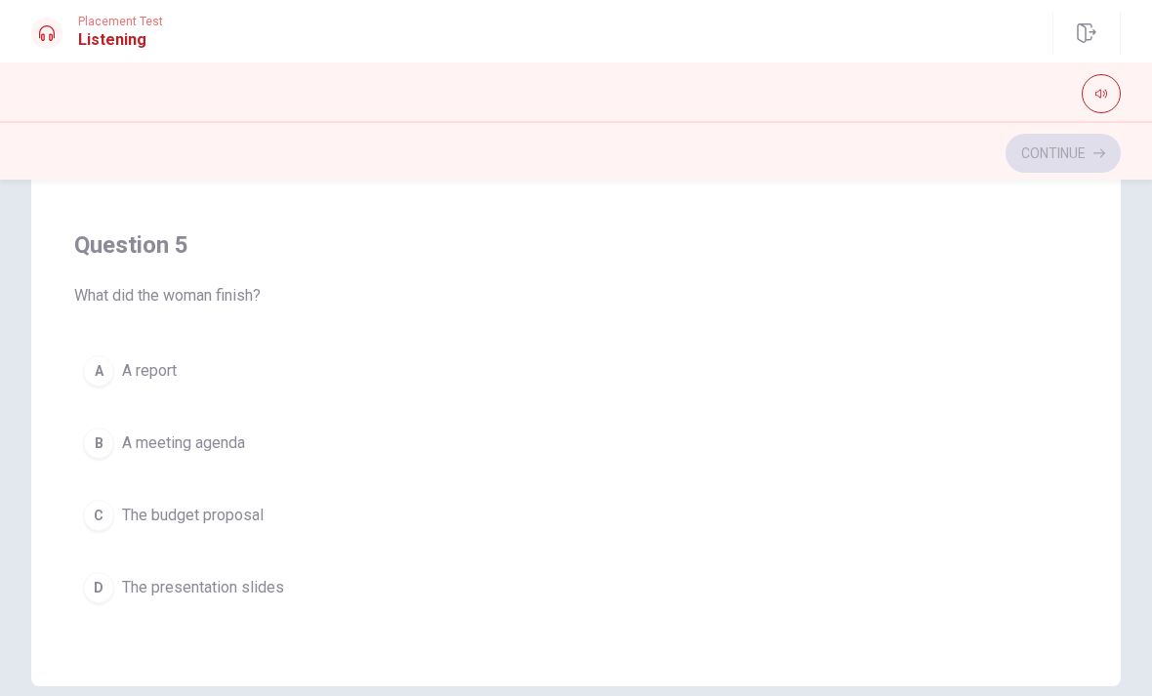
click at [140, 368] on span "A report" at bounding box center [149, 370] width 55 height 23
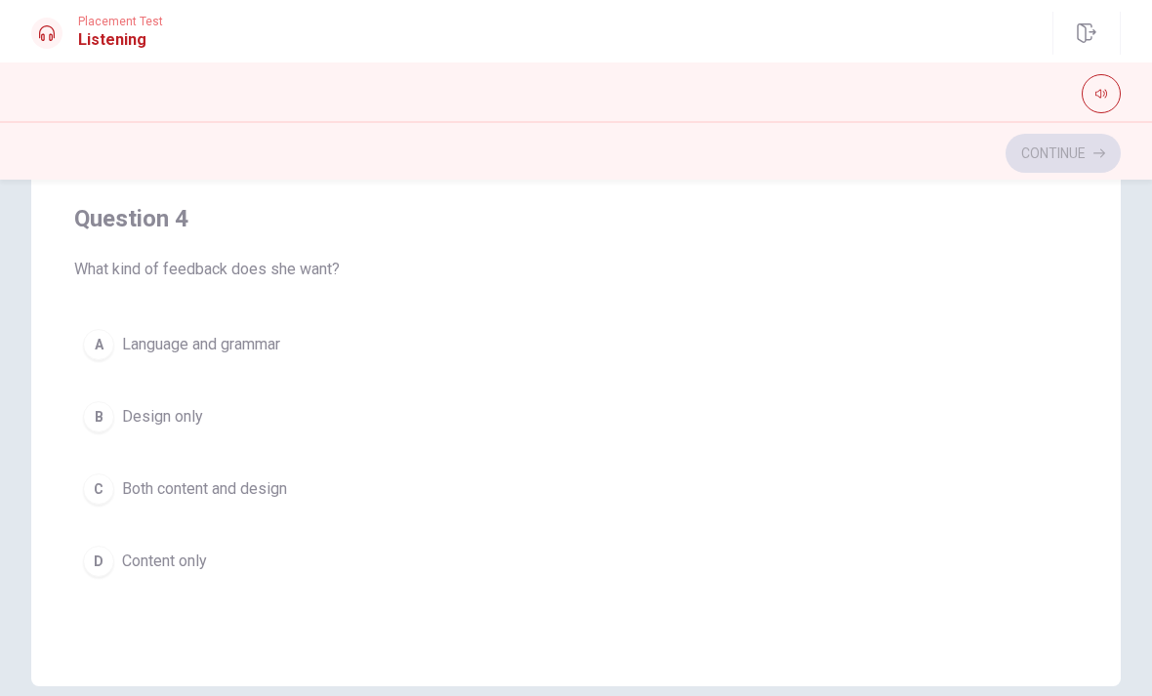
scroll to position [1163, 0]
click at [304, 490] on button "C Both content and design" at bounding box center [575, 488] width 1003 height 49
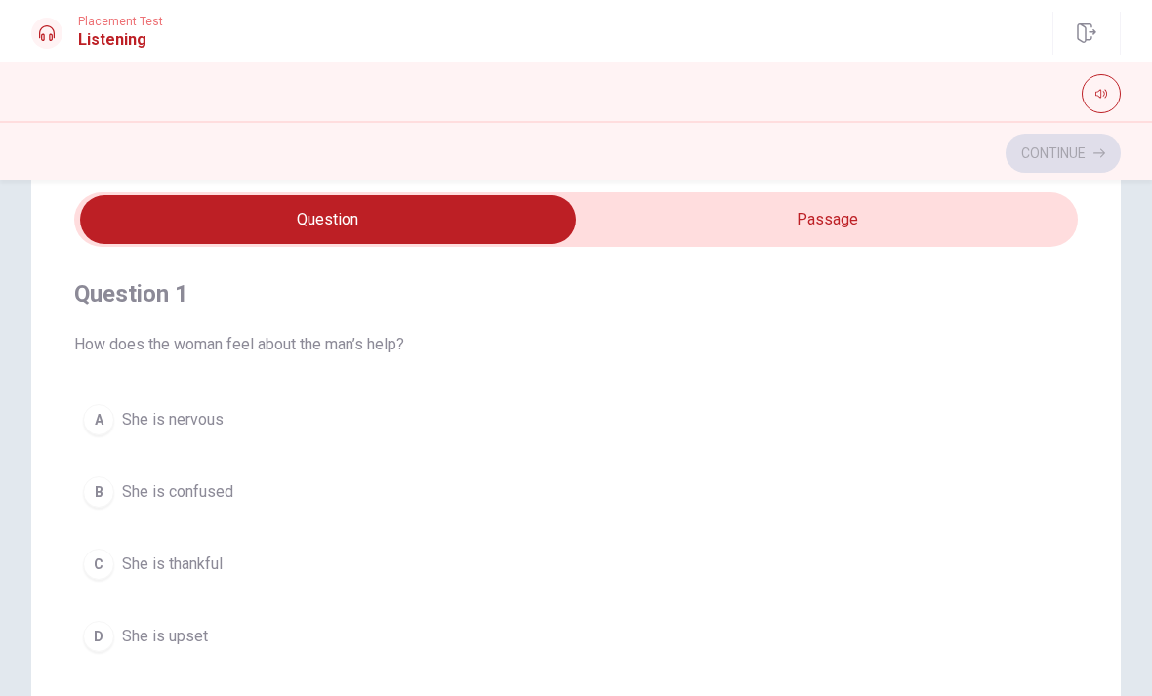
scroll to position [74, 0]
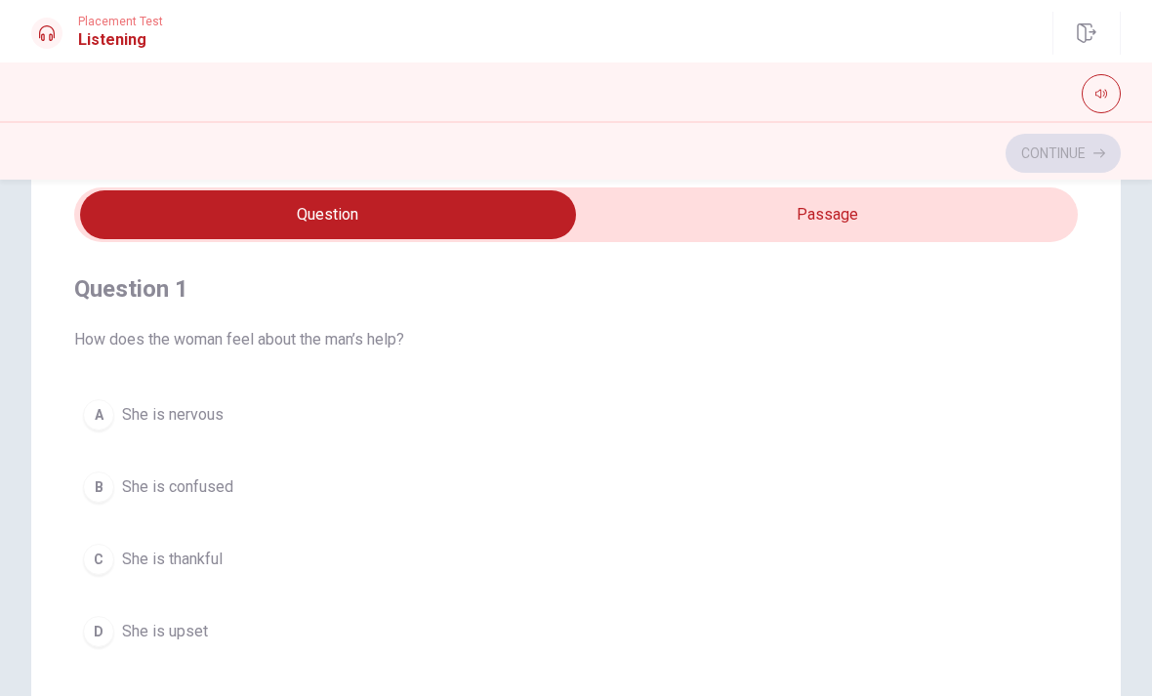
click at [736, 222] on input "checkbox" at bounding box center [327, 214] width 1505 height 49
checkbox input "true"
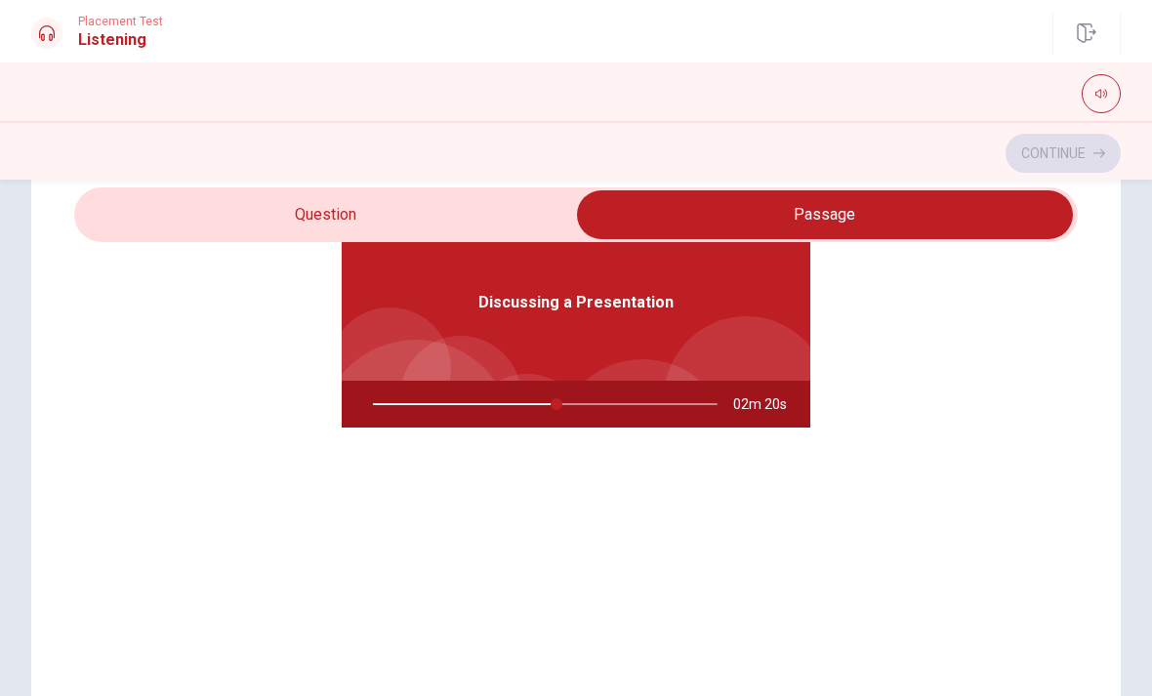
scroll to position [109, 0]
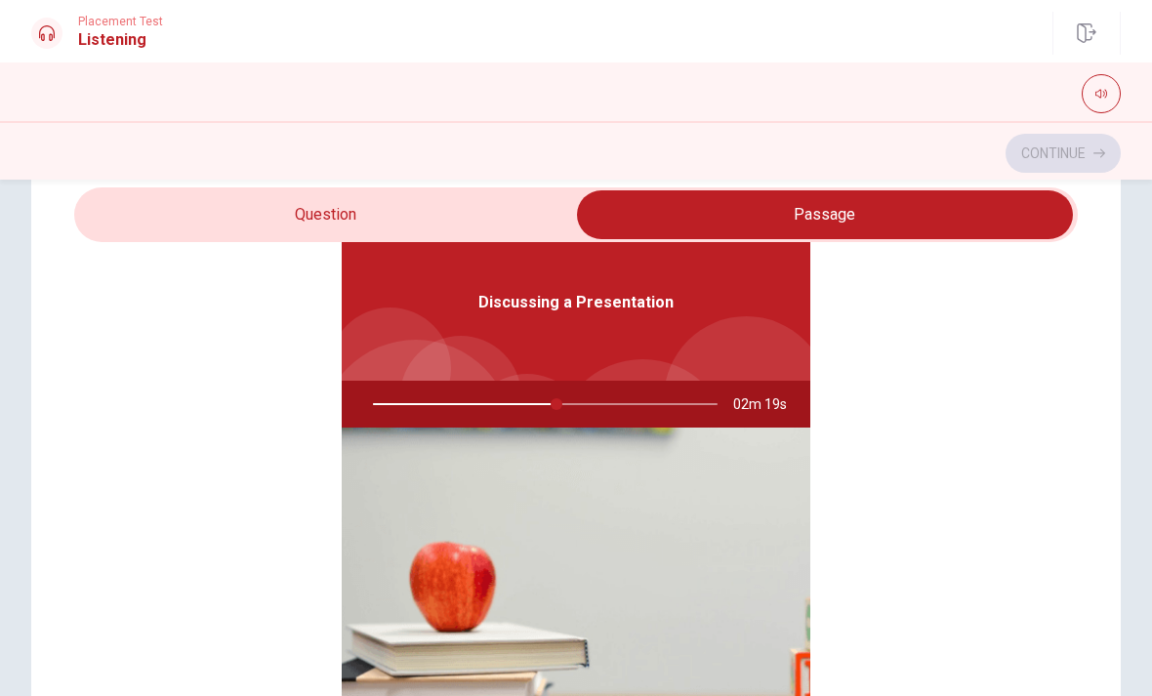
type input "54"
click at [384, 210] on input "checkbox" at bounding box center [824, 214] width 1505 height 49
checkbox input "false"
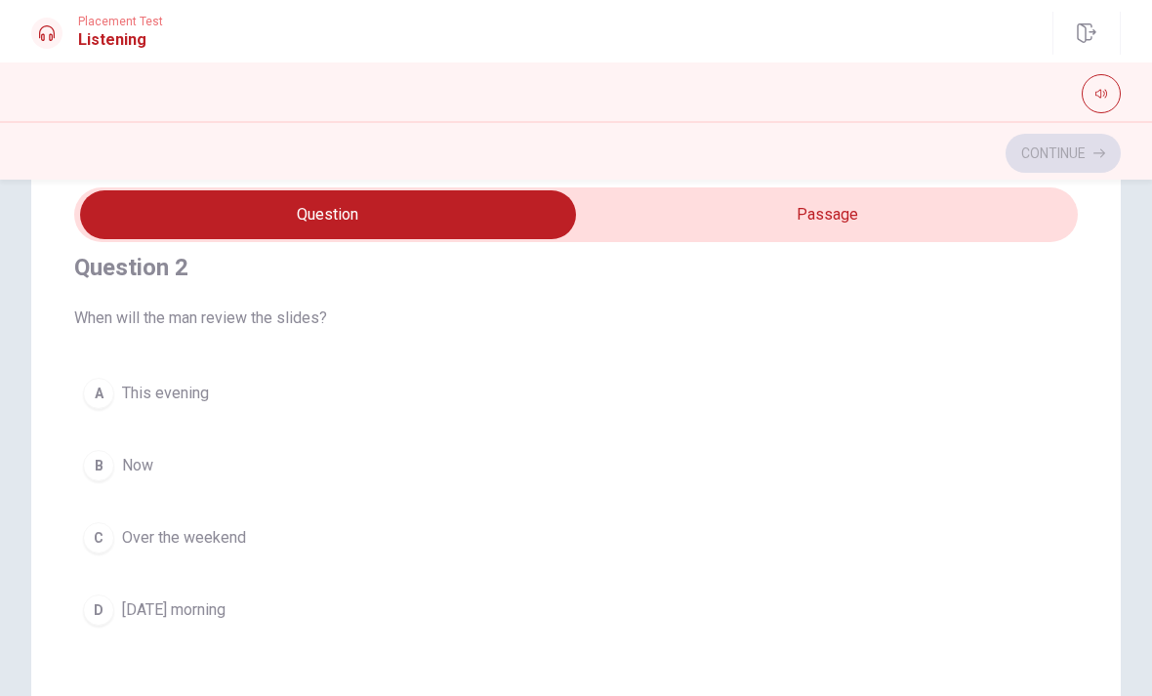
scroll to position [464, 0]
click at [373, 554] on button "C Over the weekend" at bounding box center [575, 540] width 1003 height 49
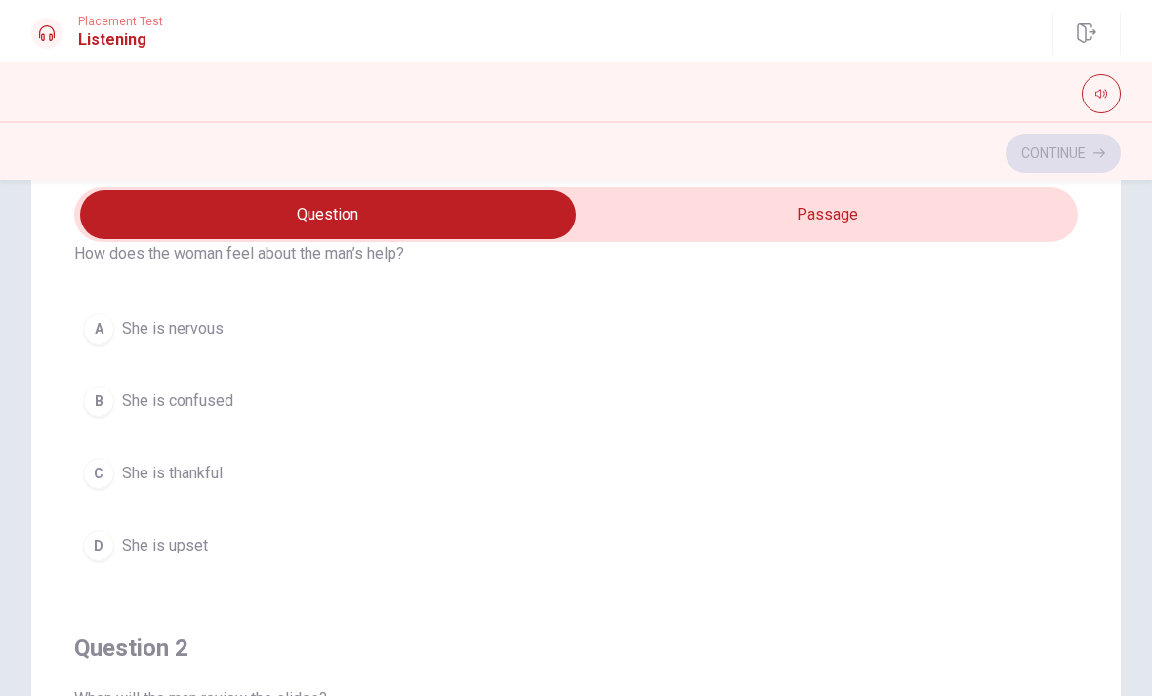
scroll to position [86, 0]
click at [382, 469] on button "C She is thankful" at bounding box center [575, 473] width 1003 height 49
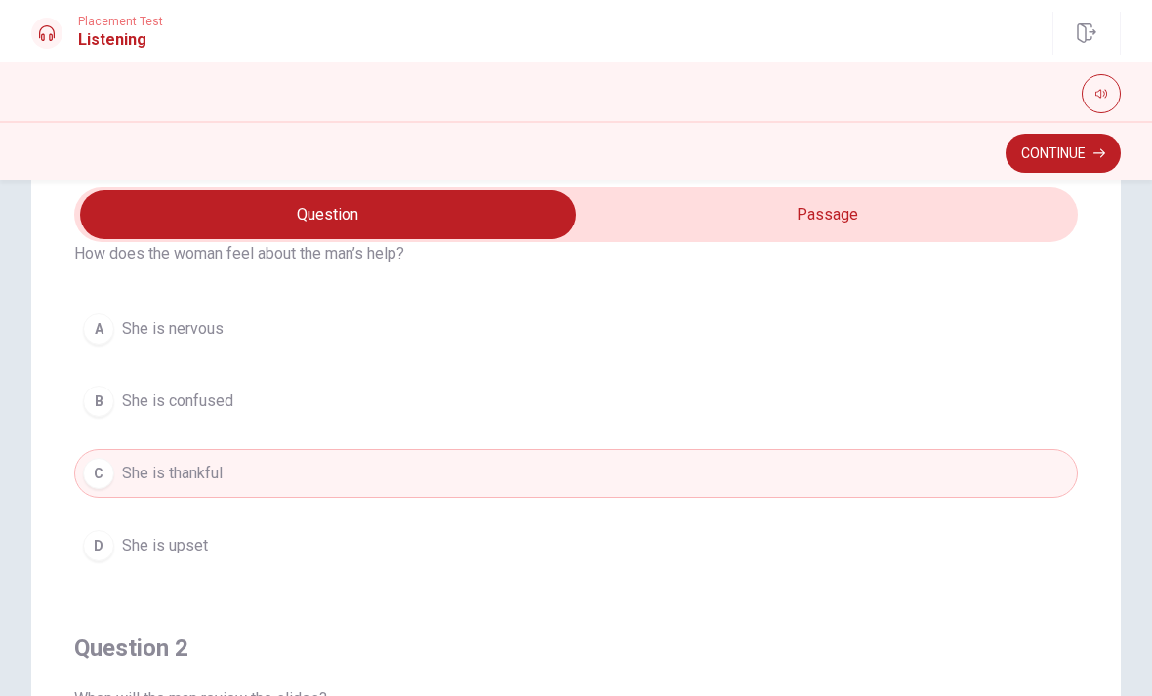
type input "68"
click at [885, 208] on input "checkbox" at bounding box center [327, 214] width 1505 height 49
checkbox input "true"
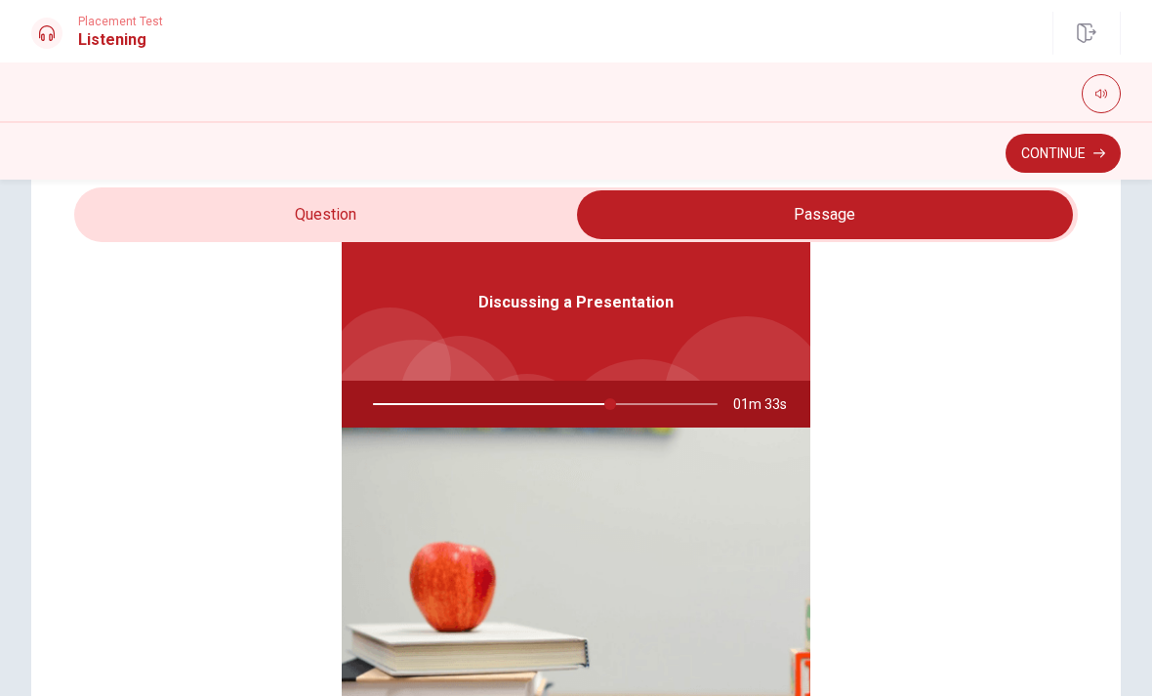
scroll to position [109, 0]
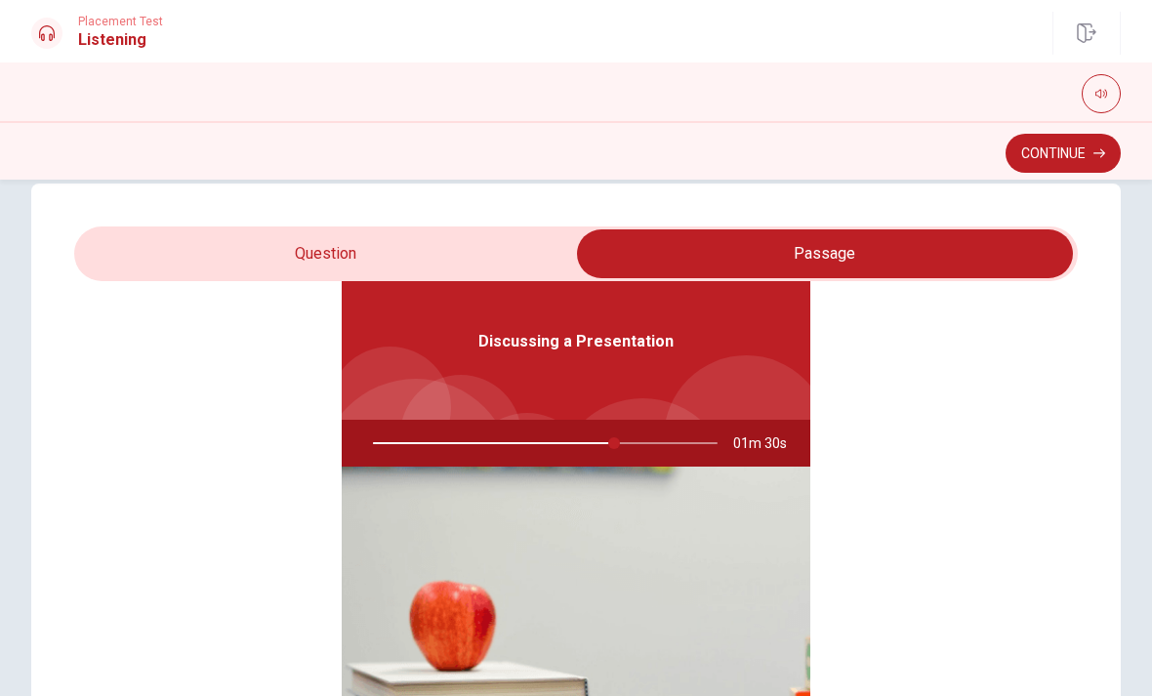
type input "70"
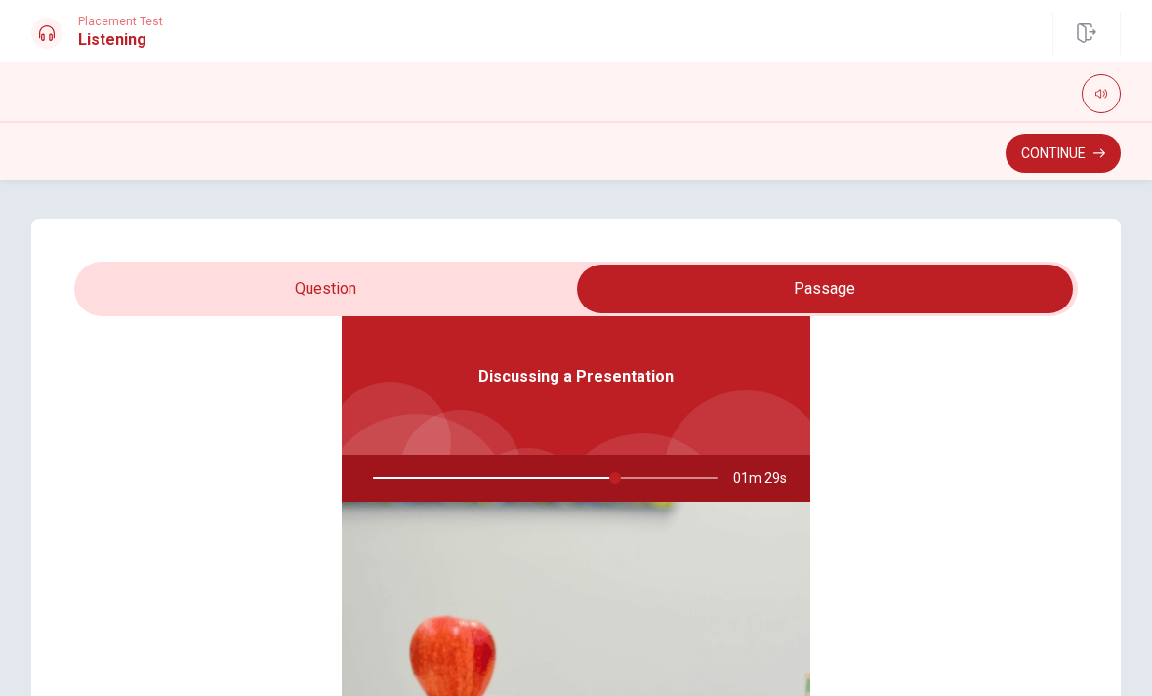
scroll to position [0, 0]
click at [483, 285] on input "checkbox" at bounding box center [824, 288] width 1505 height 49
checkbox input "false"
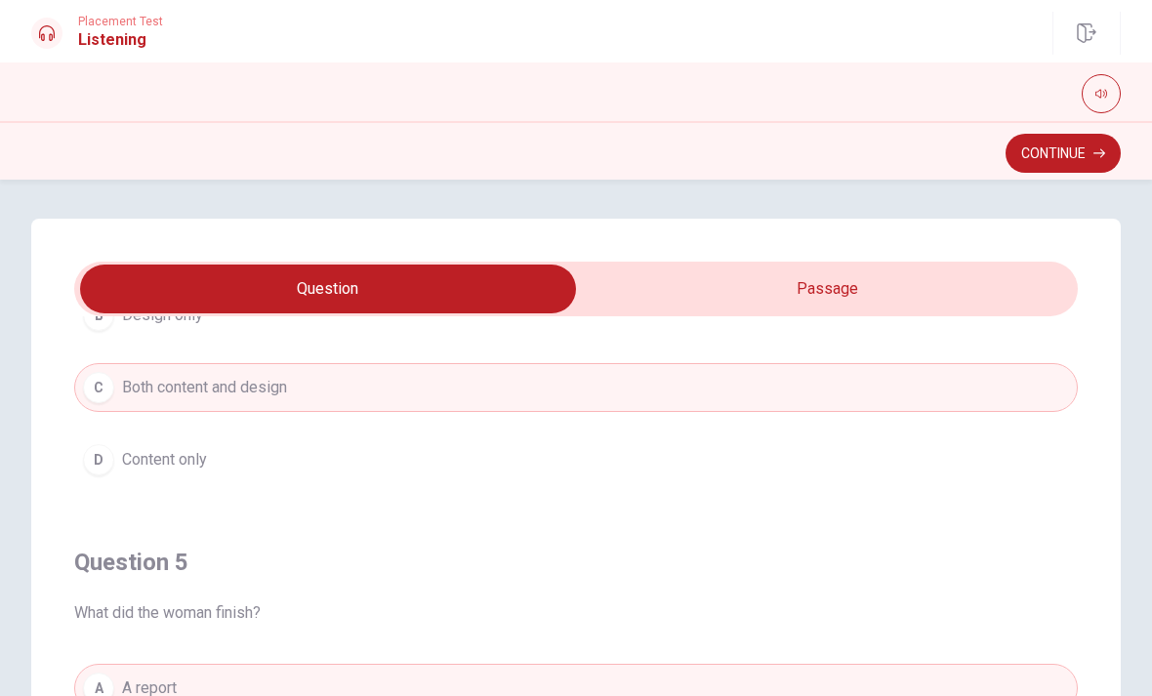
scroll to position [1581, 0]
click at [1081, 154] on button "Continue" at bounding box center [1062, 153] width 115 height 39
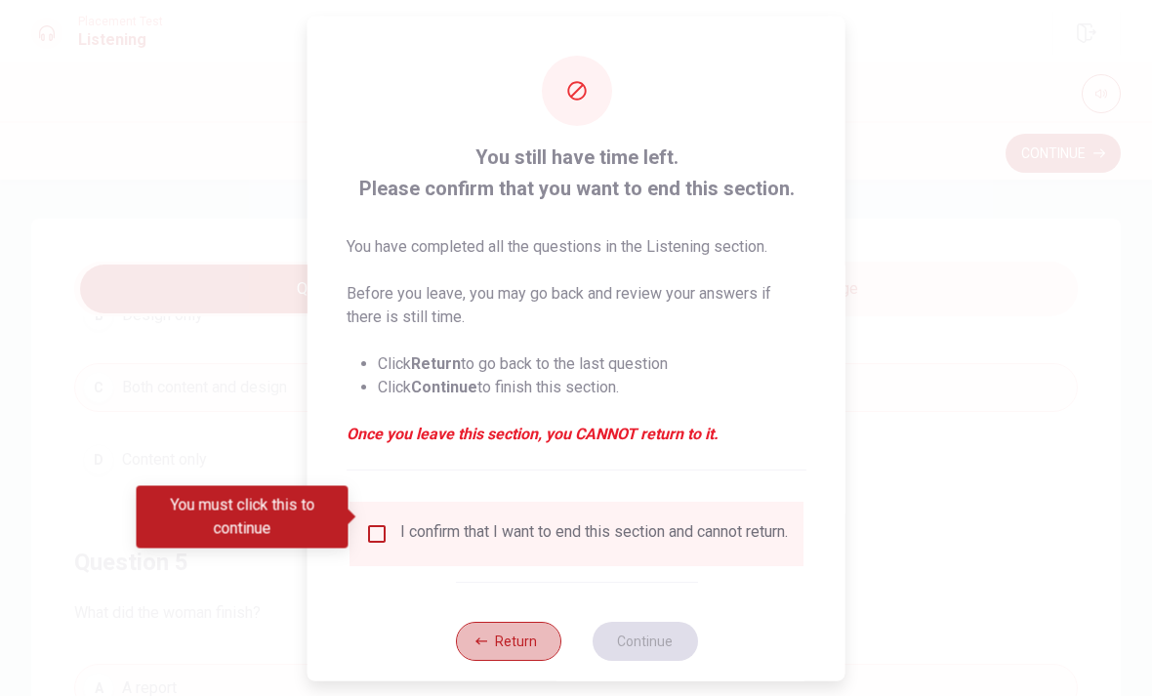
click at [501, 645] on button "Return" at bounding box center [507, 640] width 105 height 39
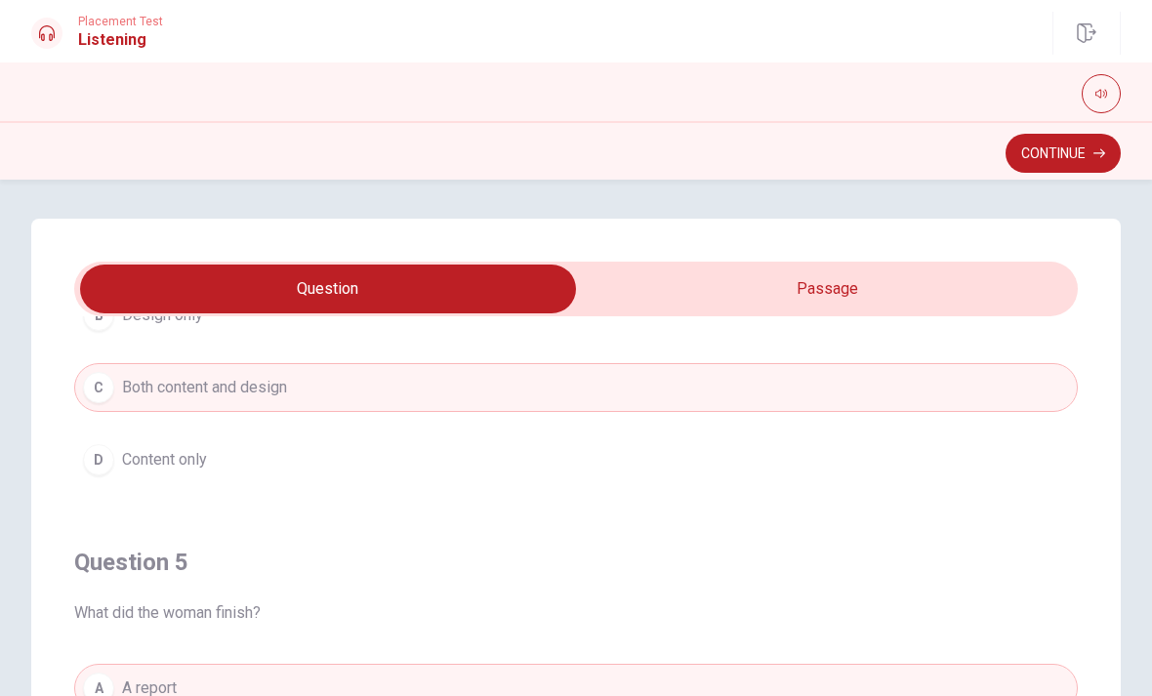
click at [585, 451] on button "D Content only" at bounding box center [575, 459] width 1003 height 49
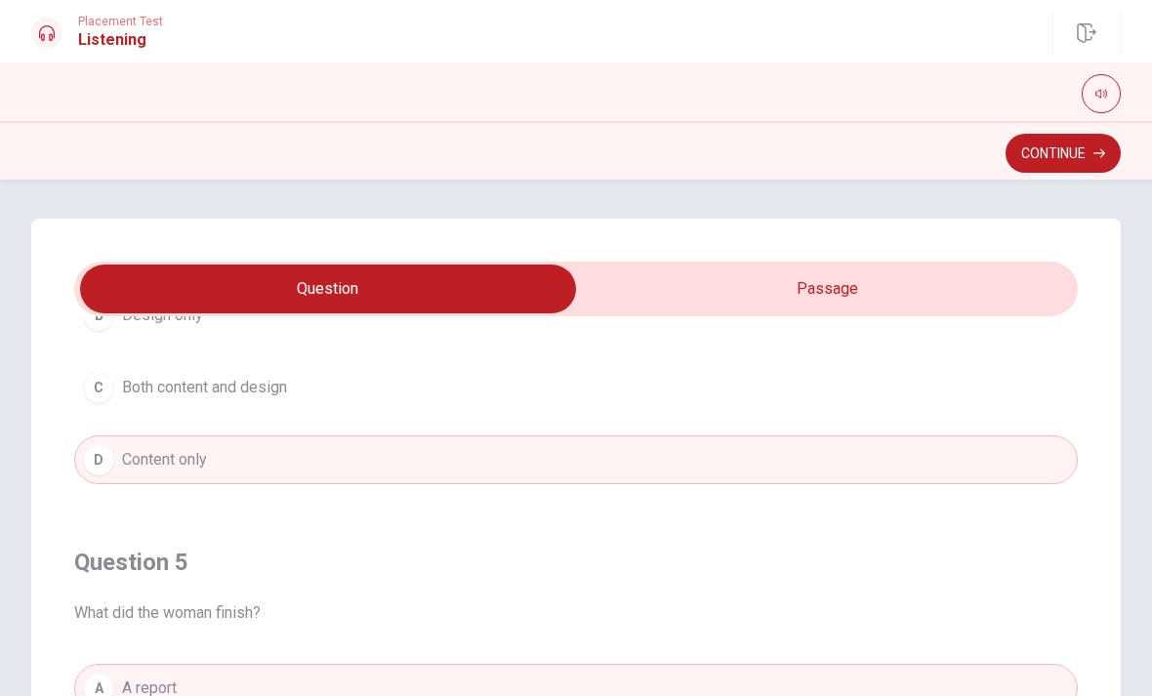
scroll to position [0, 0]
click at [1080, 153] on button "Continue" at bounding box center [1062, 153] width 115 height 39
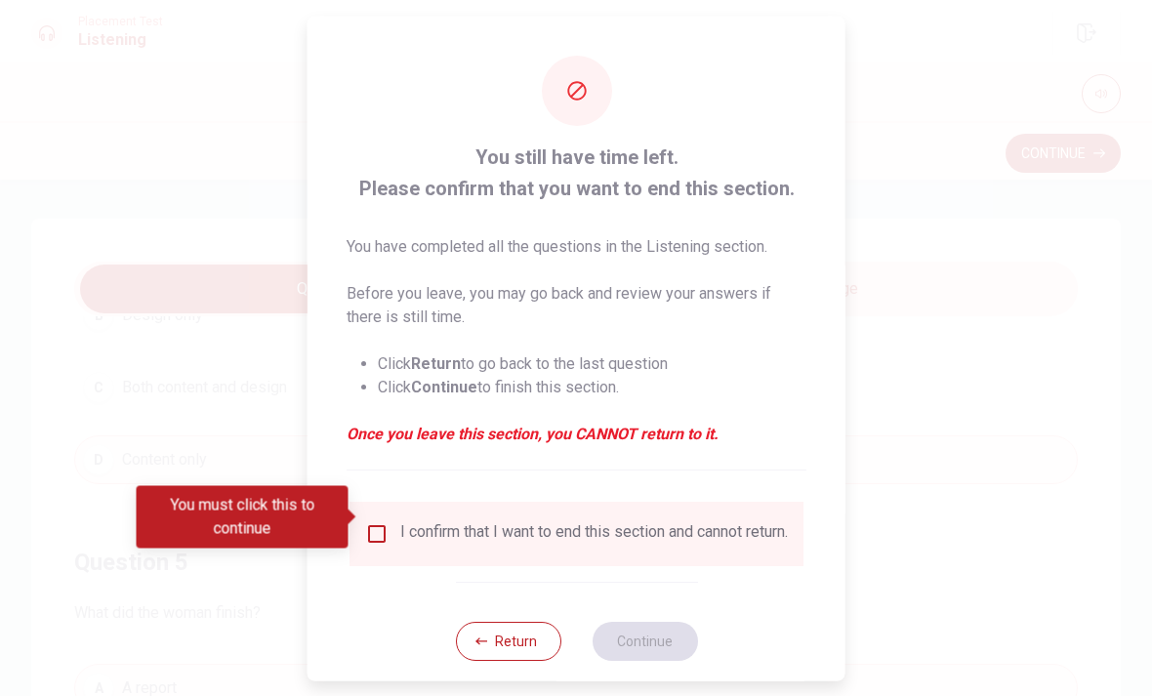
click at [498, 641] on button "Return" at bounding box center [507, 640] width 105 height 39
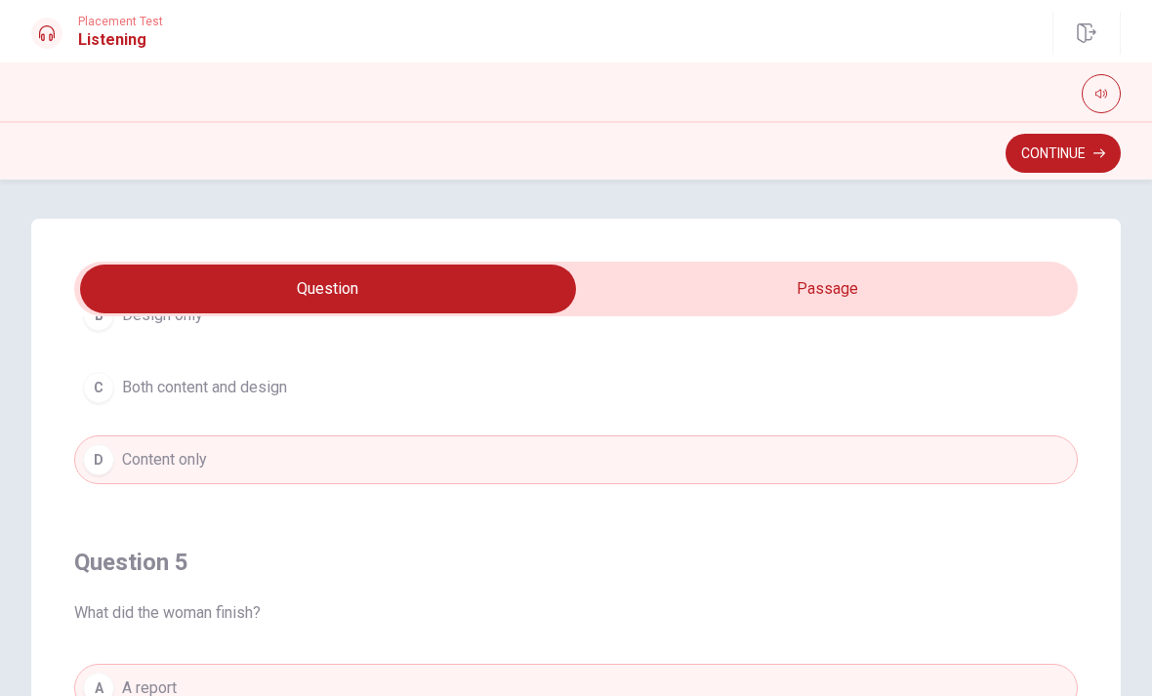
type input "85"
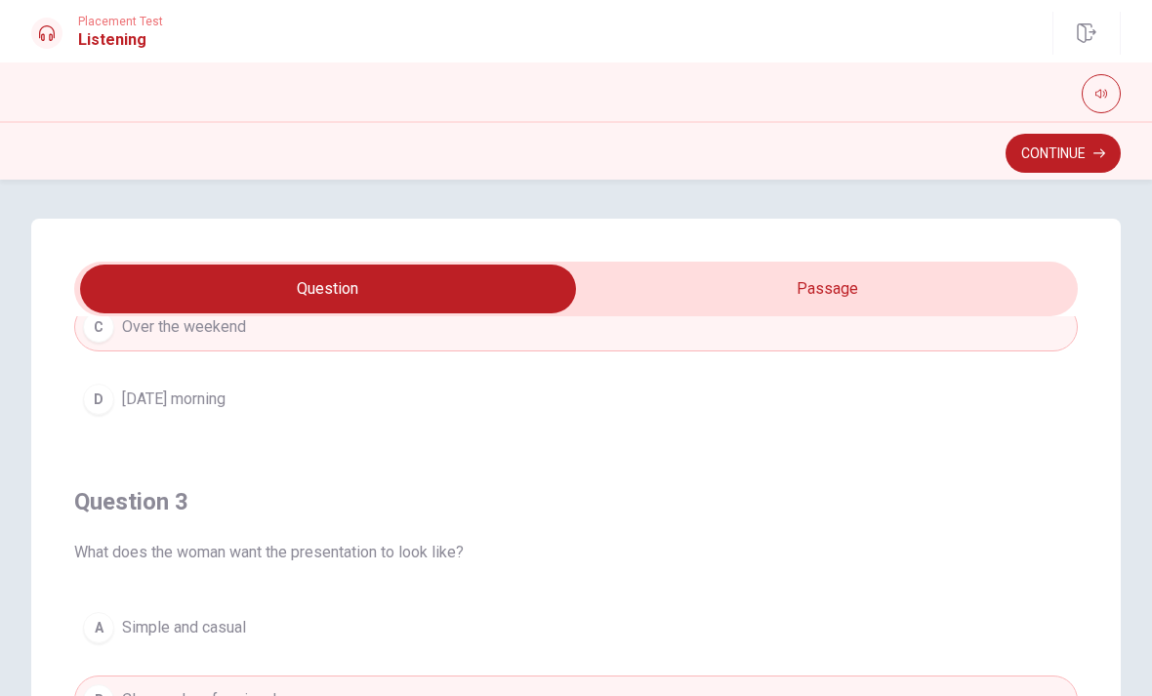
click at [834, 277] on input "checkbox" at bounding box center [327, 288] width 1505 height 49
checkbox input "true"
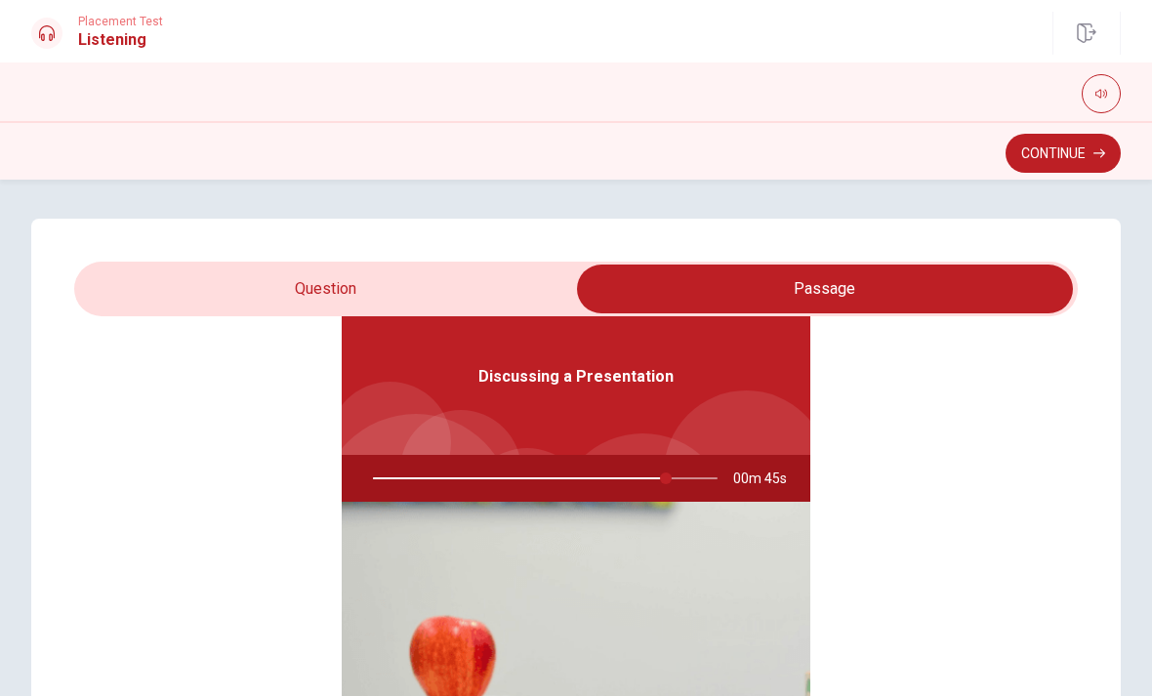
scroll to position [109, 0]
type input "93"
click at [222, 268] on input "checkbox" at bounding box center [824, 288] width 1505 height 49
checkbox input "false"
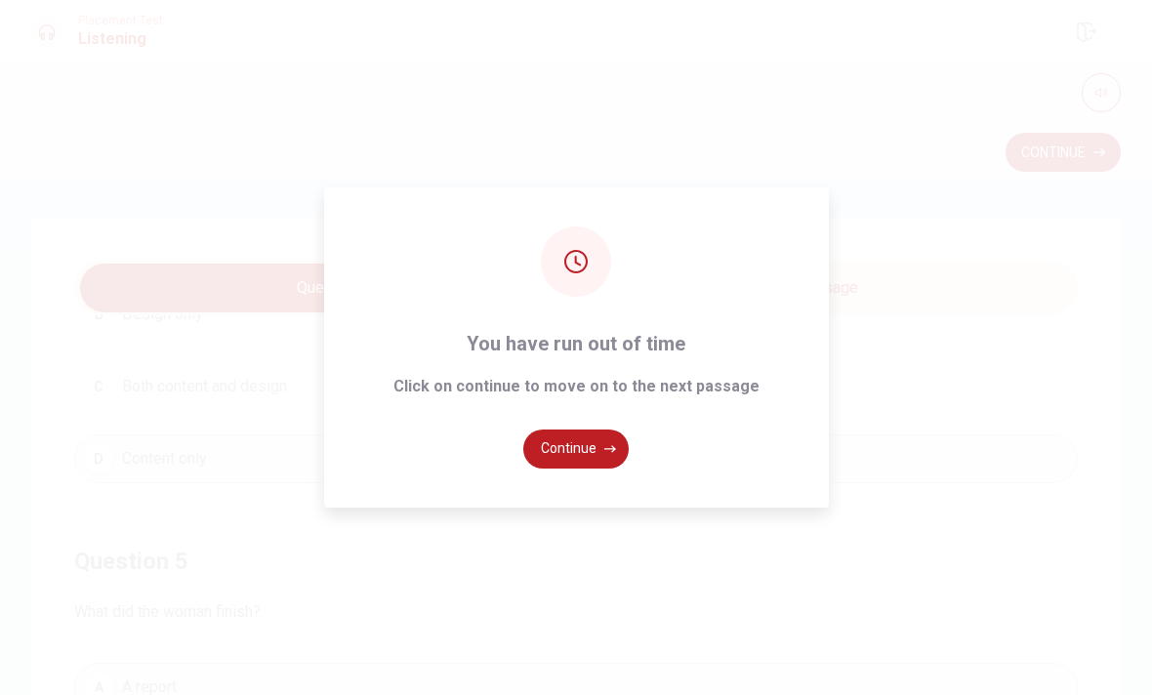
scroll to position [1581, 0]
click at [604, 453] on icon "button" at bounding box center [610, 449] width 12 height 7
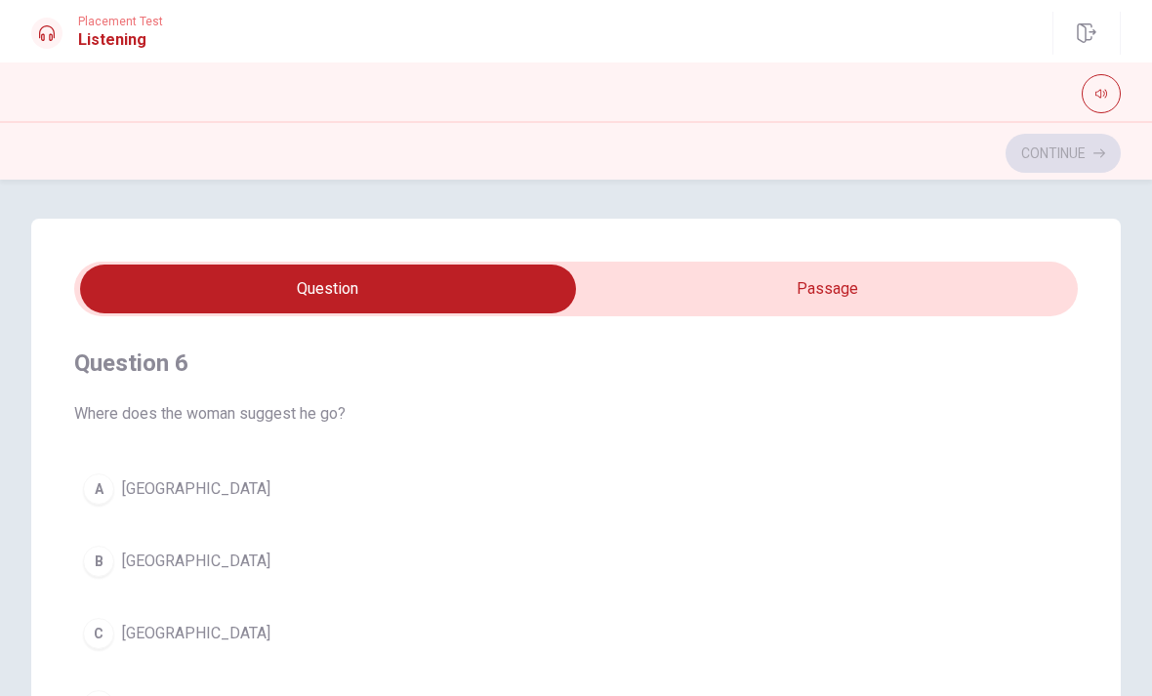
scroll to position [0, 0]
type input "19"
click at [858, 289] on input "checkbox" at bounding box center [327, 288] width 1505 height 49
checkbox input "true"
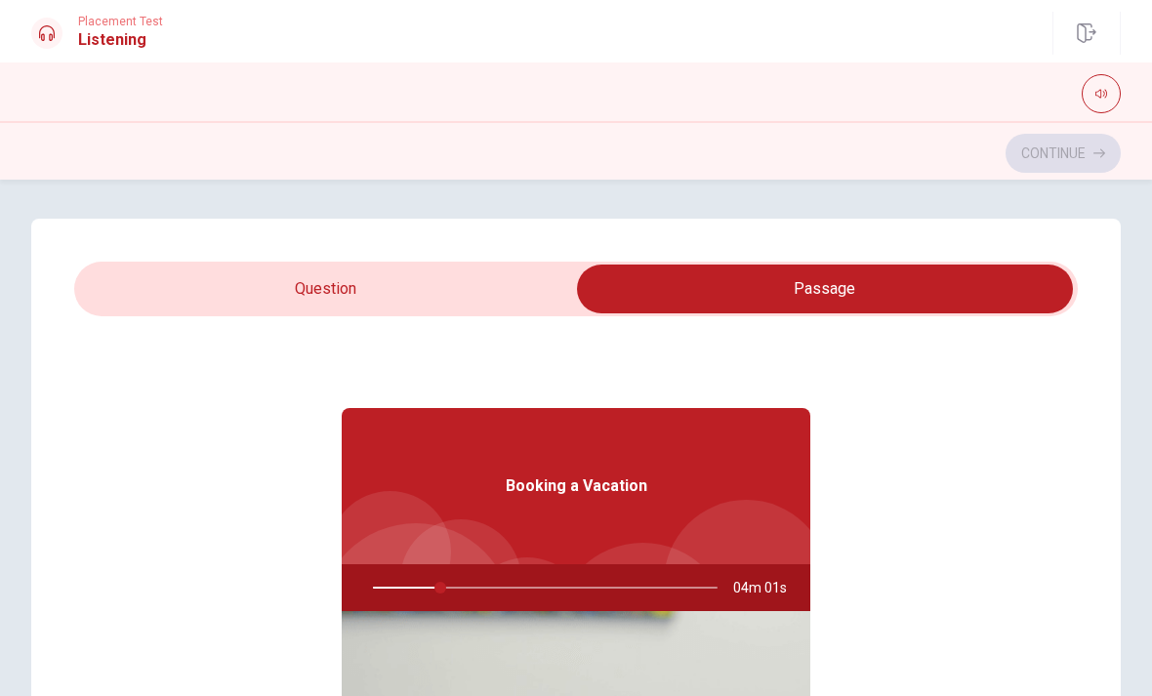
type input "20"
click at [242, 307] on input "checkbox" at bounding box center [824, 288] width 1505 height 49
checkbox input "false"
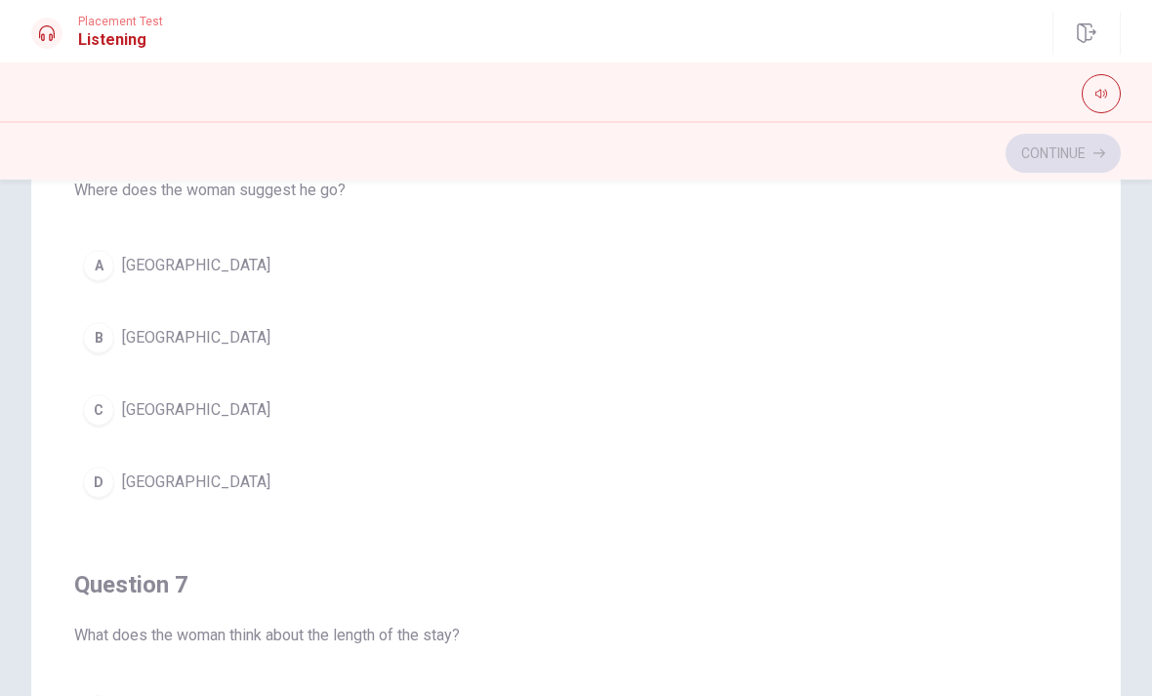
click at [97, 483] on div "D" at bounding box center [98, 481] width 31 height 31
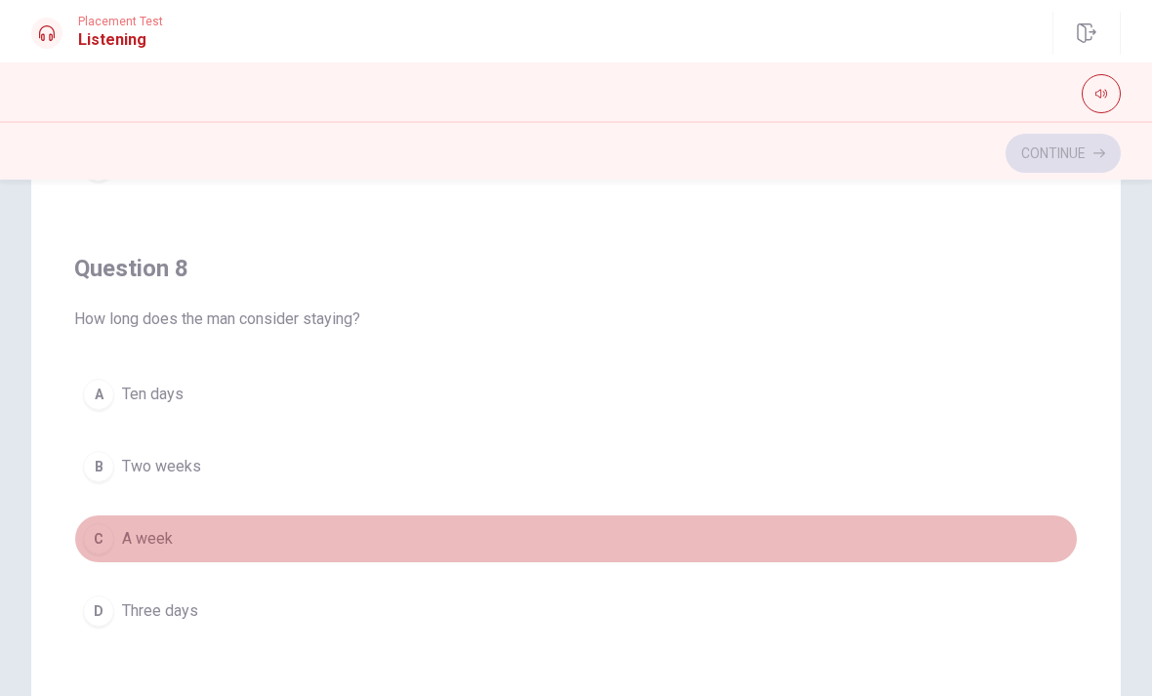
click at [93, 542] on div "C" at bounding box center [98, 538] width 31 height 31
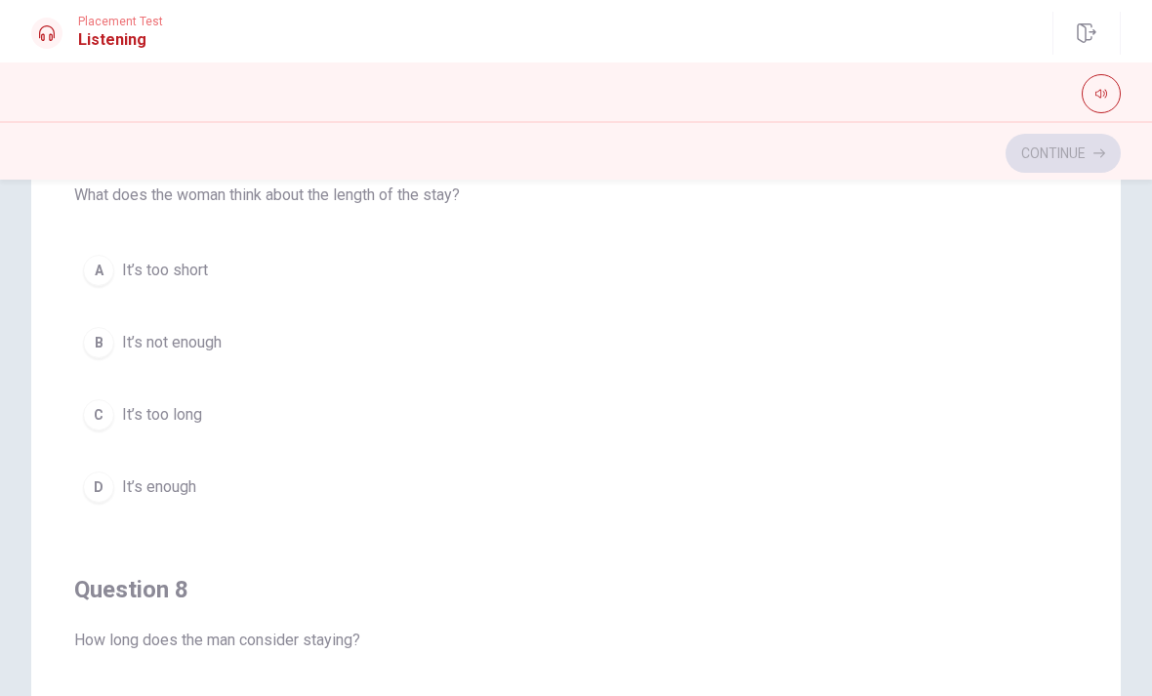
click at [101, 477] on div "D" at bounding box center [98, 486] width 31 height 31
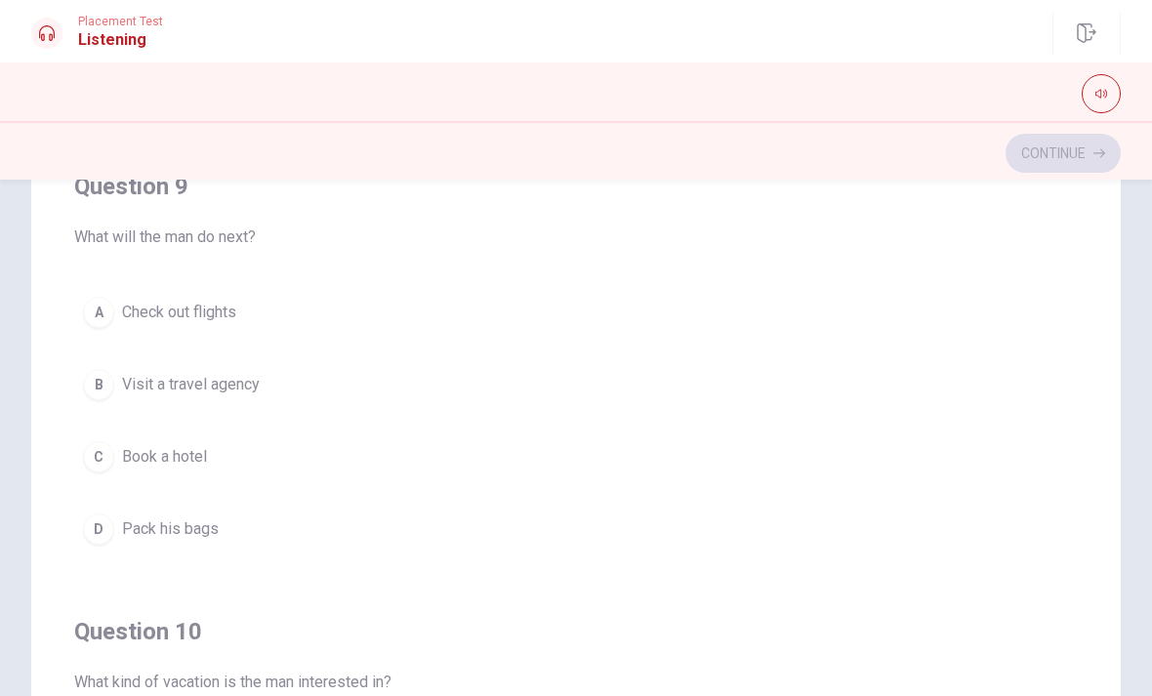
click at [104, 304] on div "A" at bounding box center [98, 312] width 31 height 31
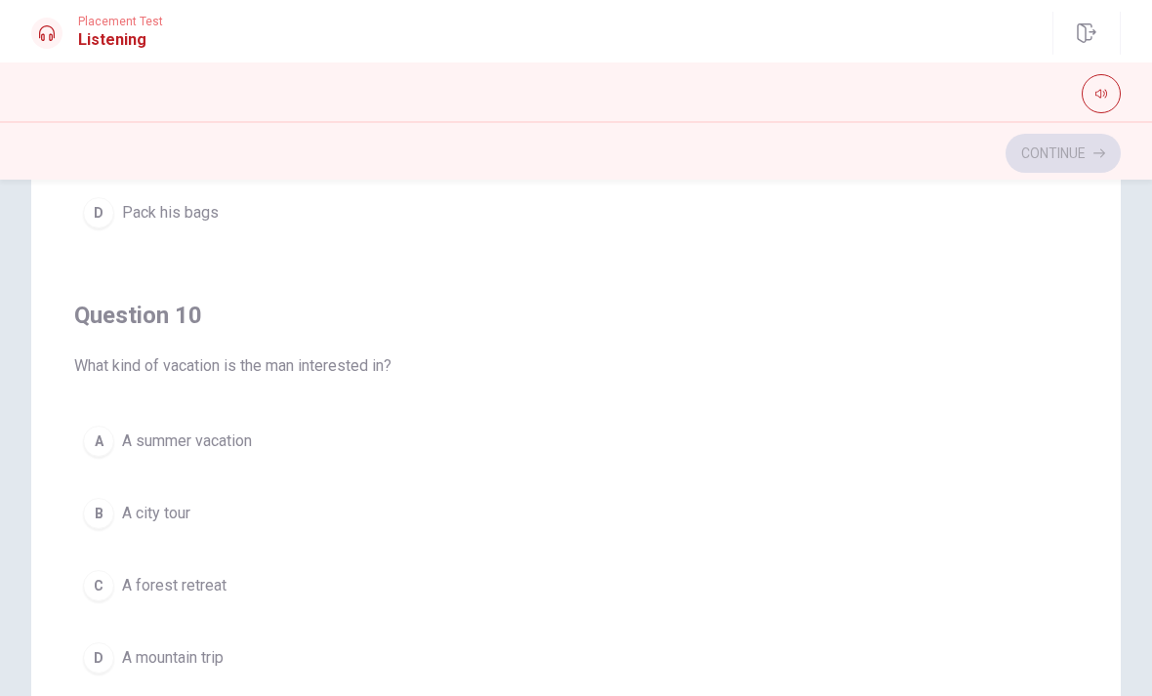
click at [107, 443] on div "A" at bounding box center [98, 440] width 31 height 31
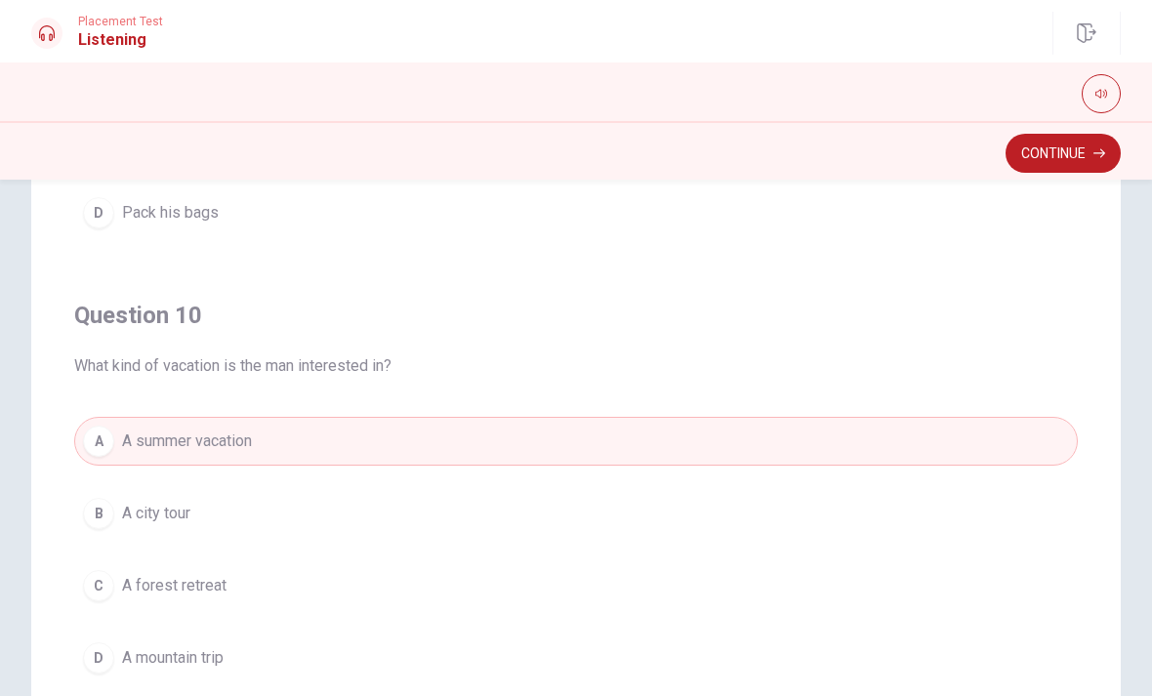
scroll to position [1581, 0]
click at [1068, 151] on button "Continue" at bounding box center [1062, 153] width 115 height 39
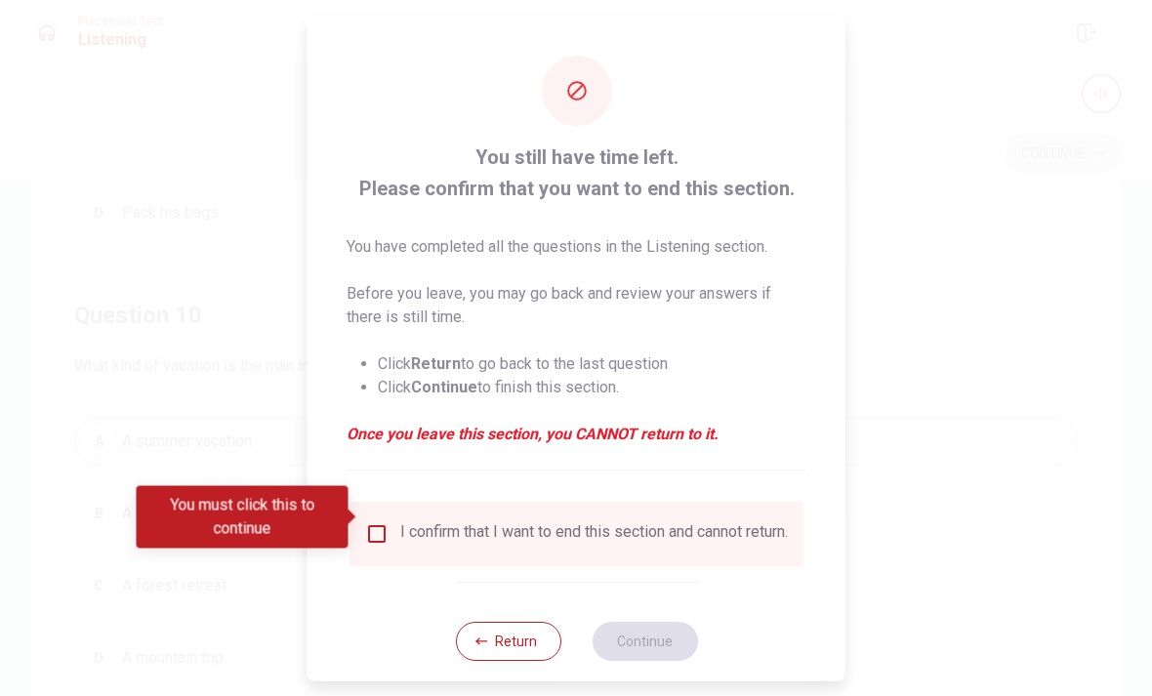
click at [378, 521] on input "You must click this to continue" at bounding box center [376, 532] width 23 height 23
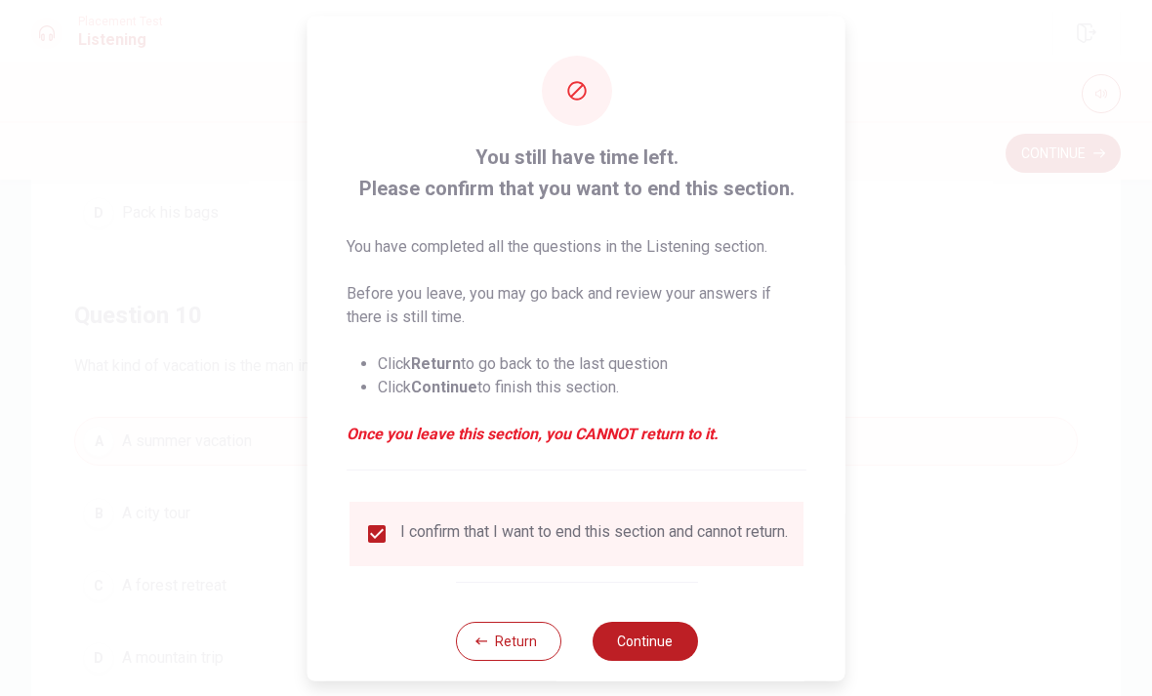
click at [659, 641] on button "Continue" at bounding box center [643, 640] width 105 height 39
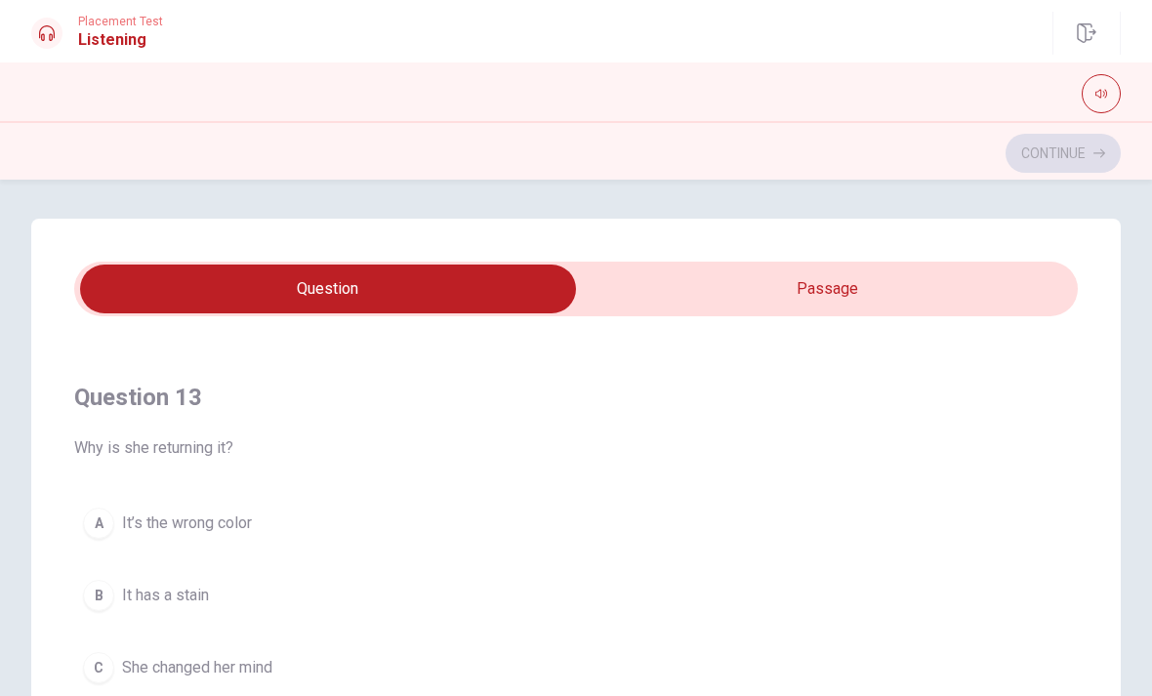
scroll to position [0, 0]
click at [99, 456] on div "B" at bounding box center [98, 451] width 31 height 31
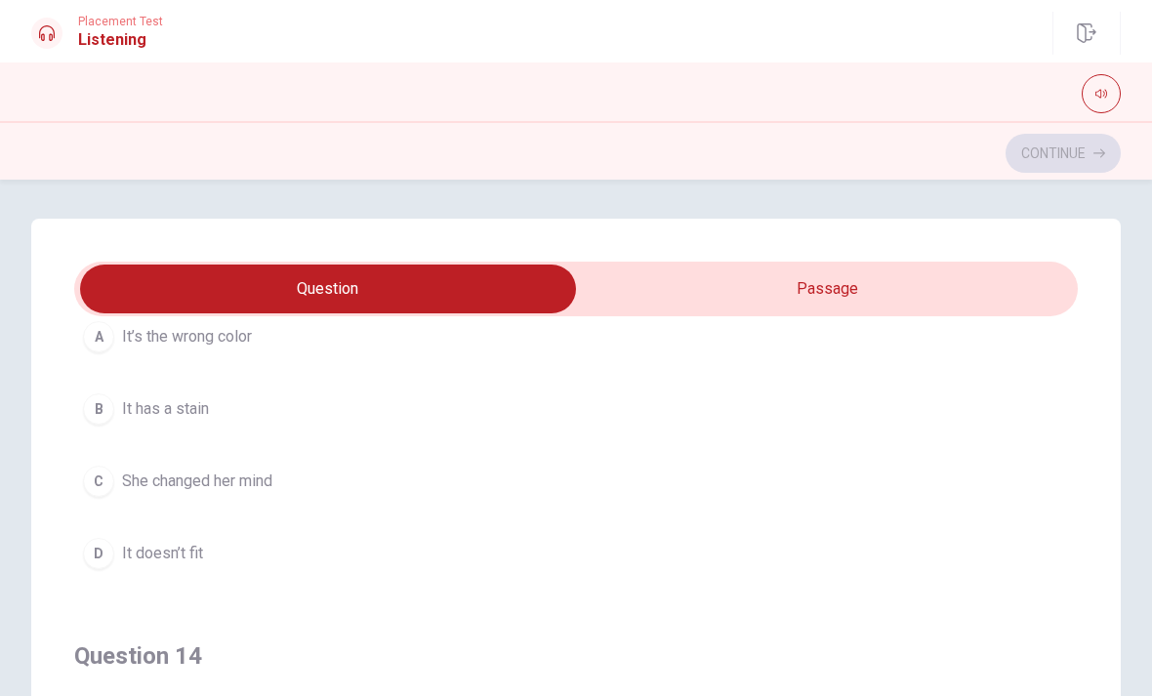
click at [259, 567] on button "D It doesn’t fit" at bounding box center [575, 553] width 1003 height 49
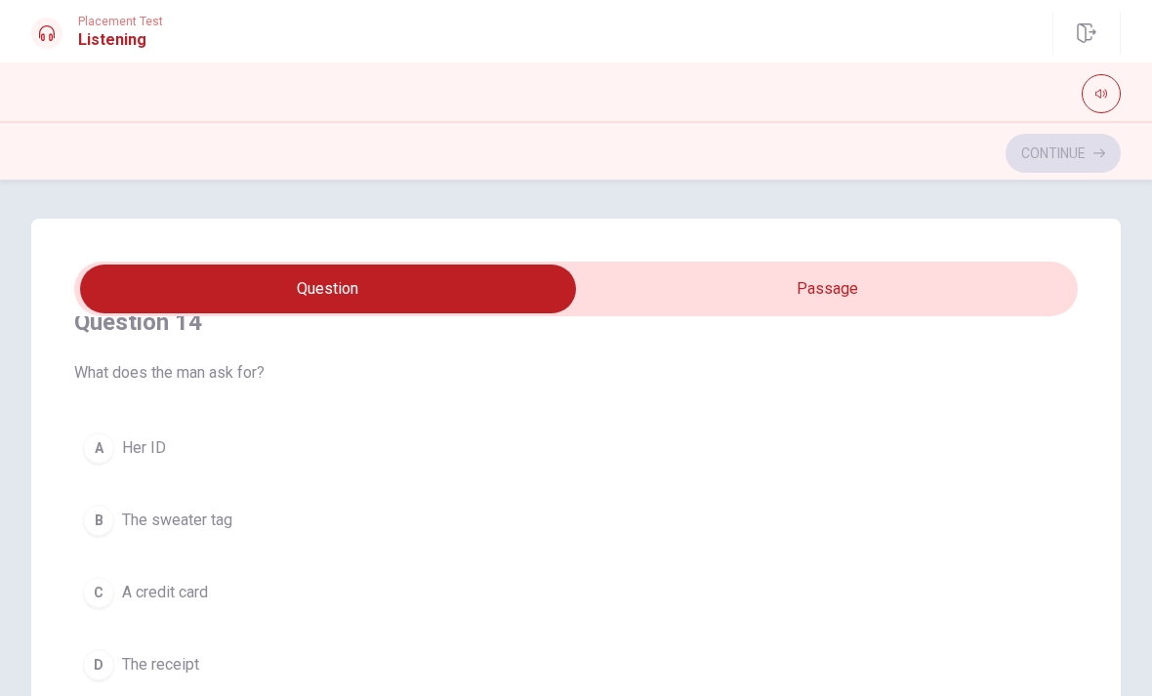
click at [197, 668] on span "The receipt" at bounding box center [160, 664] width 77 height 23
click at [172, 591] on span "A refund" at bounding box center [151, 595] width 58 height 23
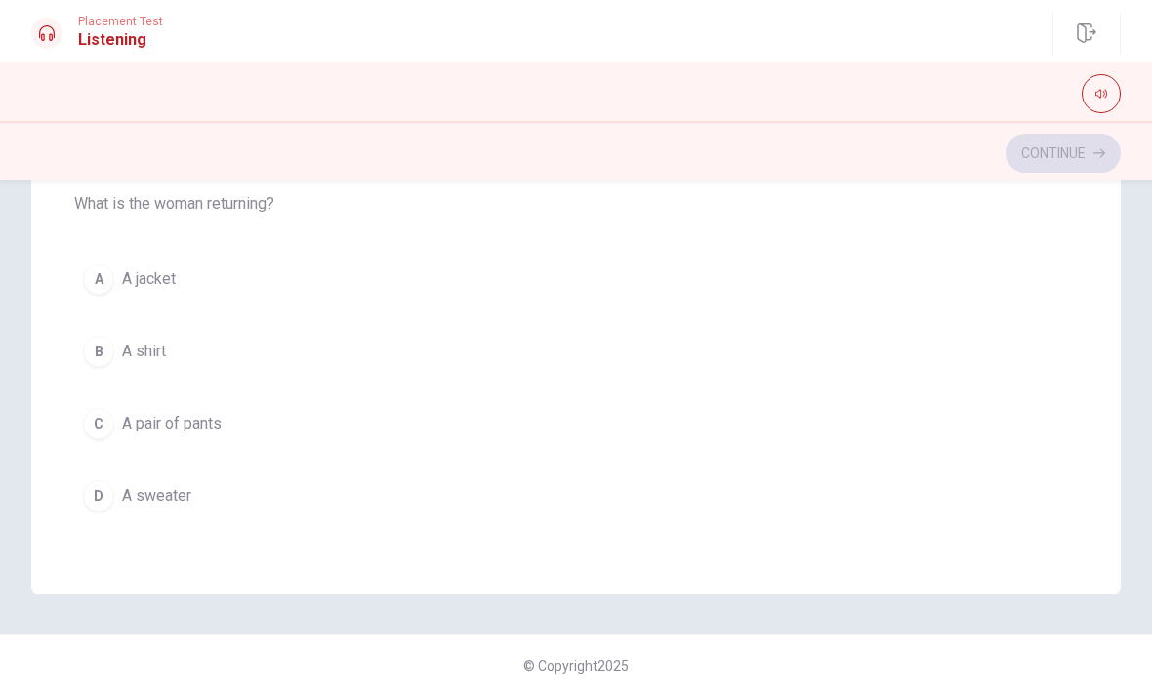
click at [172, 500] on span "A sweater" at bounding box center [156, 495] width 69 height 23
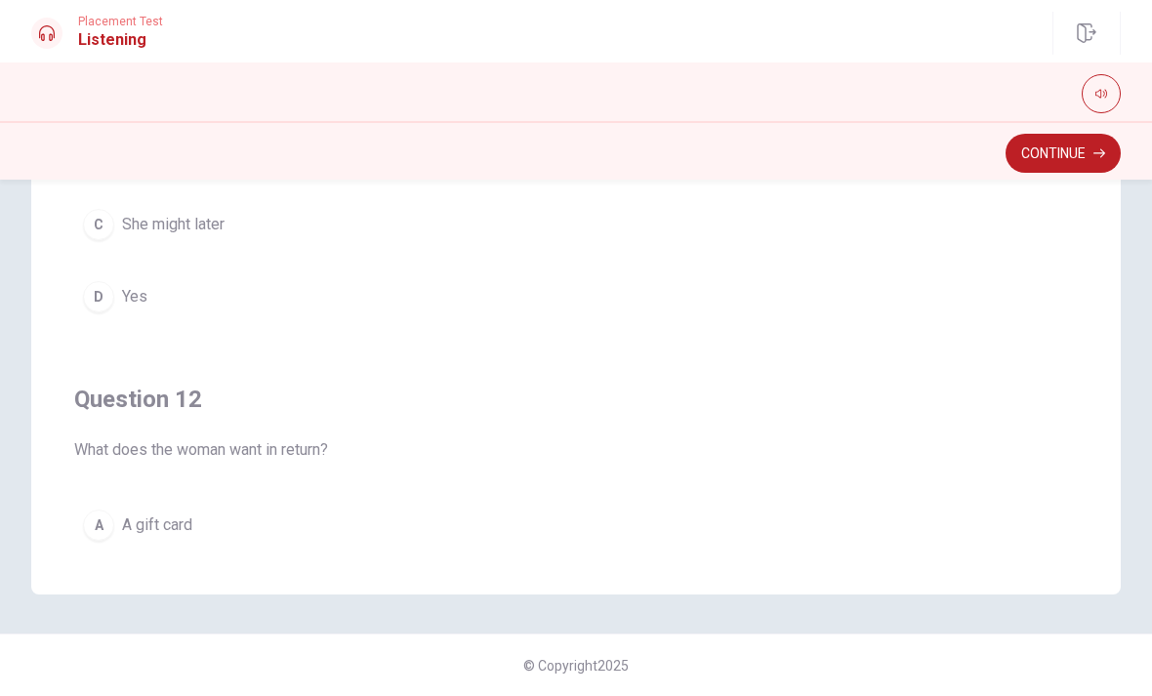
click at [1066, 161] on button "Continue" at bounding box center [1062, 153] width 115 height 39
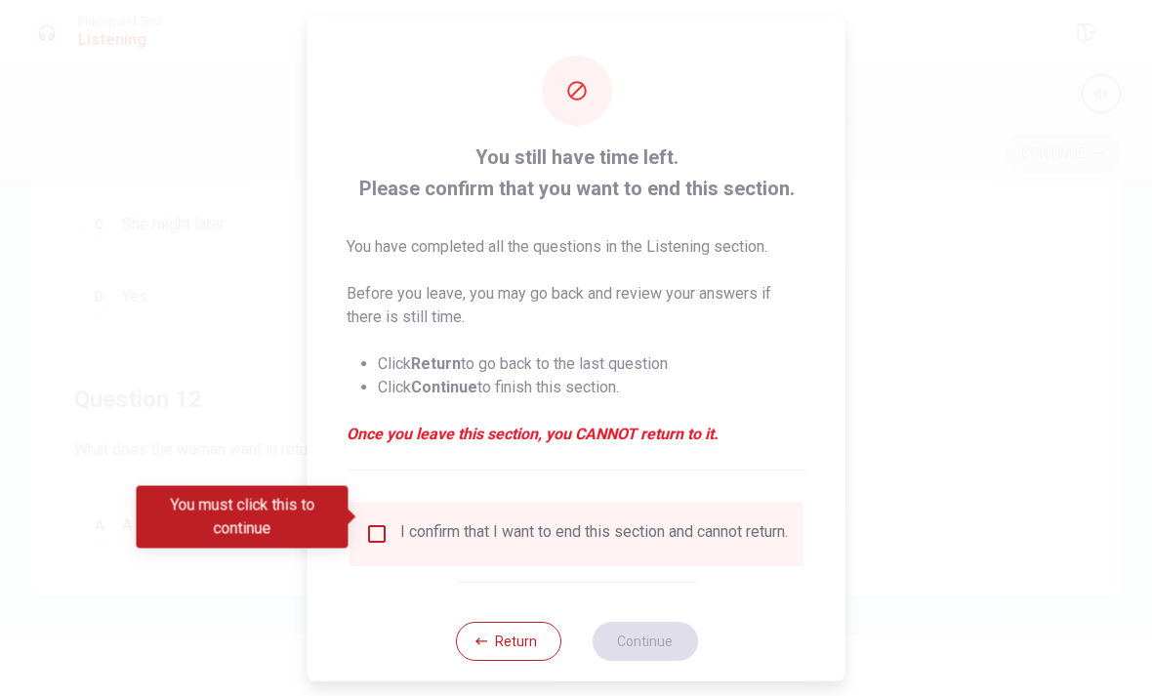
click at [381, 521] on input "You must click this to continue" at bounding box center [376, 532] width 23 height 23
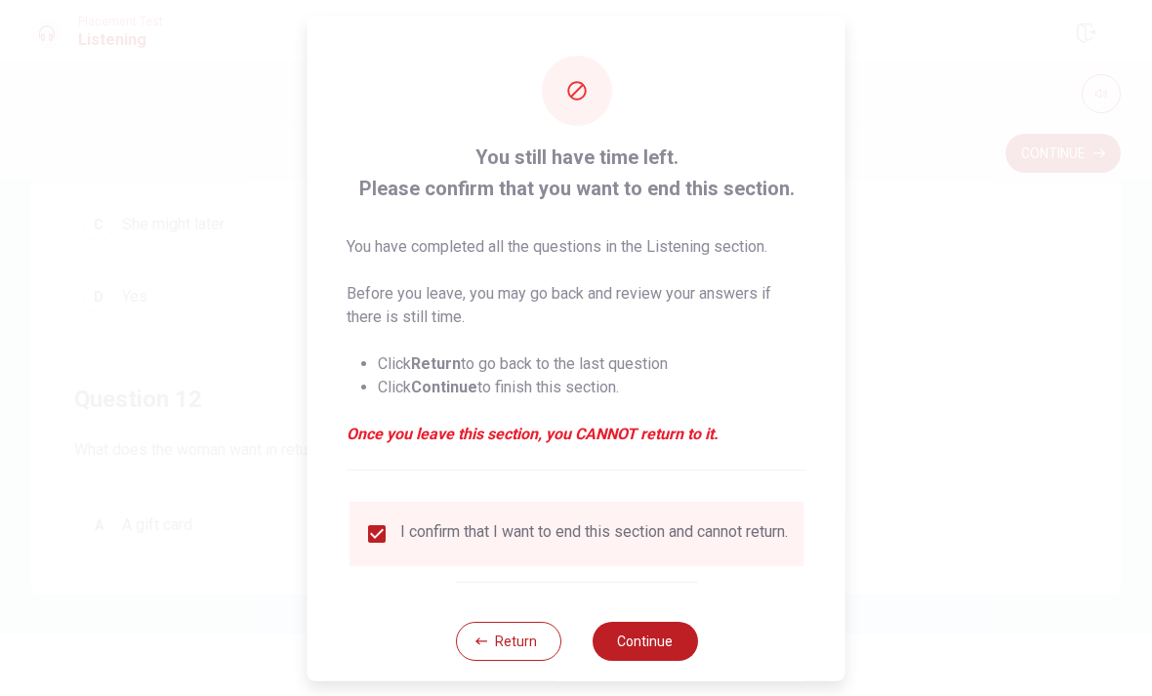
click at [674, 649] on button "Continue" at bounding box center [643, 640] width 105 height 39
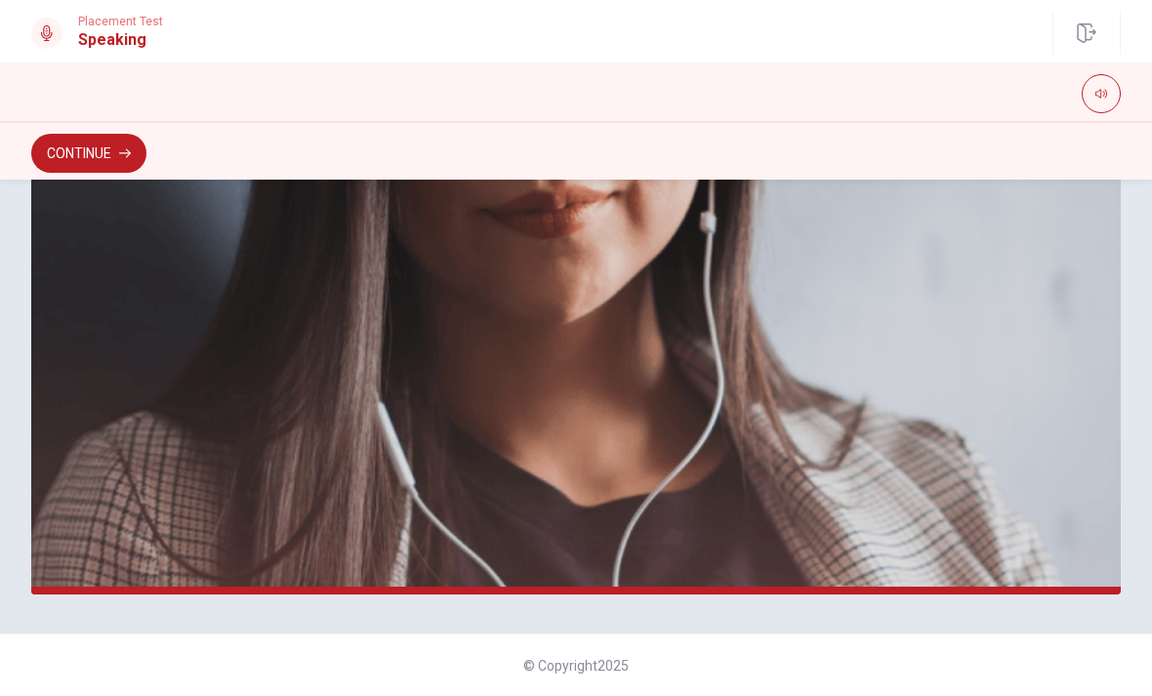
scroll to position [475, 0]
click at [84, 154] on button "Continue" at bounding box center [88, 153] width 115 height 39
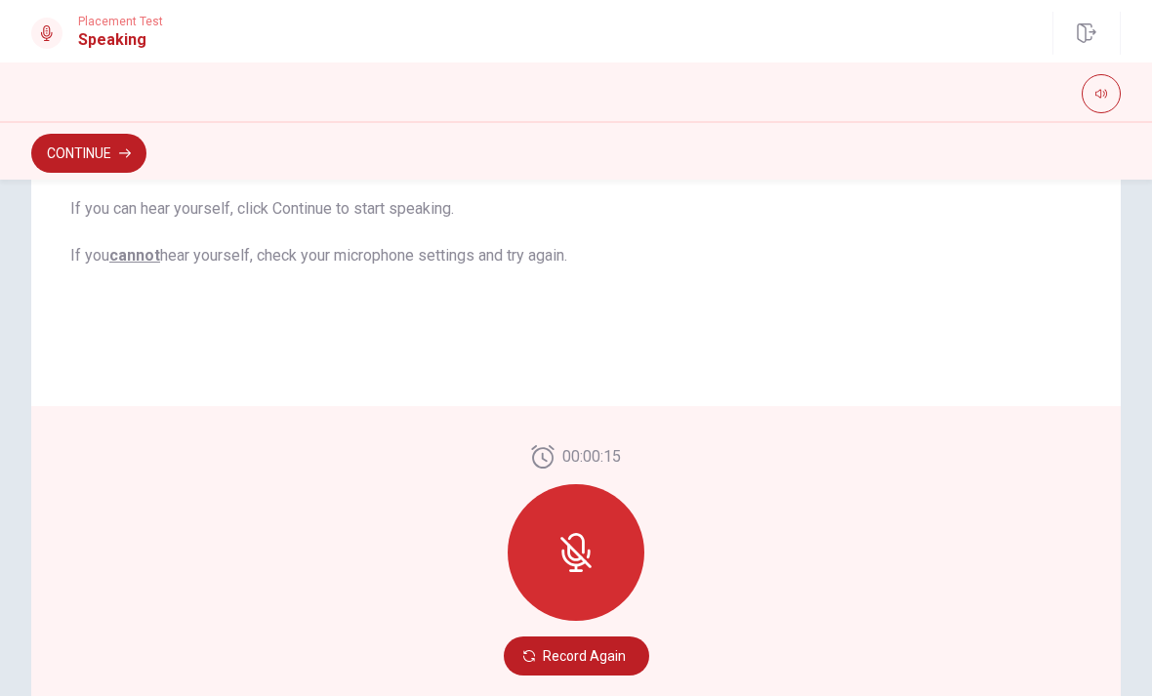
scroll to position [376, 0]
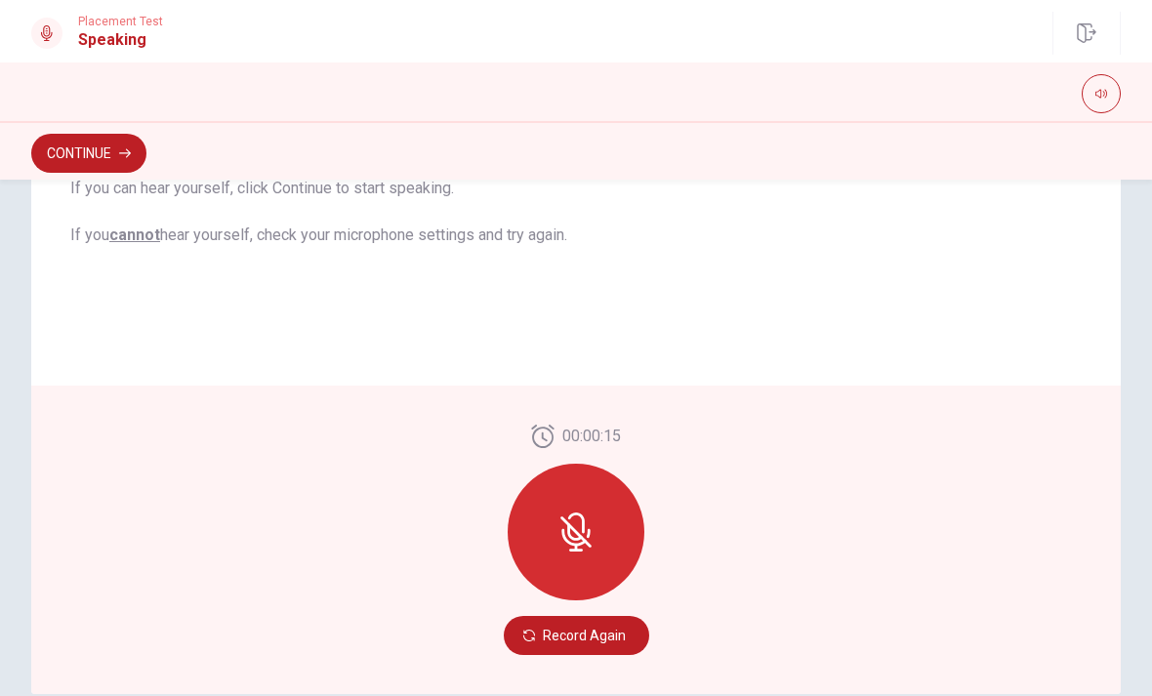
click at [558, 523] on icon at bounding box center [575, 531] width 39 height 39
click at [566, 524] on icon at bounding box center [575, 531] width 31 height 31
click at [565, 544] on icon at bounding box center [575, 531] width 39 height 39
click at [565, 535] on icon at bounding box center [573, 538] width 24 height 18
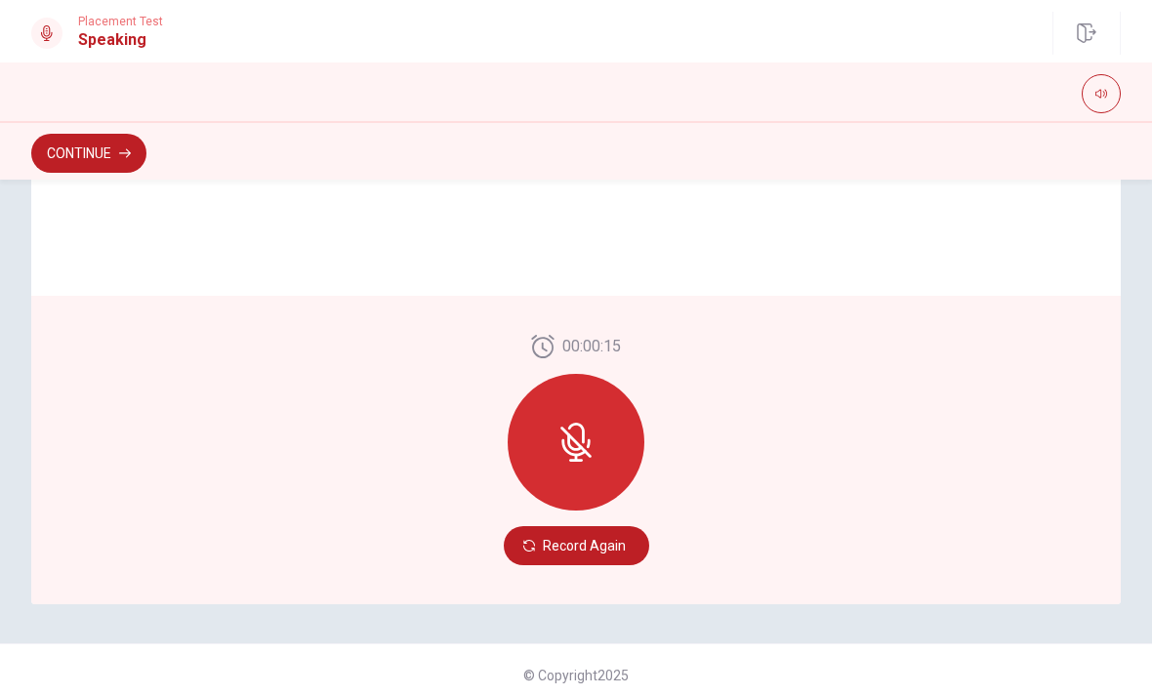
scroll to position [465, 0]
click at [576, 428] on icon at bounding box center [575, 443] width 39 height 39
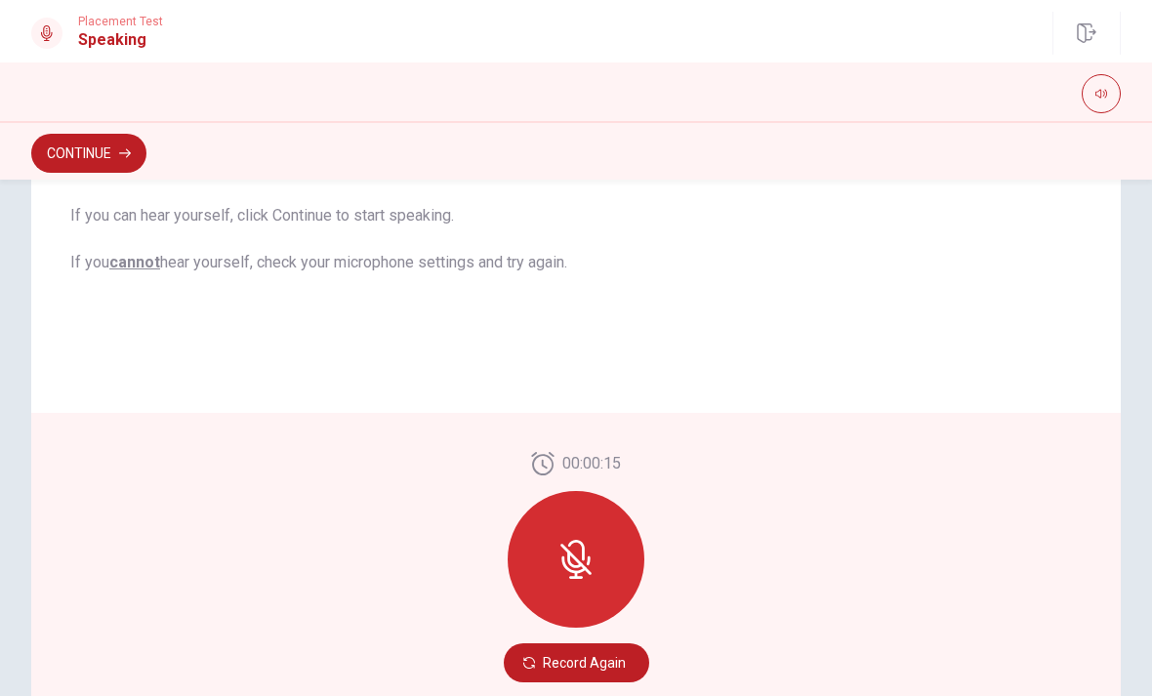
scroll to position [352, 0]
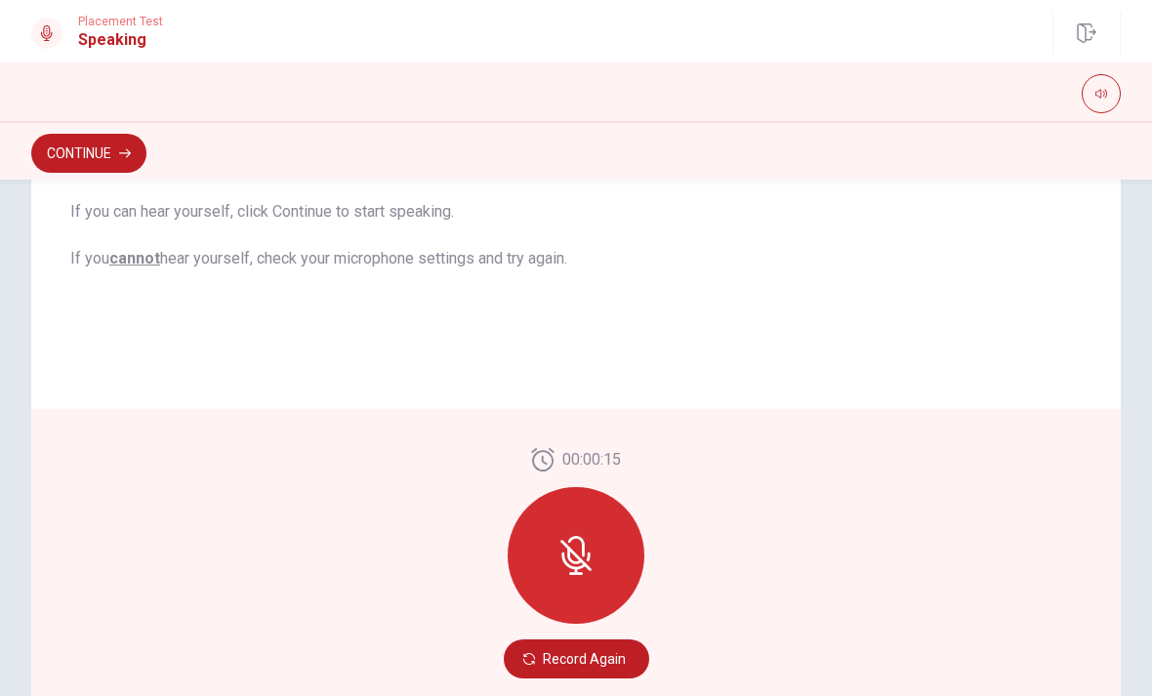
click at [572, 542] on icon at bounding box center [575, 555] width 39 height 39
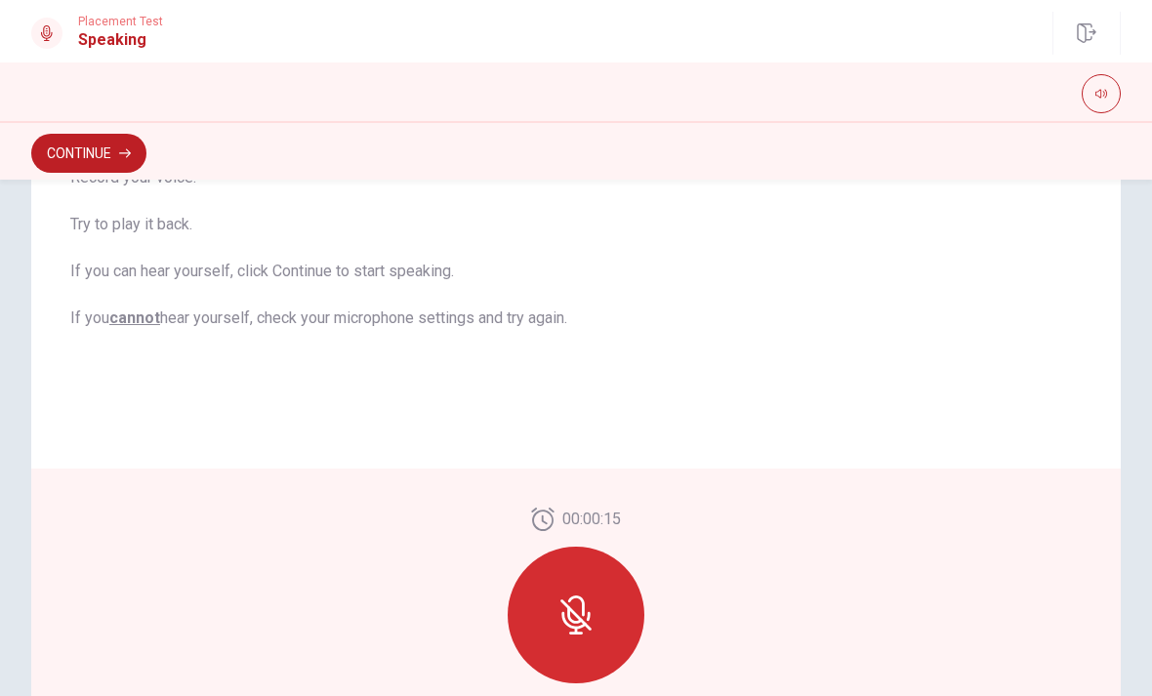
scroll to position [289, 0]
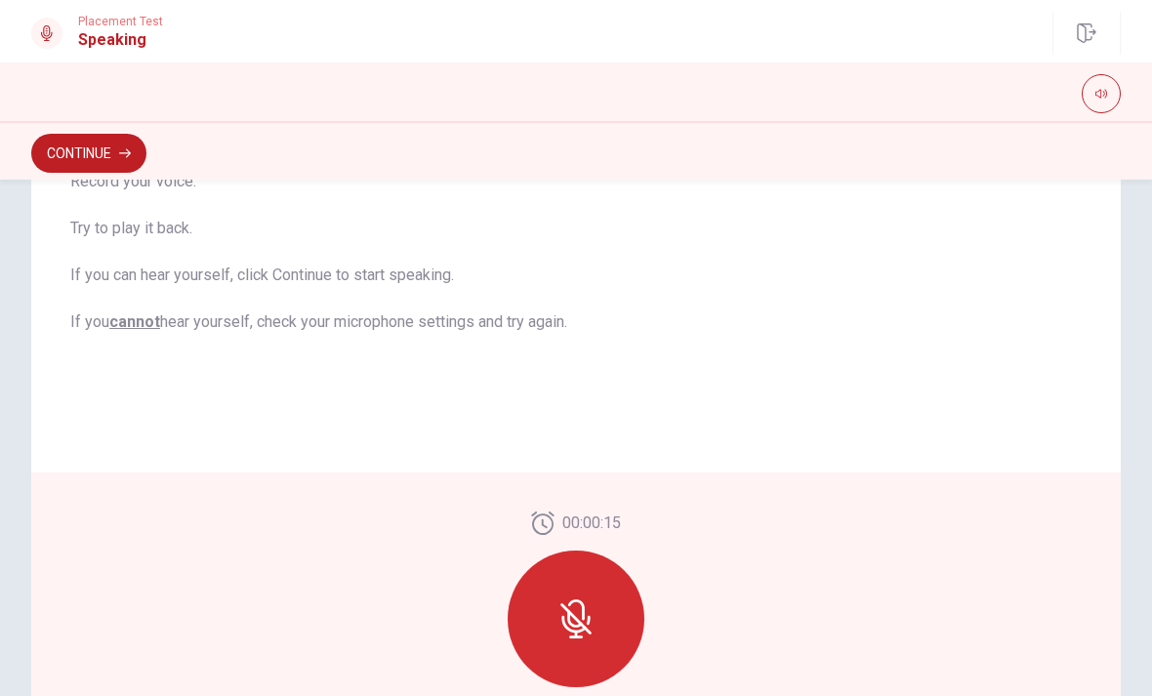
click at [542, 617] on div at bounding box center [575, 618] width 137 height 137
click at [541, 617] on div at bounding box center [575, 618] width 137 height 137
click at [557, 611] on icon at bounding box center [575, 618] width 39 height 39
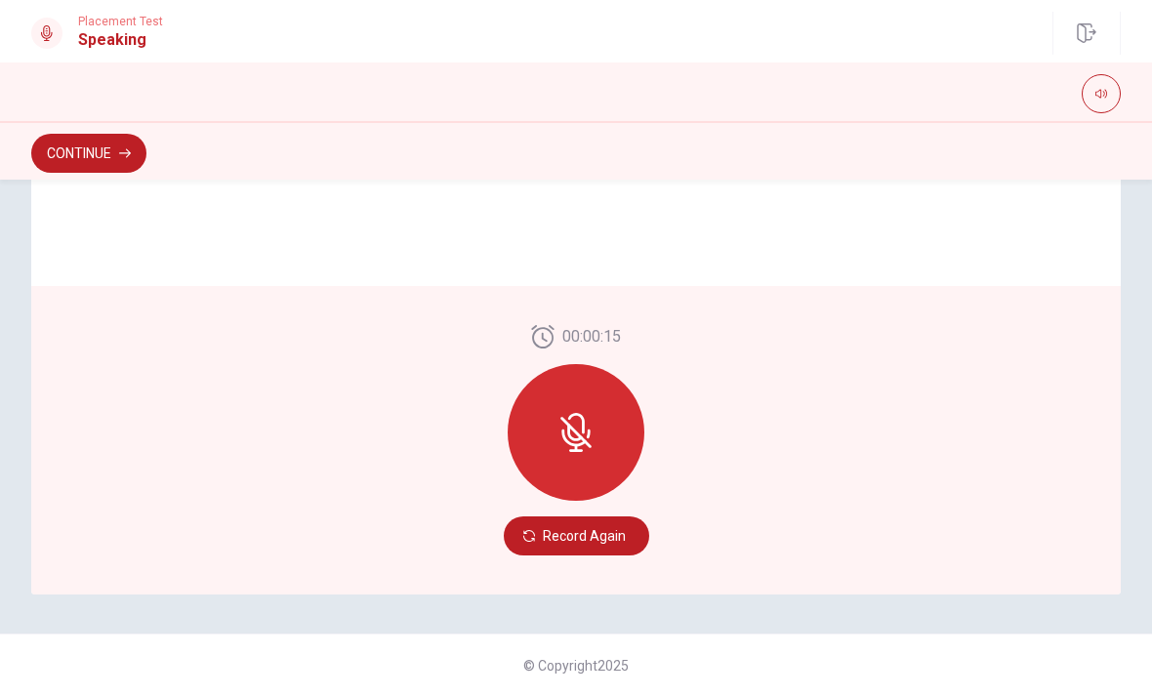
scroll to position [475, 0]
click at [576, 530] on button "Record Again" at bounding box center [576, 535] width 145 height 39
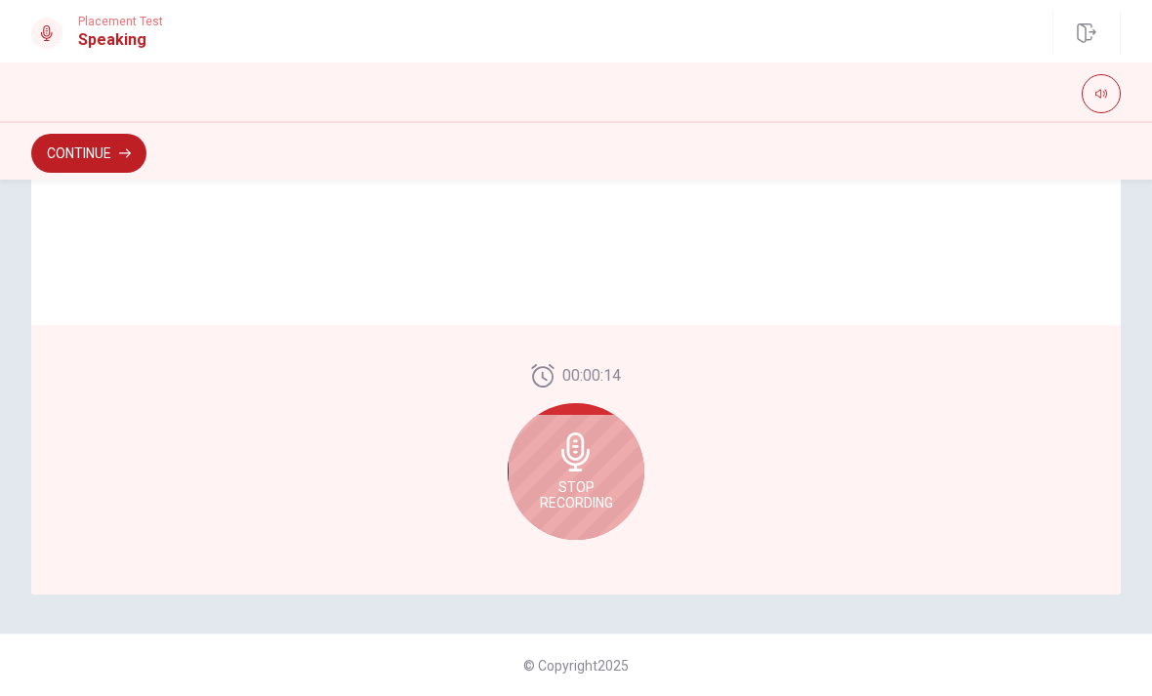
click at [582, 483] on span "Stop Recording" at bounding box center [576, 494] width 73 height 31
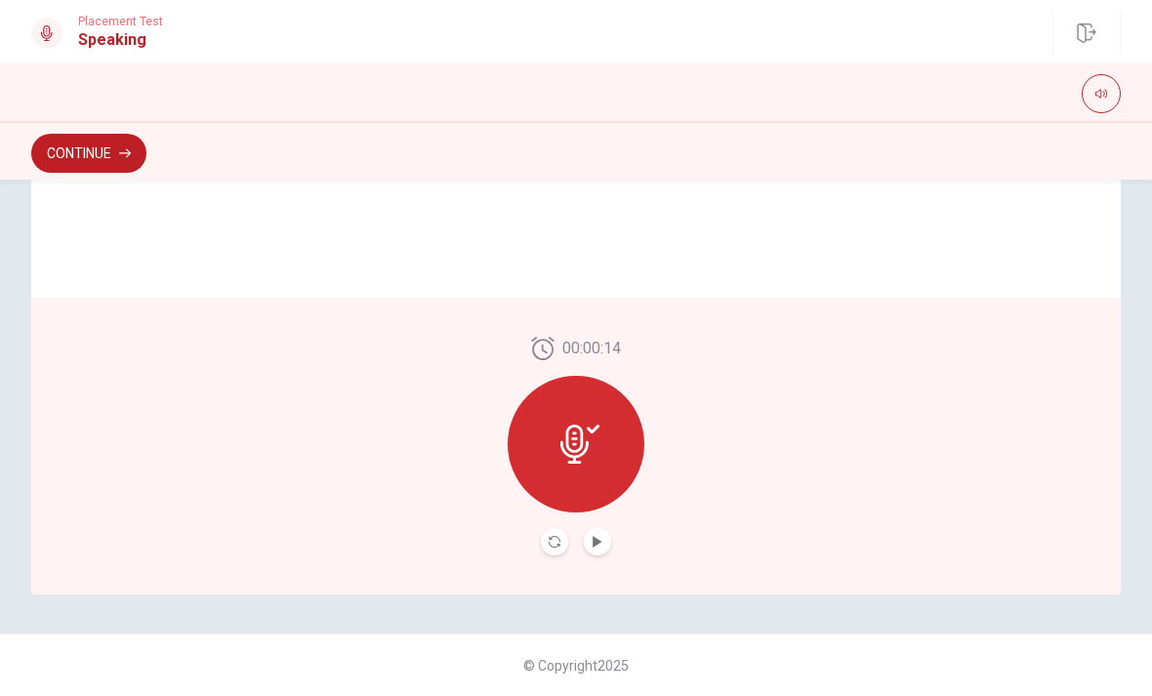
click at [595, 540] on icon "Play Audio" at bounding box center [596, 542] width 9 height 12
click at [579, 426] on icon at bounding box center [574, 444] width 28 height 39
click at [582, 467] on div at bounding box center [575, 444] width 137 height 137
click at [558, 538] on icon "Record Again" at bounding box center [554, 542] width 12 height 12
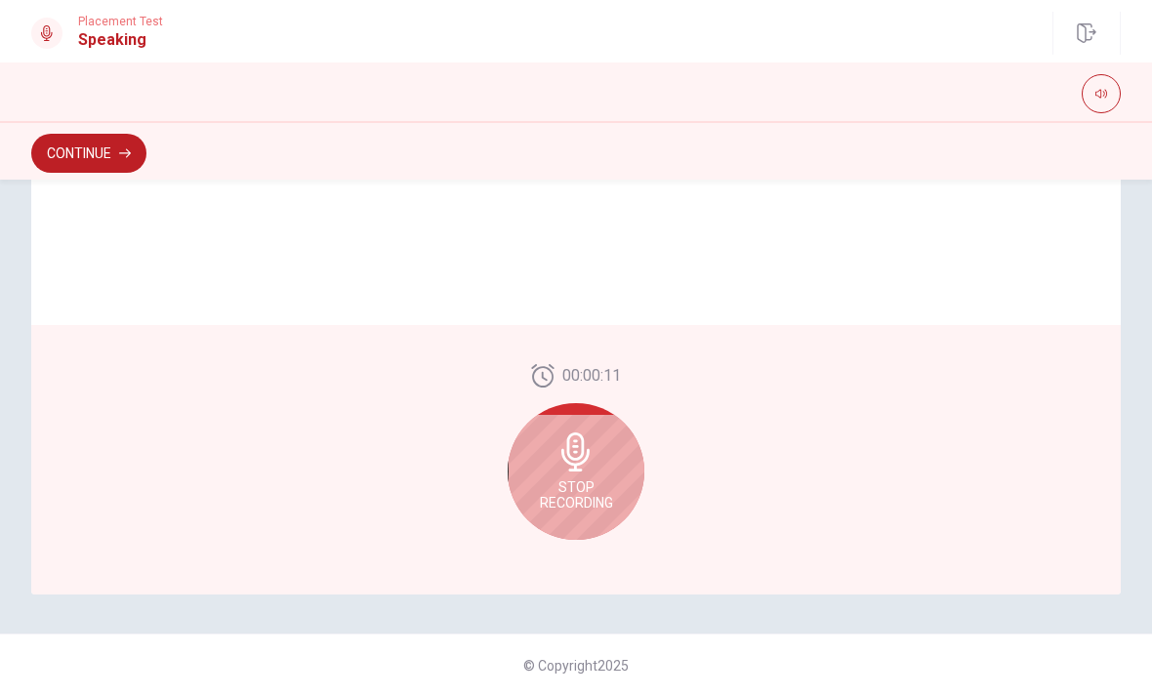
click at [586, 471] on div "Stop Recording" at bounding box center [575, 471] width 137 height 137
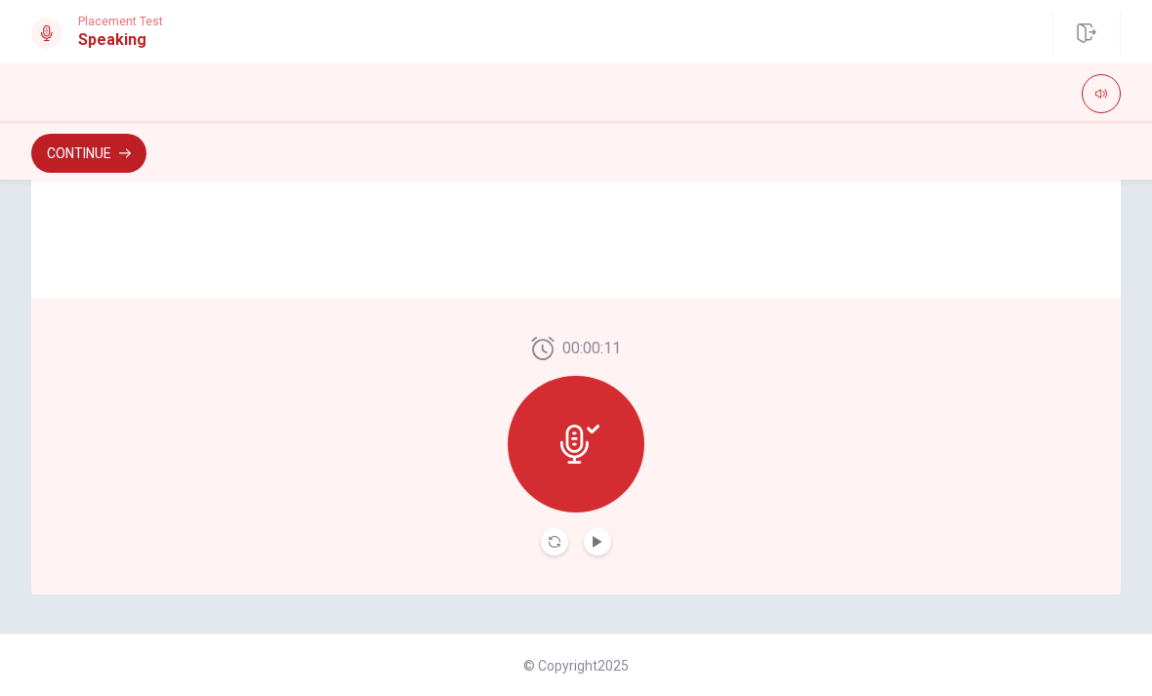
click at [594, 541] on icon "Play Audio" at bounding box center [596, 542] width 9 height 12
click at [558, 547] on button "Record Again" at bounding box center [554, 541] width 27 height 27
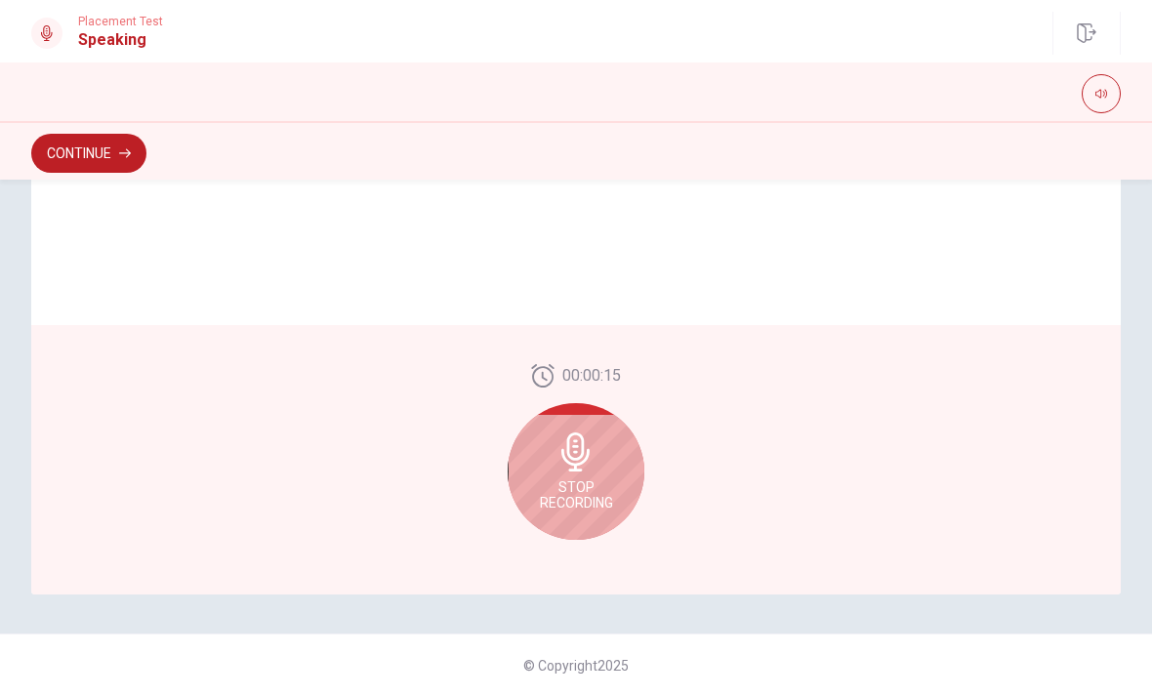
click at [594, 471] on div "Stop Recording" at bounding box center [575, 471] width 137 height 137
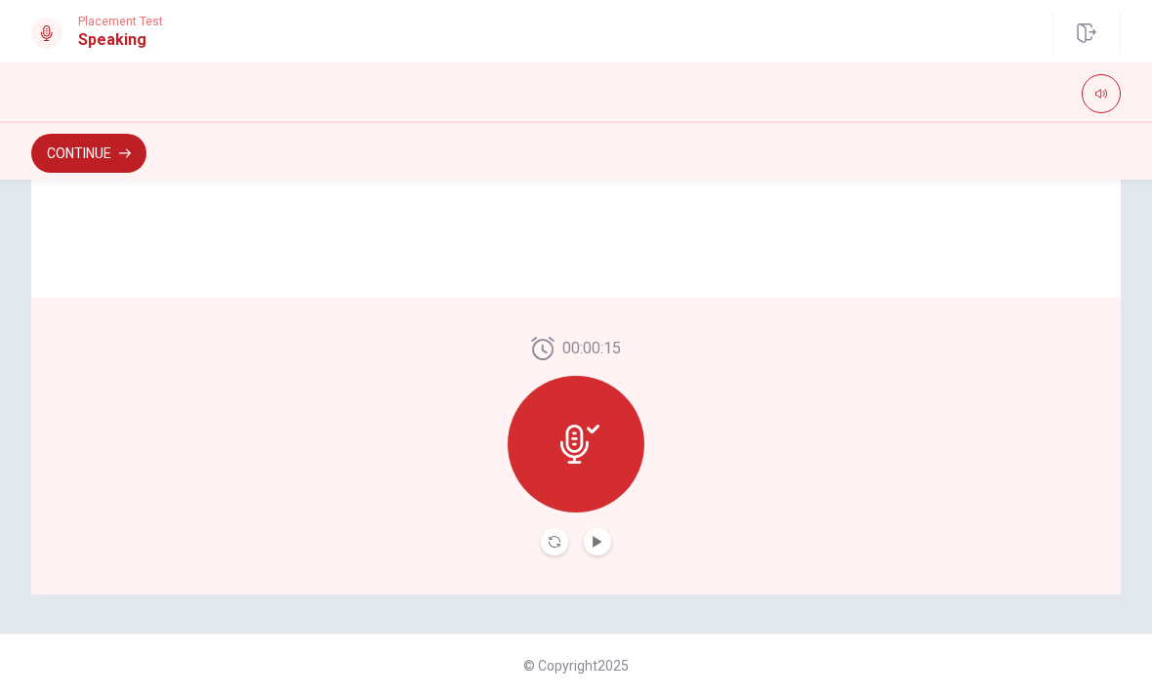
click at [556, 544] on icon "Record Again" at bounding box center [554, 542] width 12 height 12
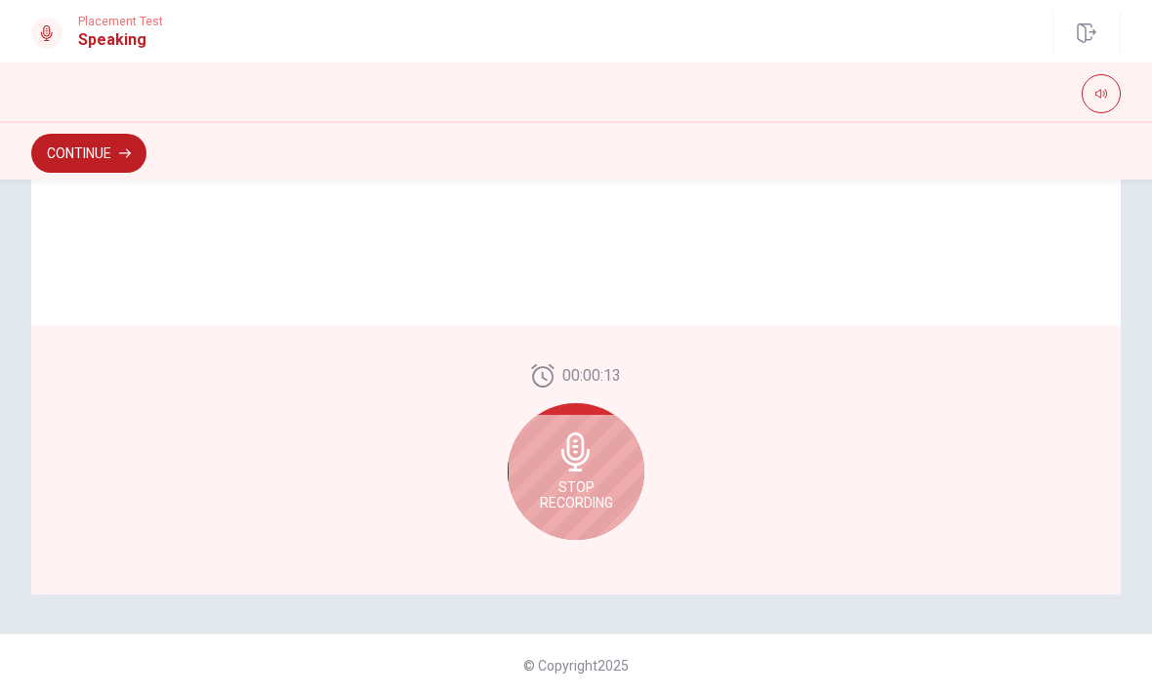
click at [566, 476] on div "Stop Recording" at bounding box center [575, 471] width 137 height 137
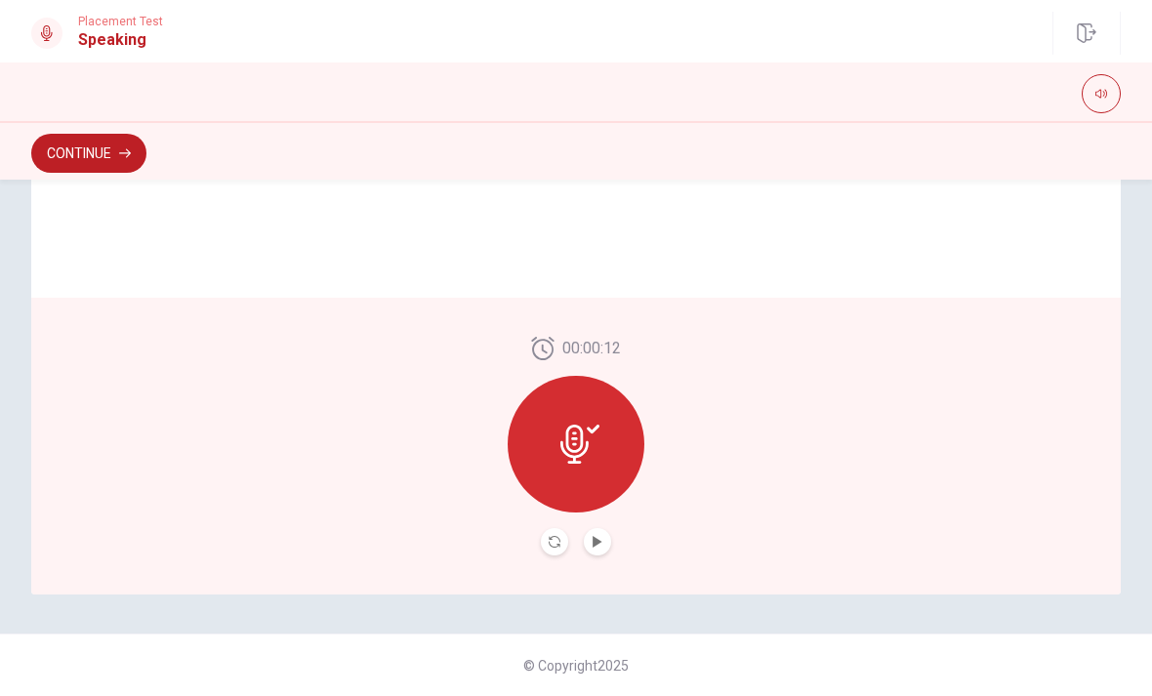
click at [607, 538] on button "Play Audio" at bounding box center [597, 541] width 27 height 27
click at [549, 542] on icon "Record Again" at bounding box center [554, 542] width 12 height 12
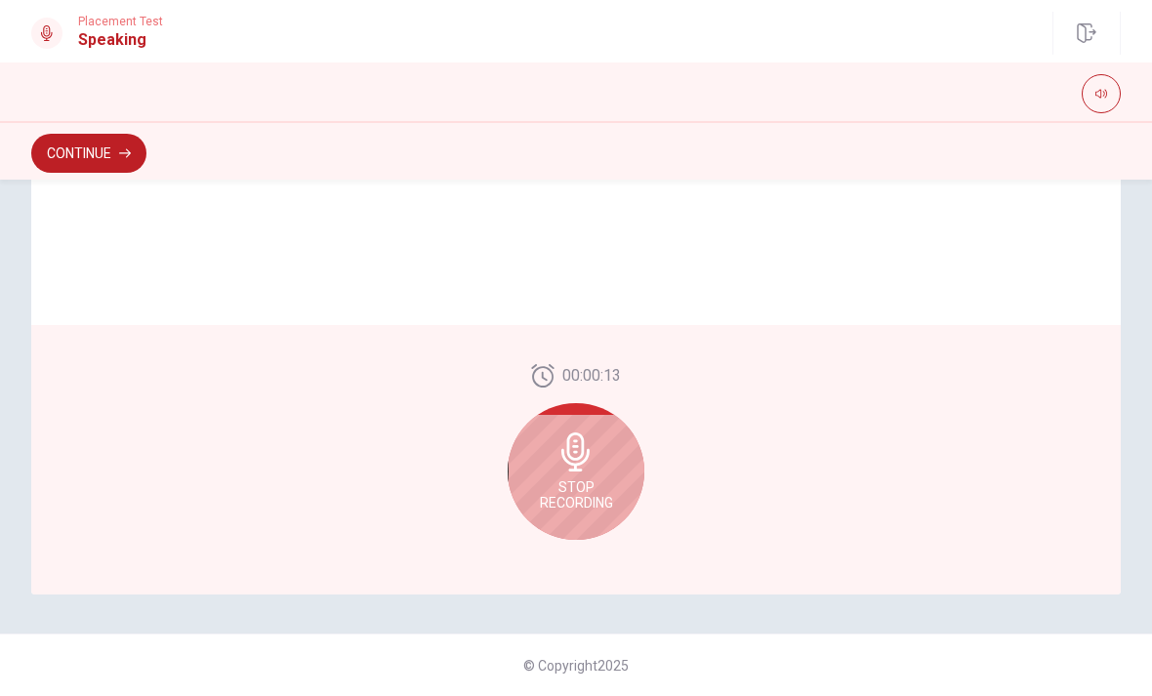
click at [570, 471] on div "Stop Recording" at bounding box center [575, 471] width 137 height 137
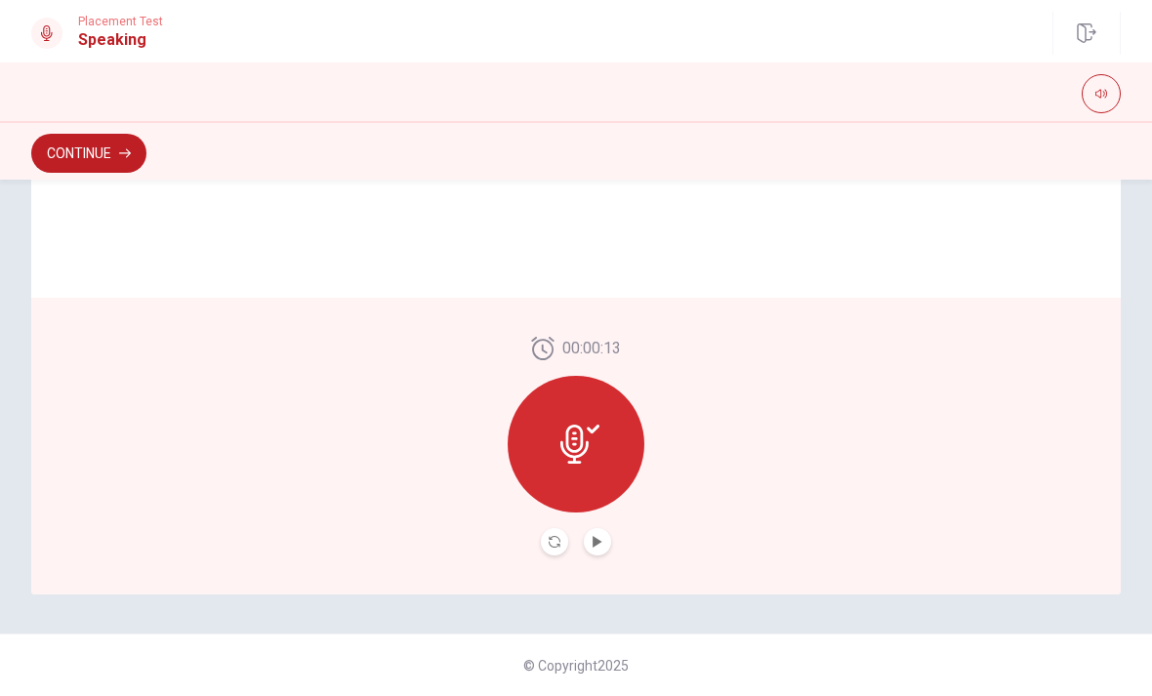
click at [593, 540] on icon "Play Audio" at bounding box center [596, 542] width 9 height 12
click at [546, 543] on button "Record Again" at bounding box center [554, 541] width 27 height 27
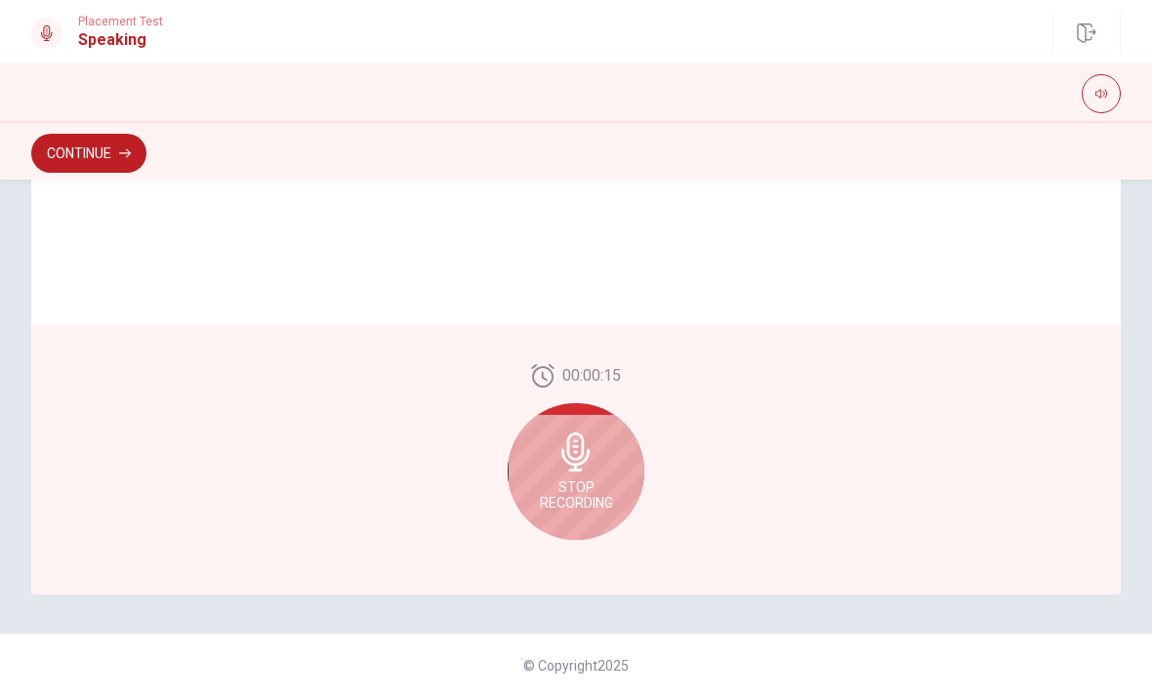
click at [564, 460] on icon at bounding box center [575, 451] width 28 height 39
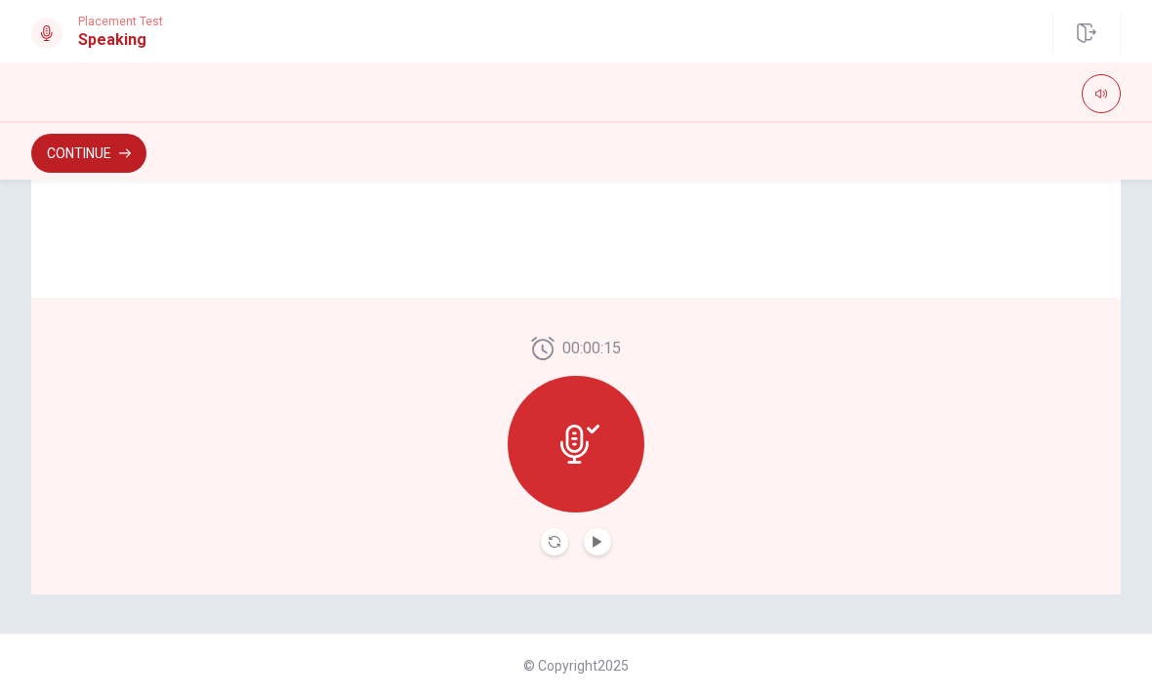
click at [572, 449] on icon at bounding box center [579, 444] width 39 height 39
click at [561, 536] on button "Record Again" at bounding box center [554, 541] width 27 height 27
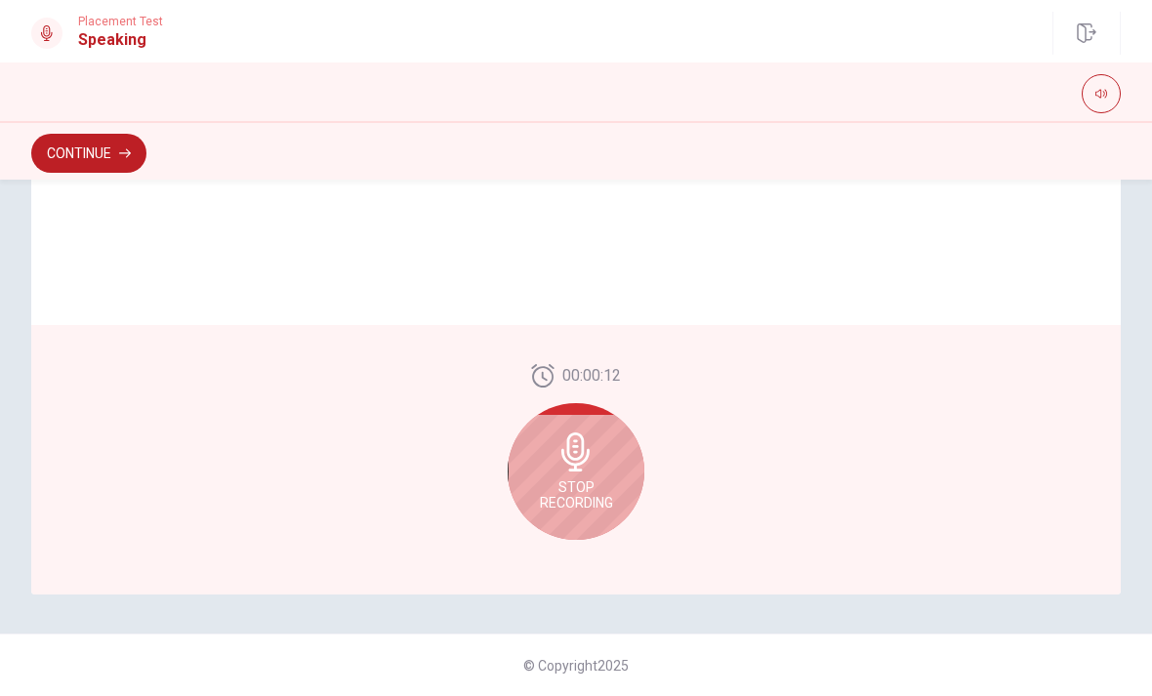
click at [544, 433] on div "Stop Recording" at bounding box center [575, 471] width 137 height 137
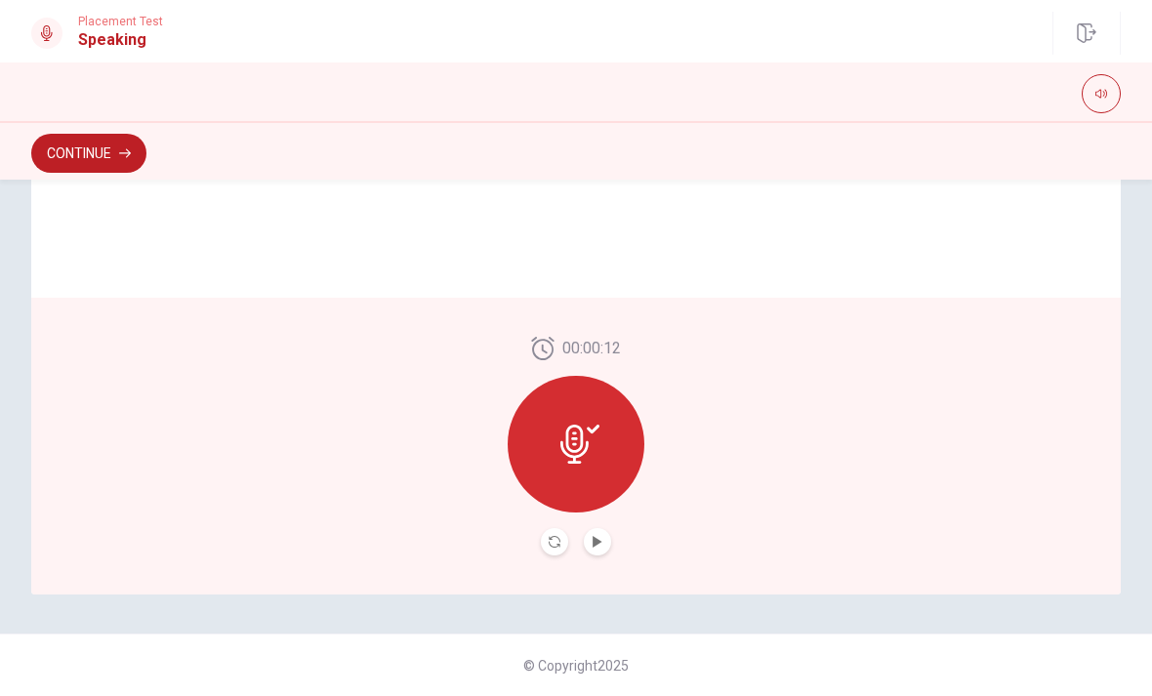
click at [606, 519] on div "00:00:12" at bounding box center [575, 446] width 137 height 219
click at [602, 533] on button "Play Audio" at bounding box center [597, 541] width 27 height 27
click at [546, 539] on button "Record Again" at bounding box center [554, 541] width 27 height 27
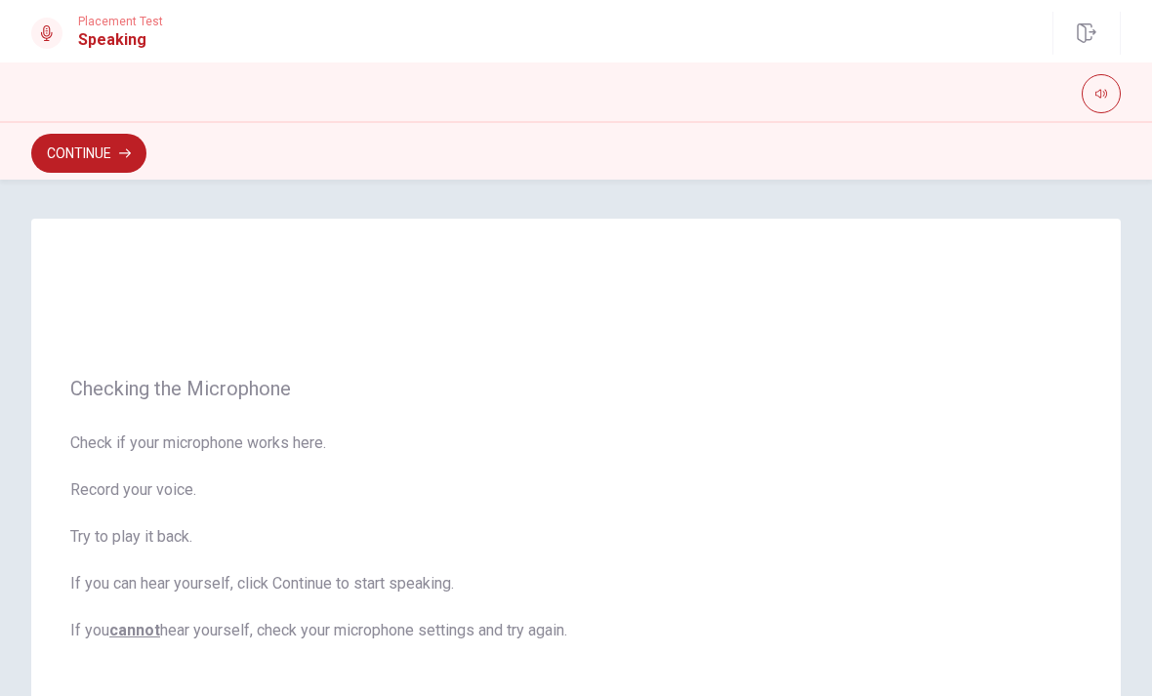
scroll to position [0, 0]
click at [109, 151] on button "Continue" at bounding box center [88, 153] width 115 height 39
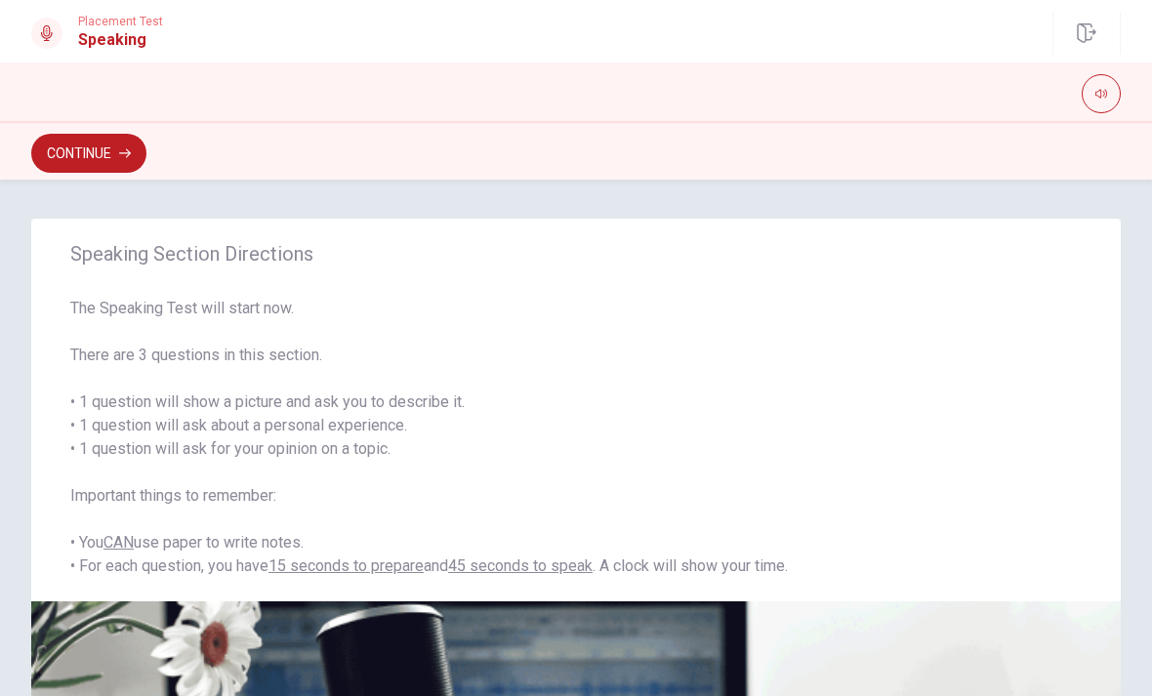
click at [113, 168] on button "Continue" at bounding box center [88, 153] width 115 height 39
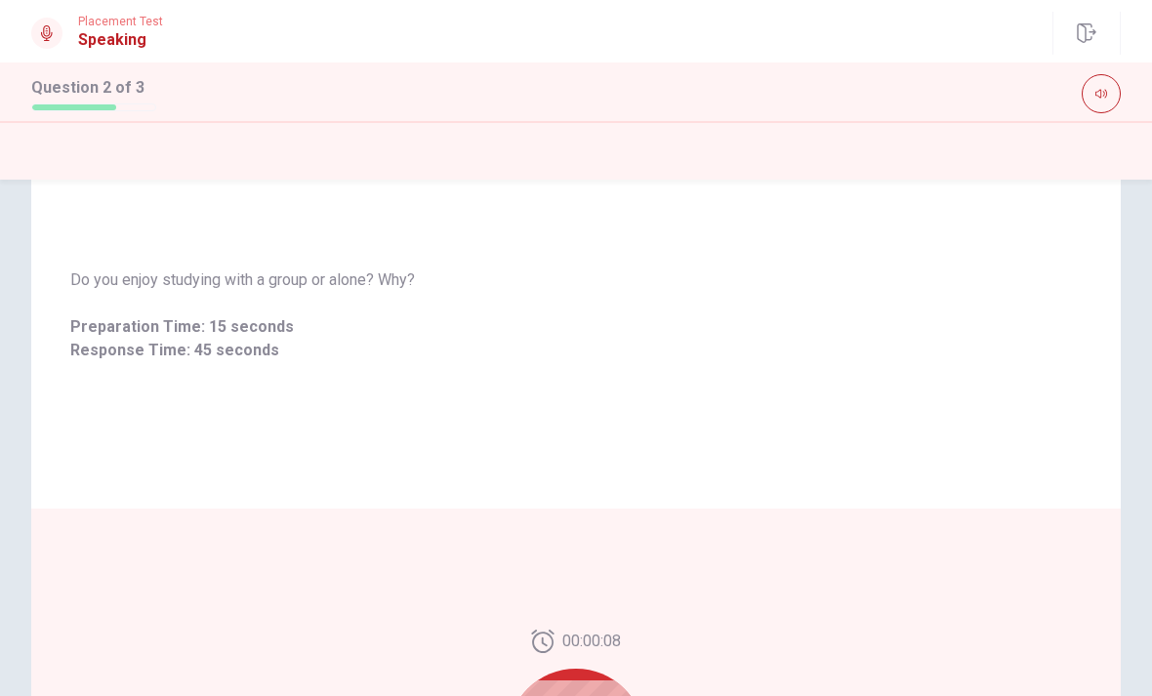
scroll to position [89, 0]
